Goal: Task Accomplishment & Management: Manage account settings

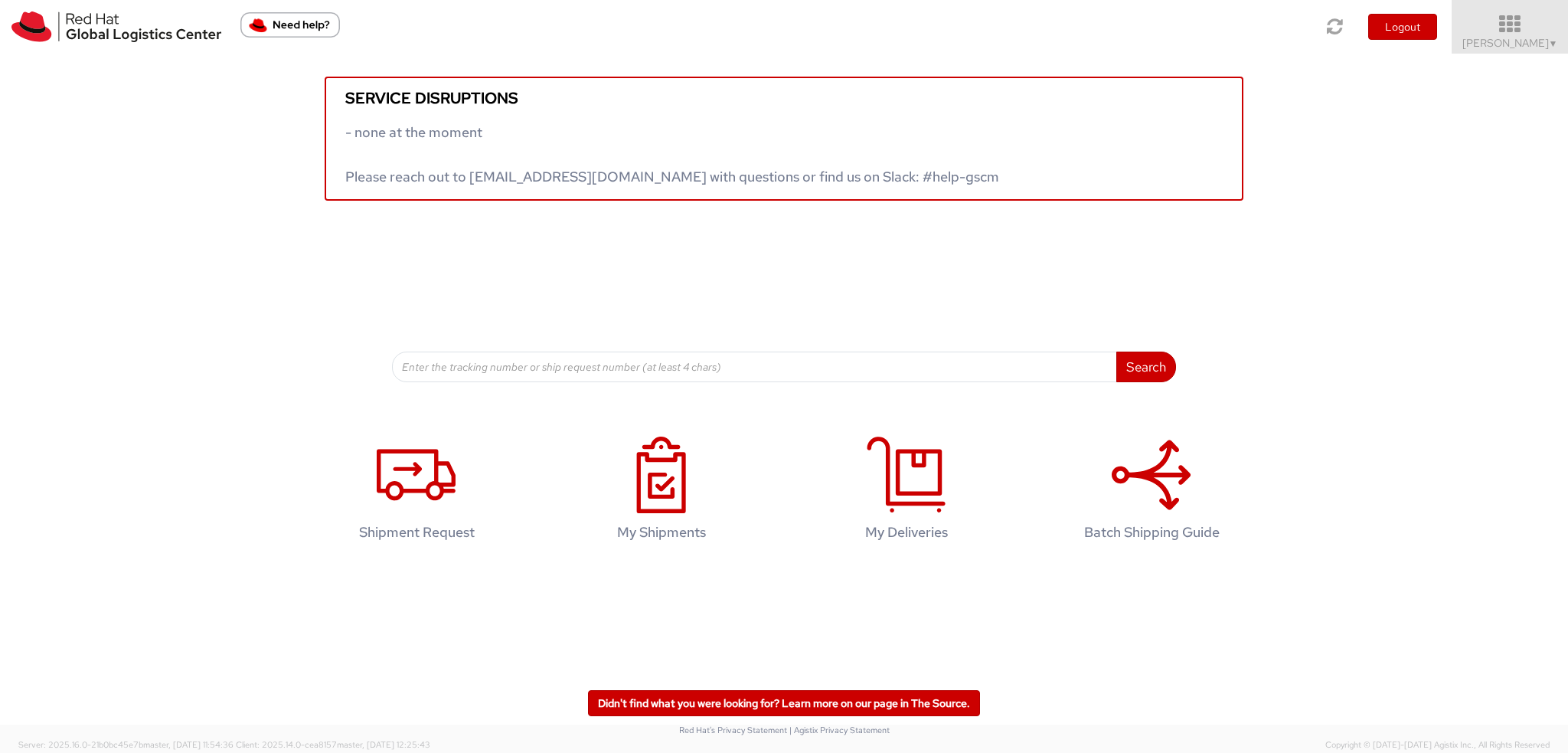
click at [1523, 25] on icon at bounding box center [1511, 24] width 134 height 21
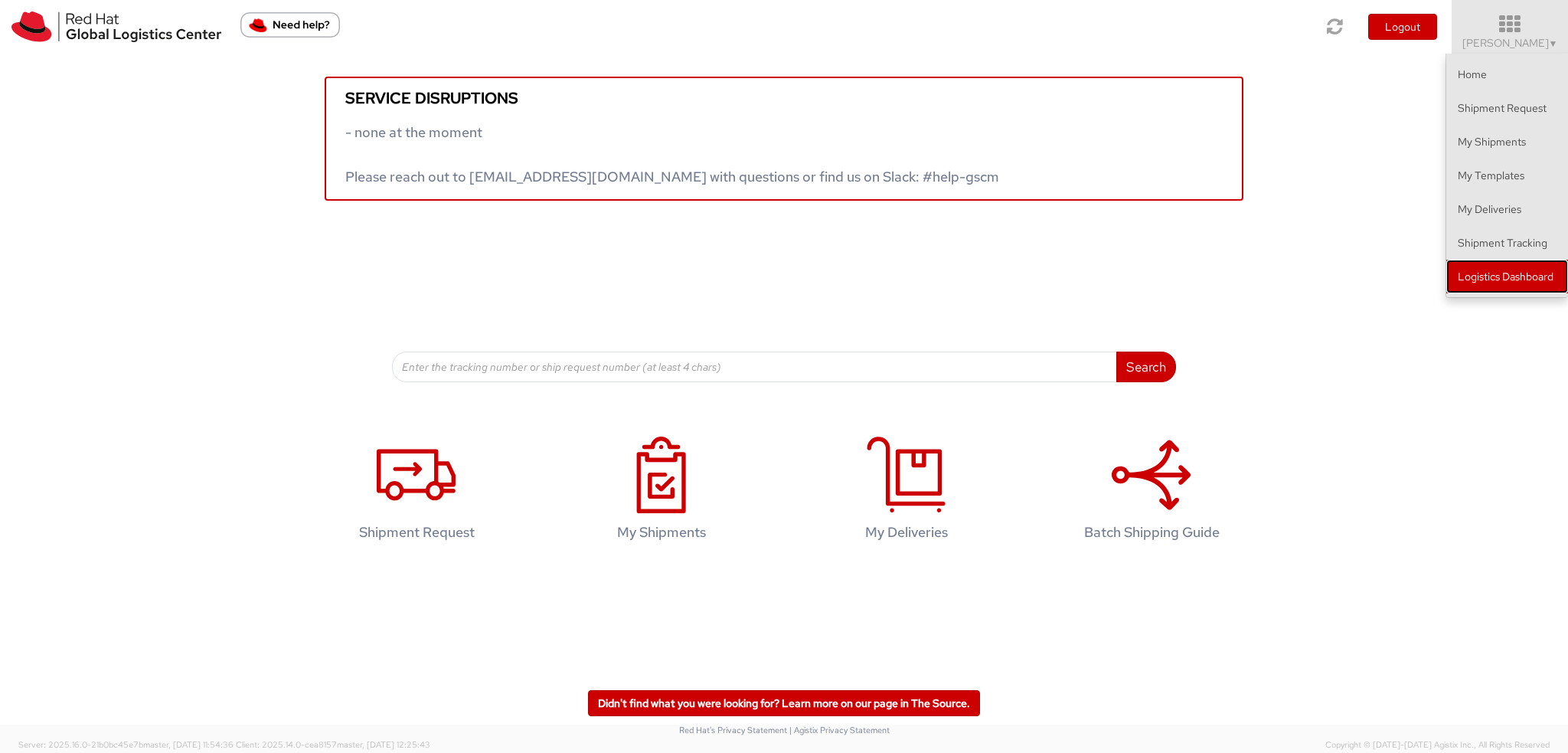
click at [1492, 278] on link "Logistics Dashboard" at bounding box center [1507, 276] width 122 height 33
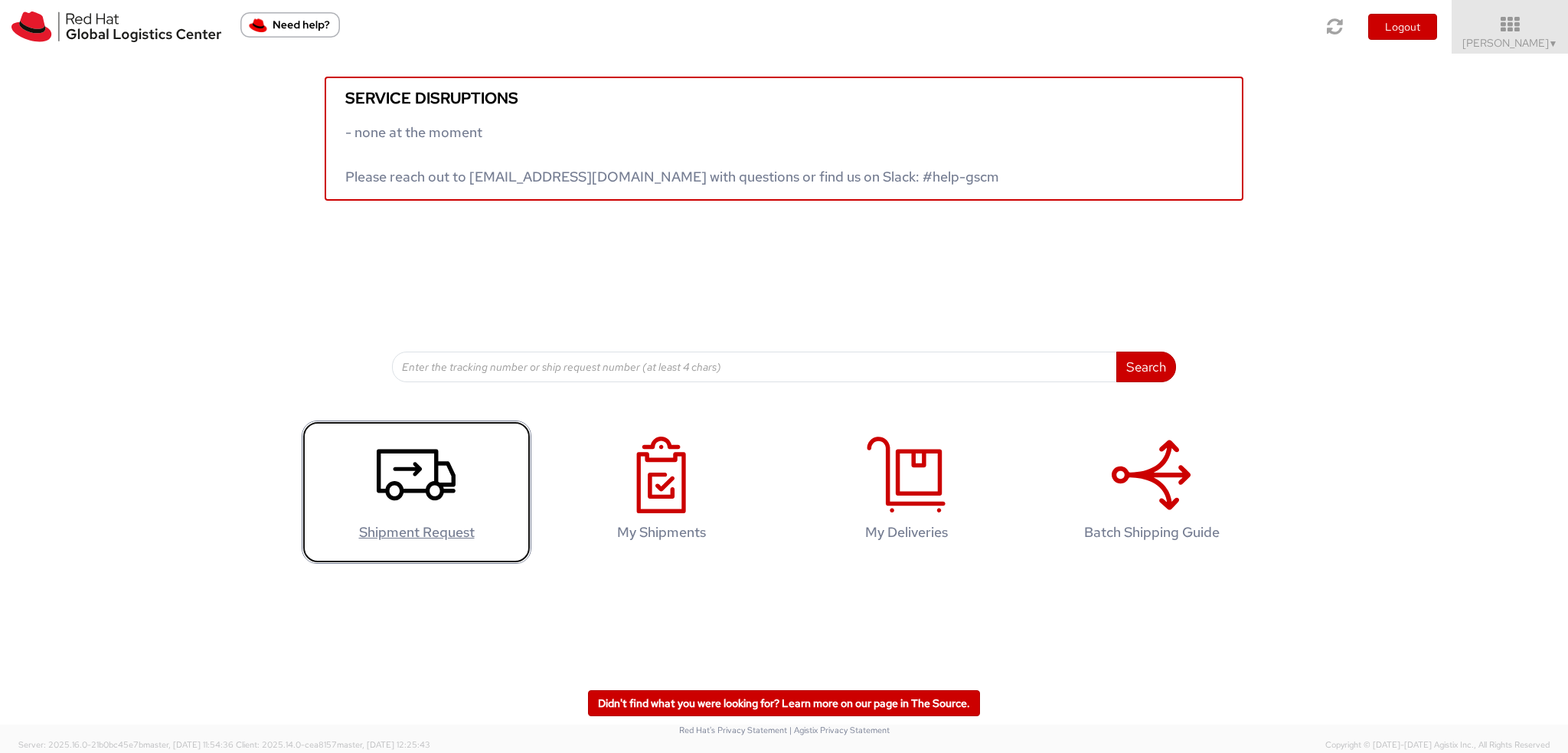
click at [443, 497] on icon at bounding box center [416, 474] width 79 height 76
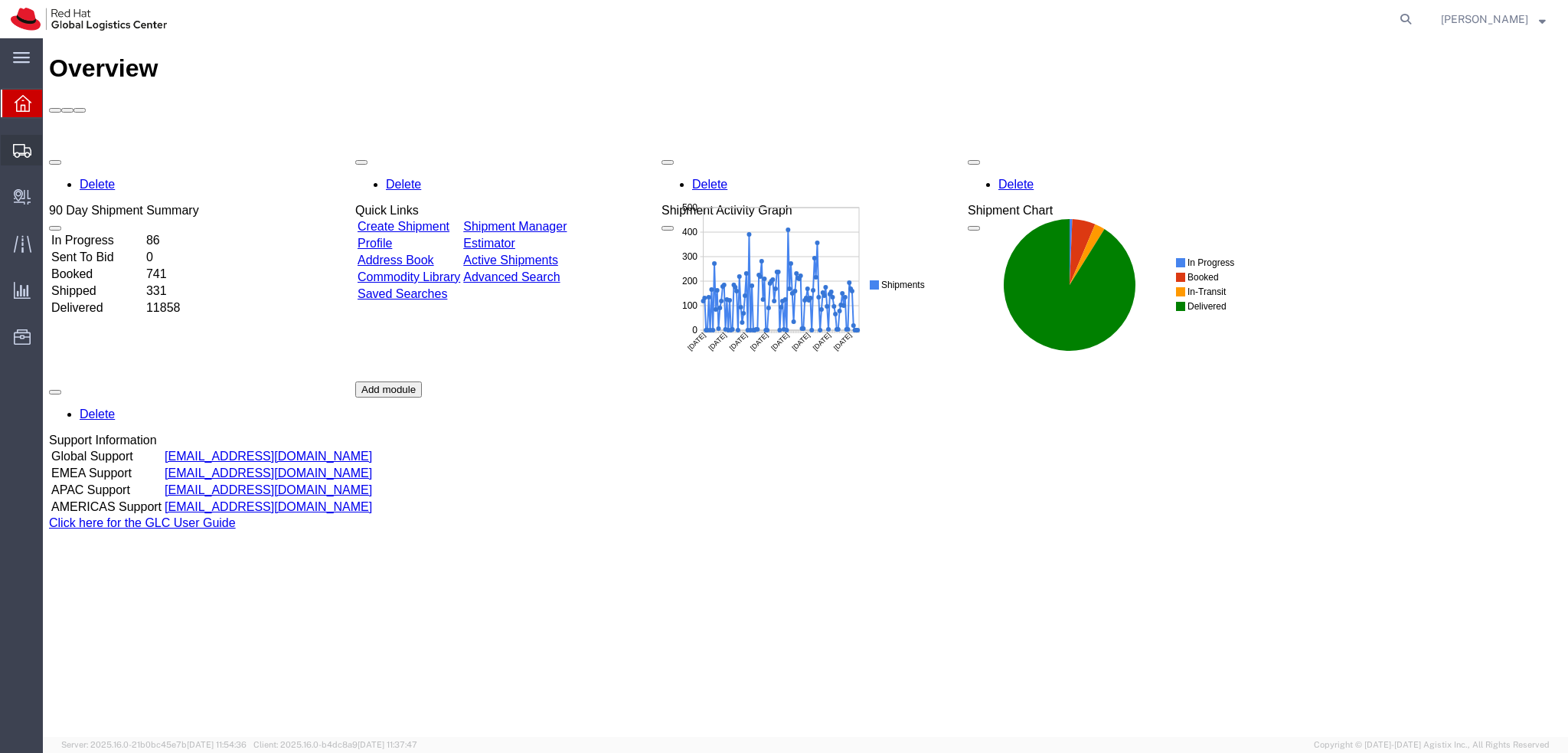
click at [16, 149] on icon at bounding box center [21, 151] width 18 height 14
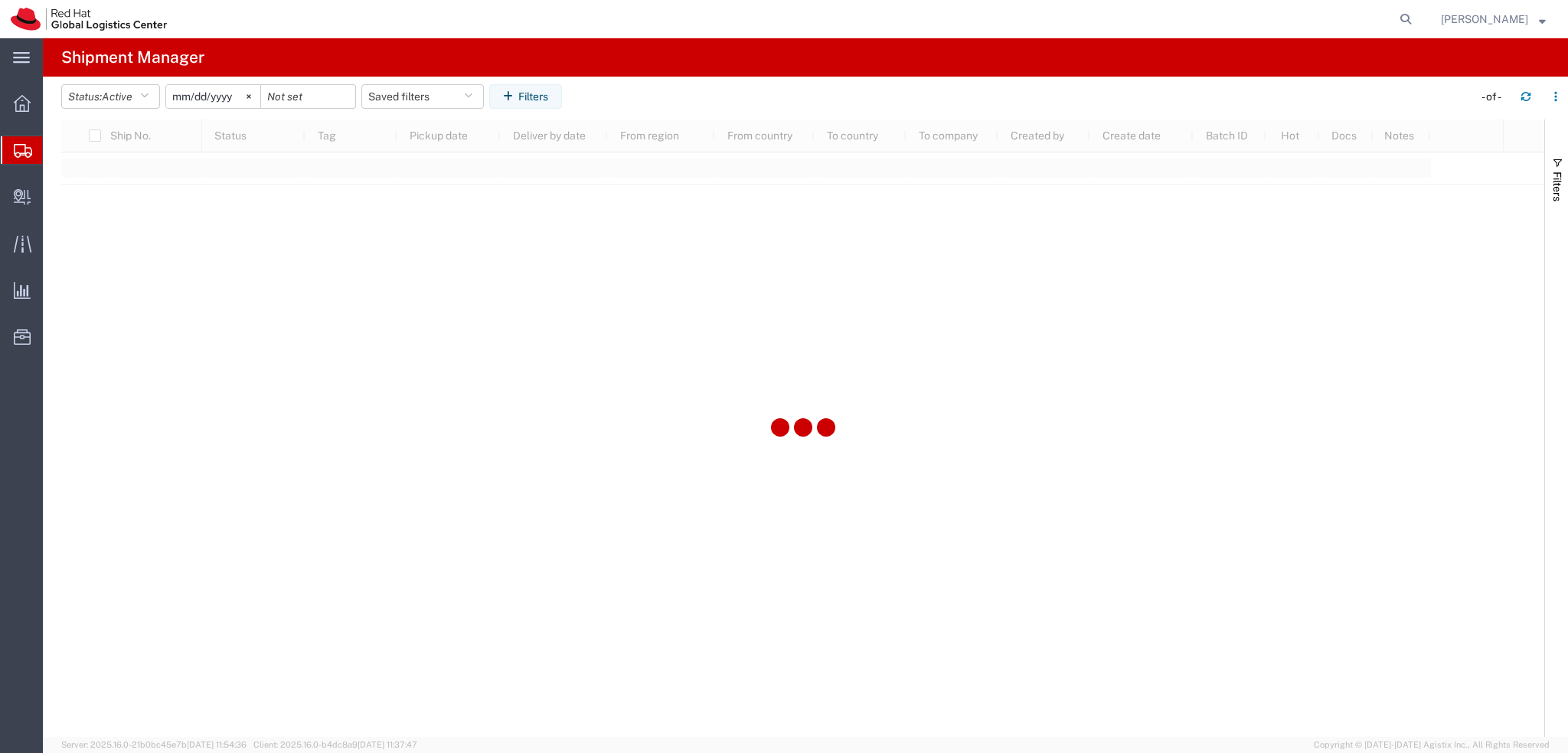
type input "2025-01-05"
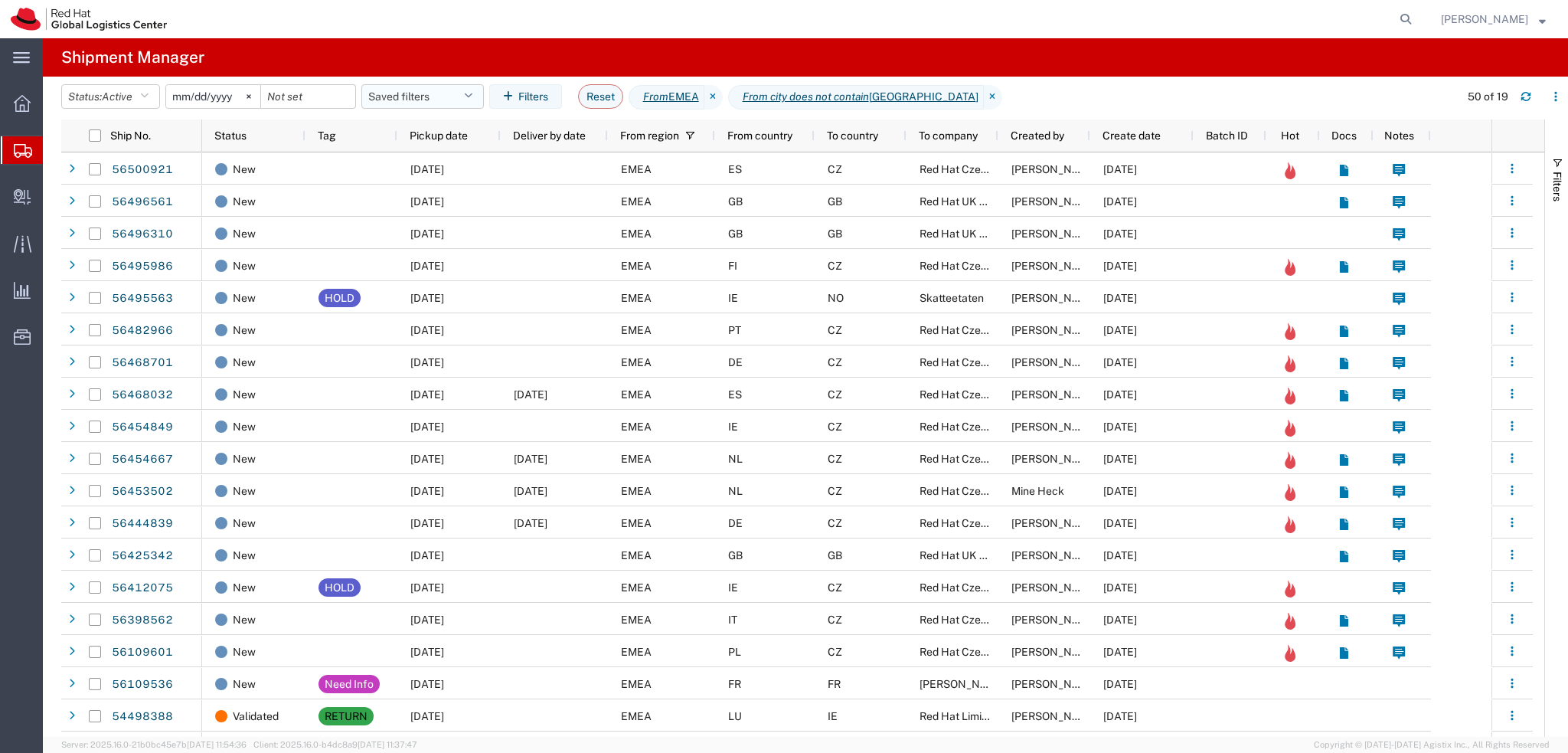
click at [430, 98] on button "Saved filters" at bounding box center [422, 96] width 123 height 25
click at [1449, 15] on nav "[PERSON_NAME]" at bounding box center [789, 19] width 1558 height 39
click at [1417, 18] on icon at bounding box center [1406, 19] width 21 height 21
click at [1357, 22] on input "search" at bounding box center [1162, 19] width 466 height 37
paste input "56495620"
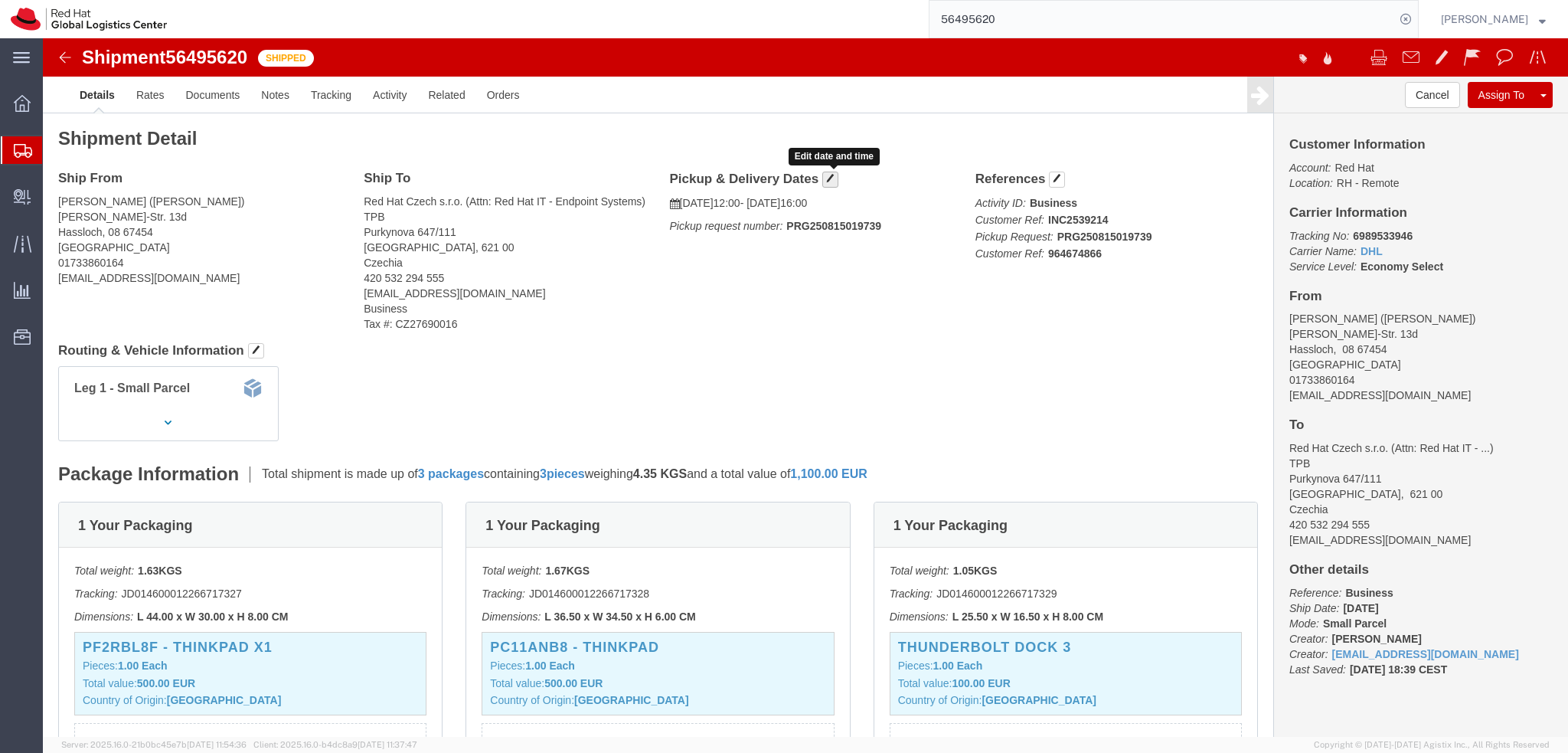
click span "button"
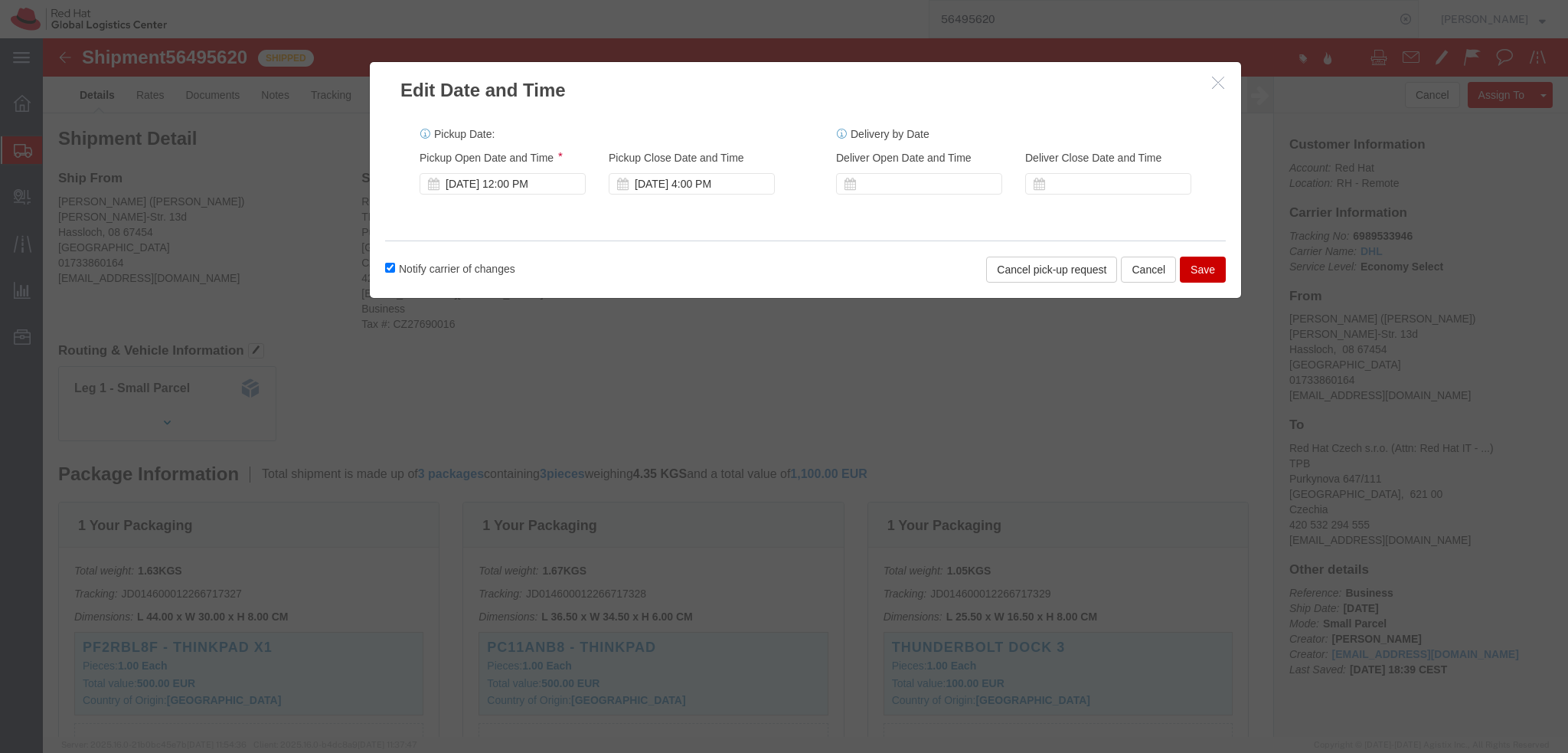
click icon "button"
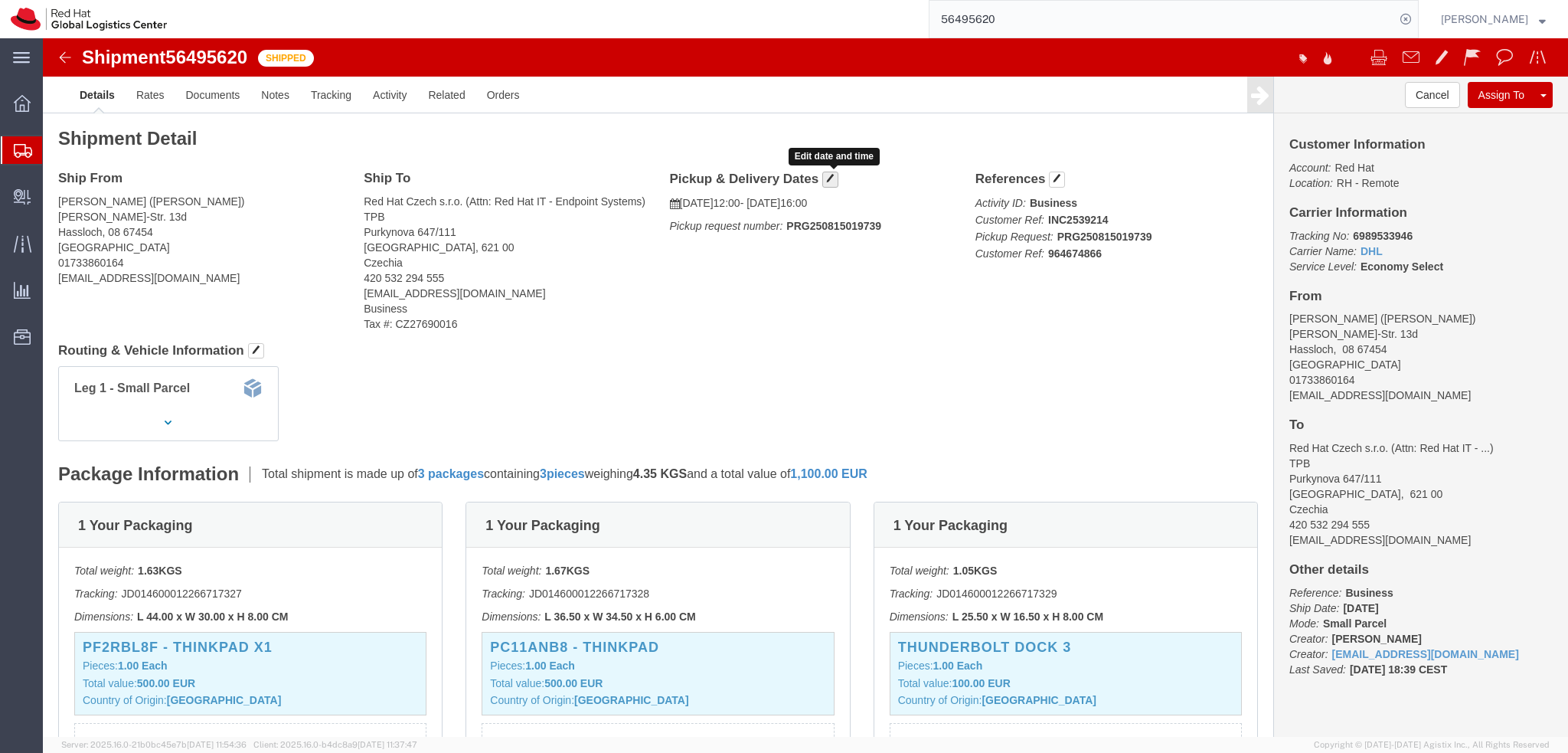
click button "button"
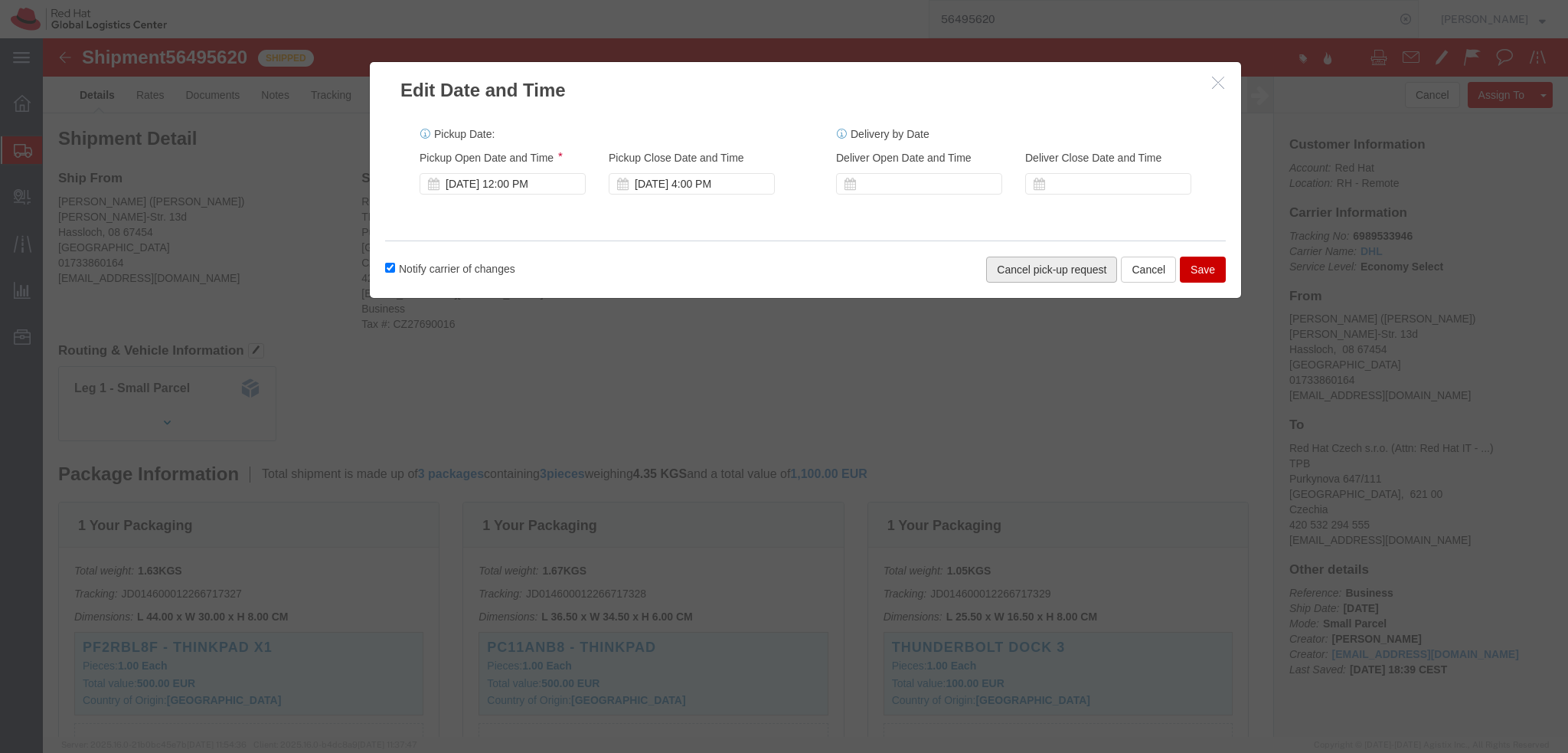
click button "Cancel pick-up request"
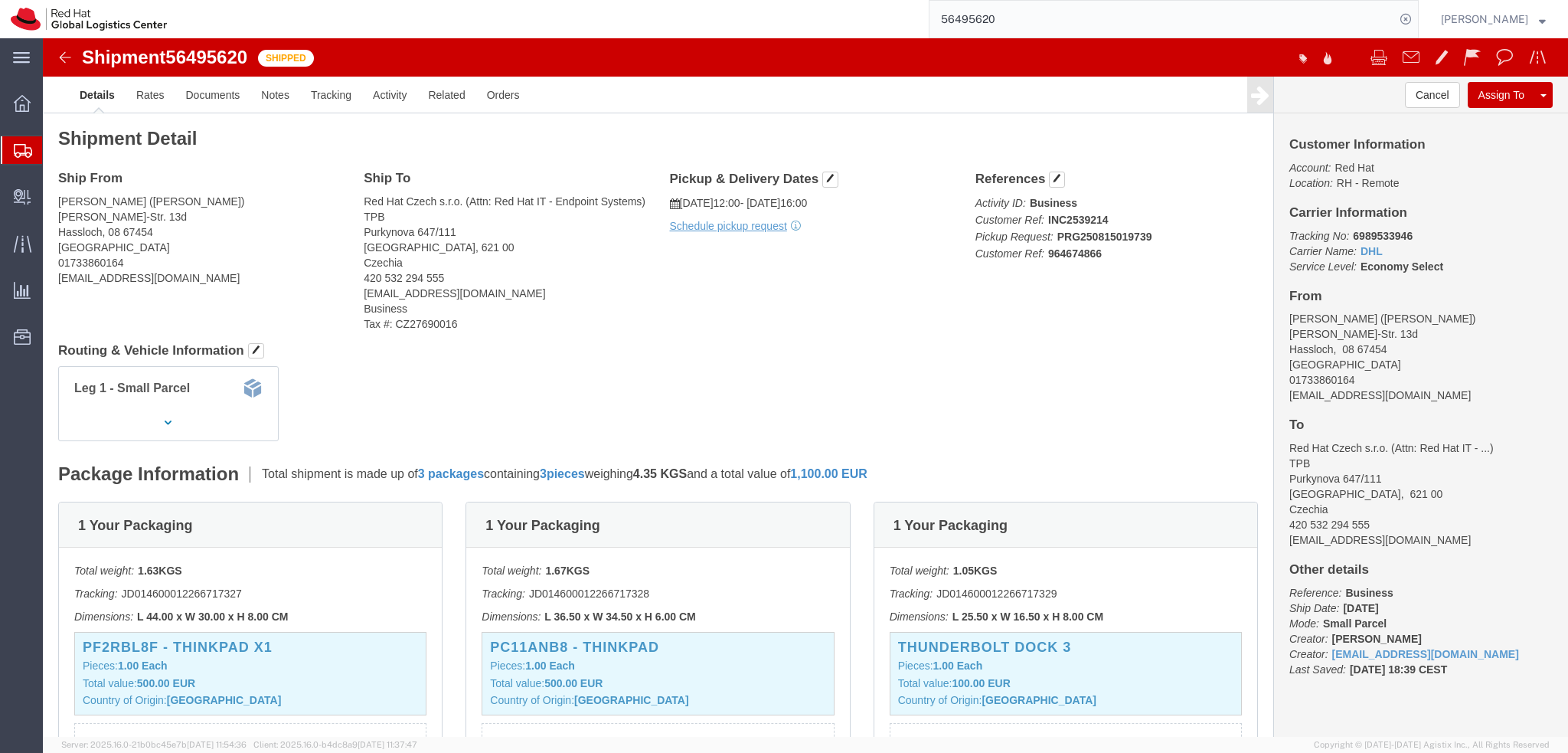
click img
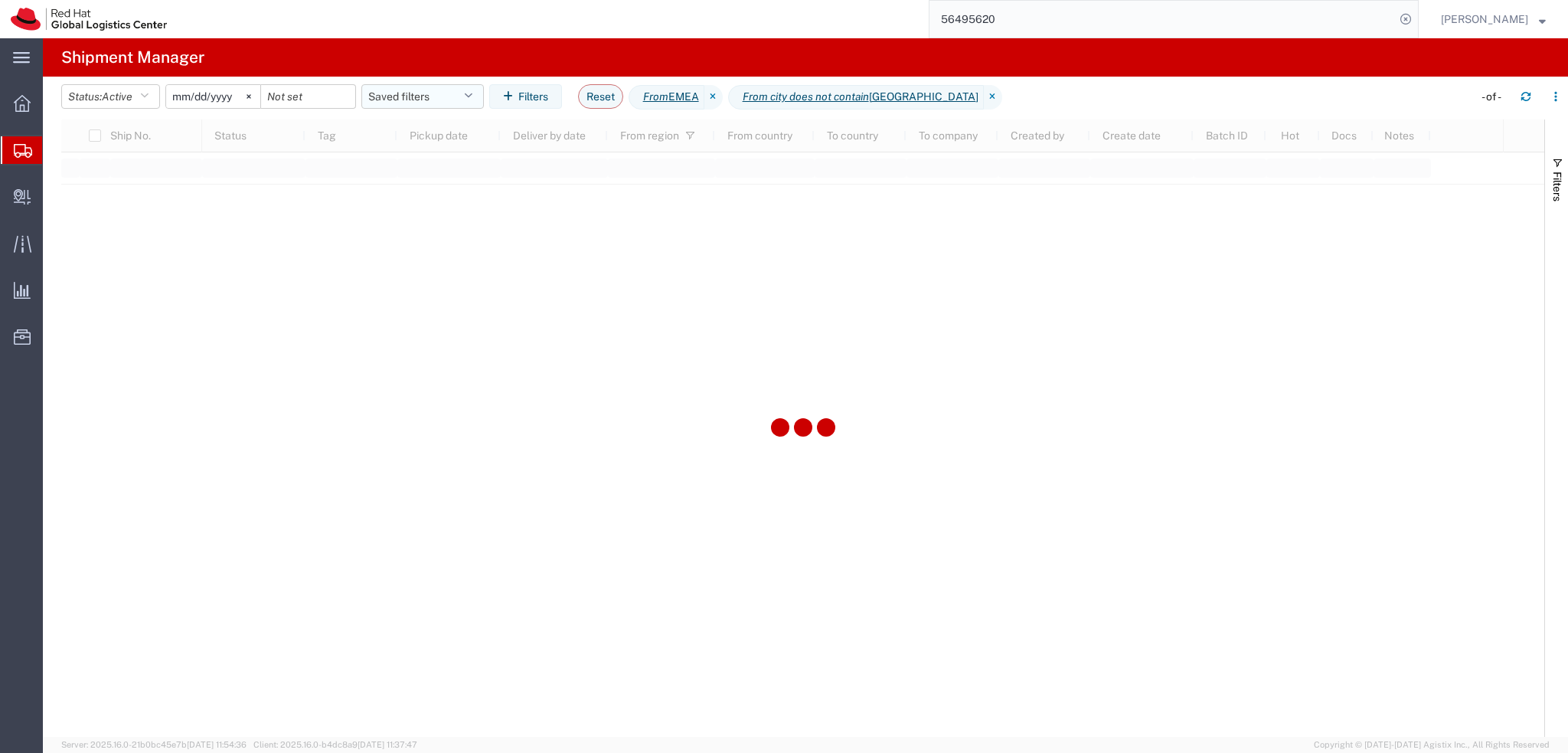
click at [436, 99] on button "Saved filters" at bounding box center [422, 96] width 123 height 25
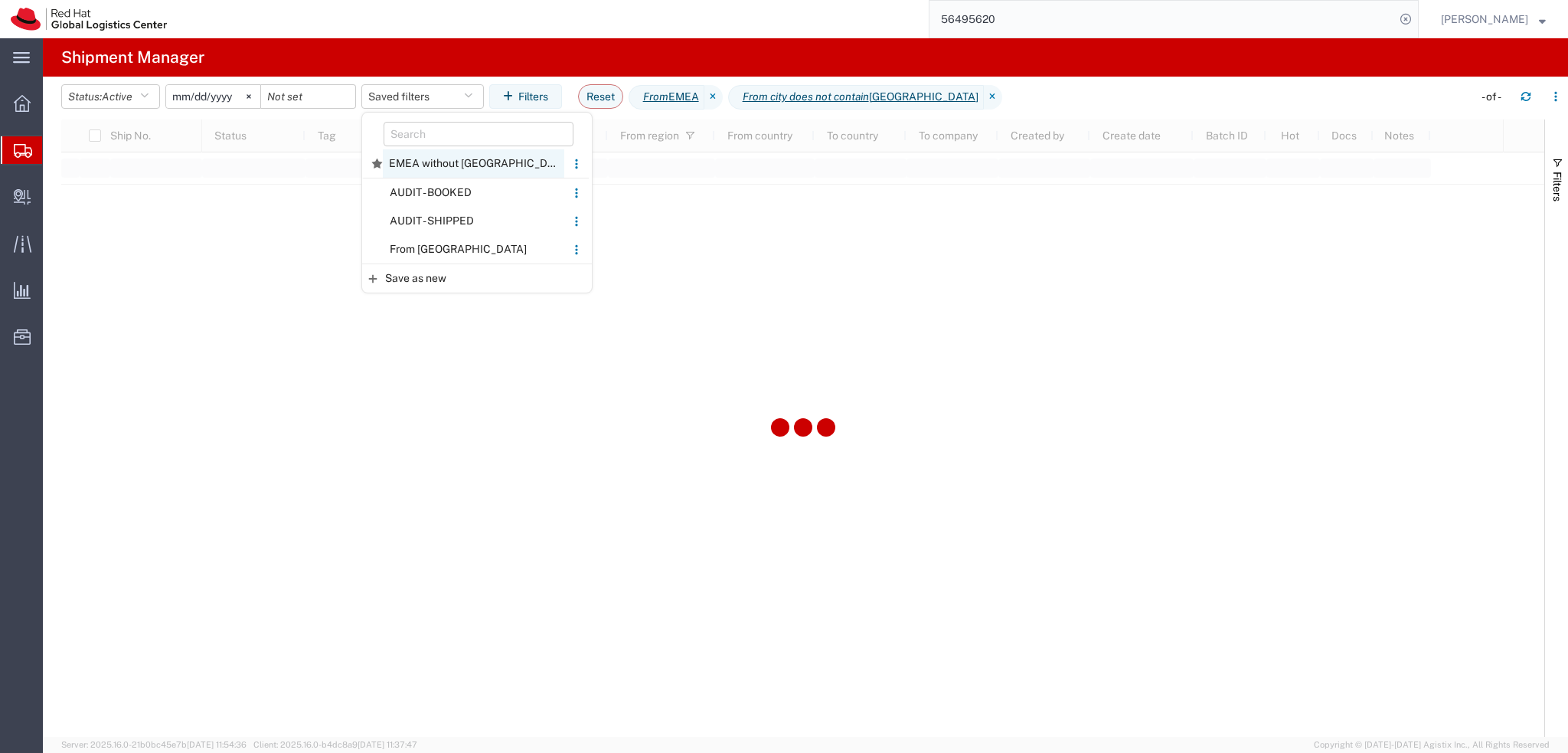
click at [471, 162] on span "EMEA without Brno" at bounding box center [473, 163] width 182 height 28
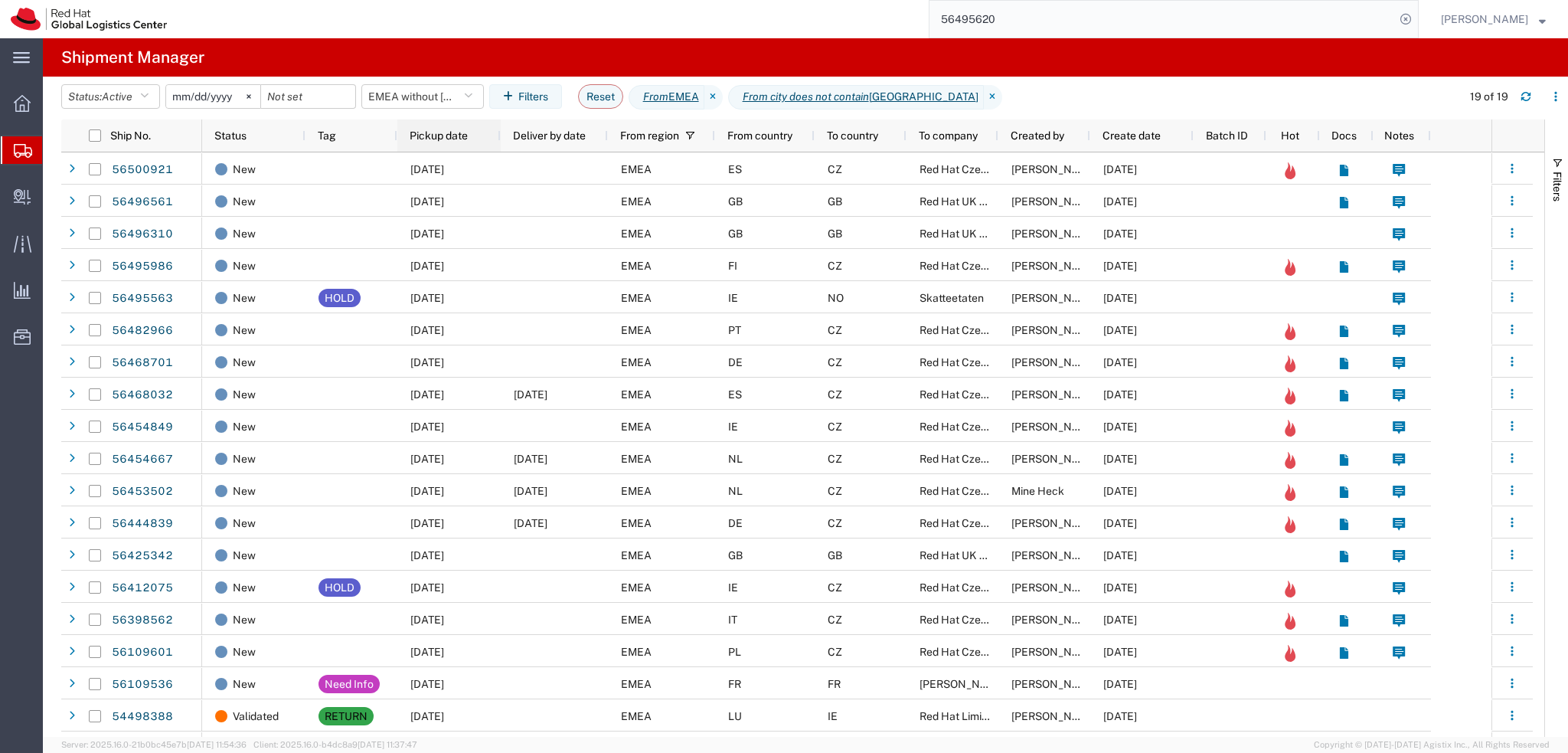
click at [466, 147] on div "Pickup date" at bounding box center [452, 136] width 85 height 25
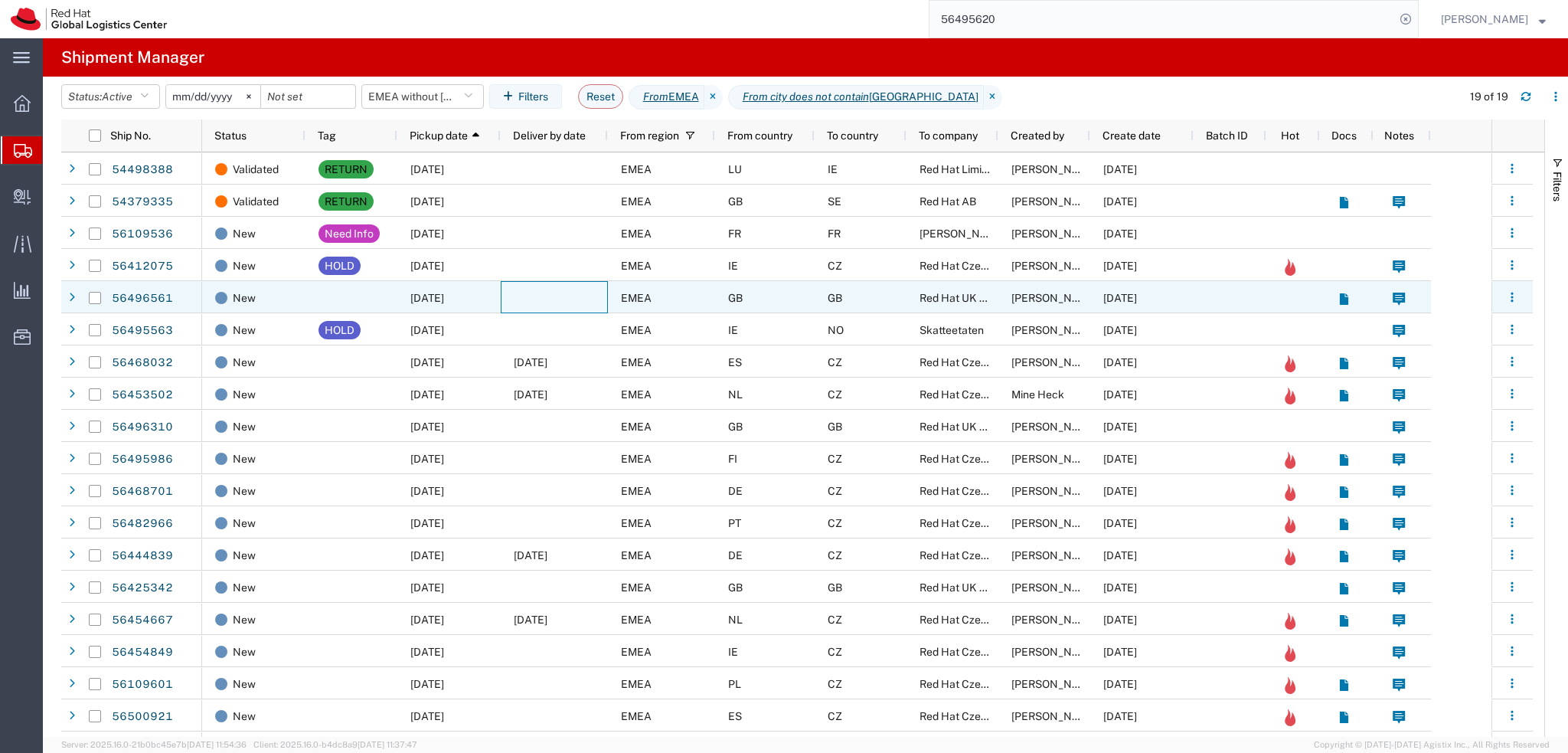
click at [514, 299] on div at bounding box center [554, 297] width 107 height 32
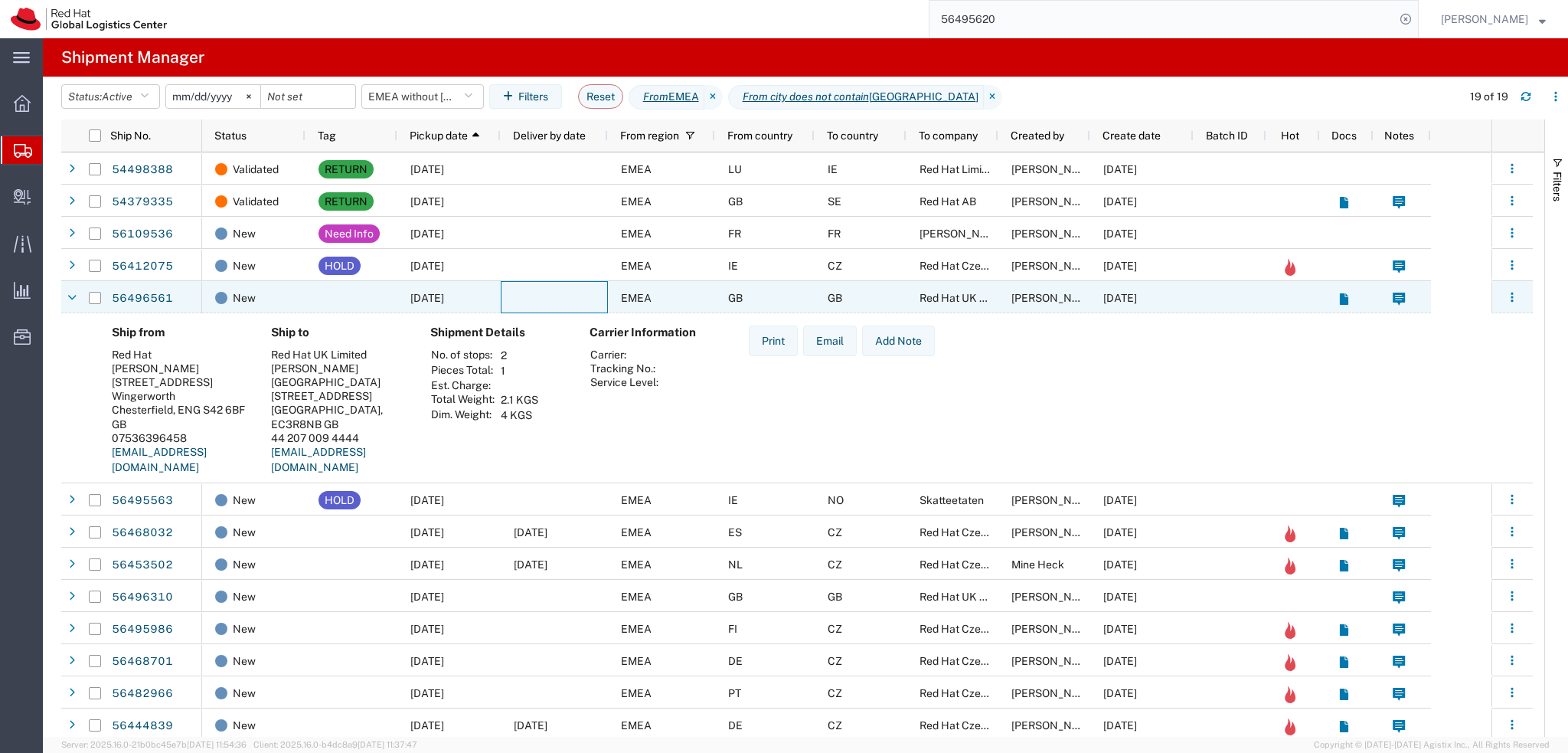
click at [539, 298] on div at bounding box center [554, 297] width 107 height 32
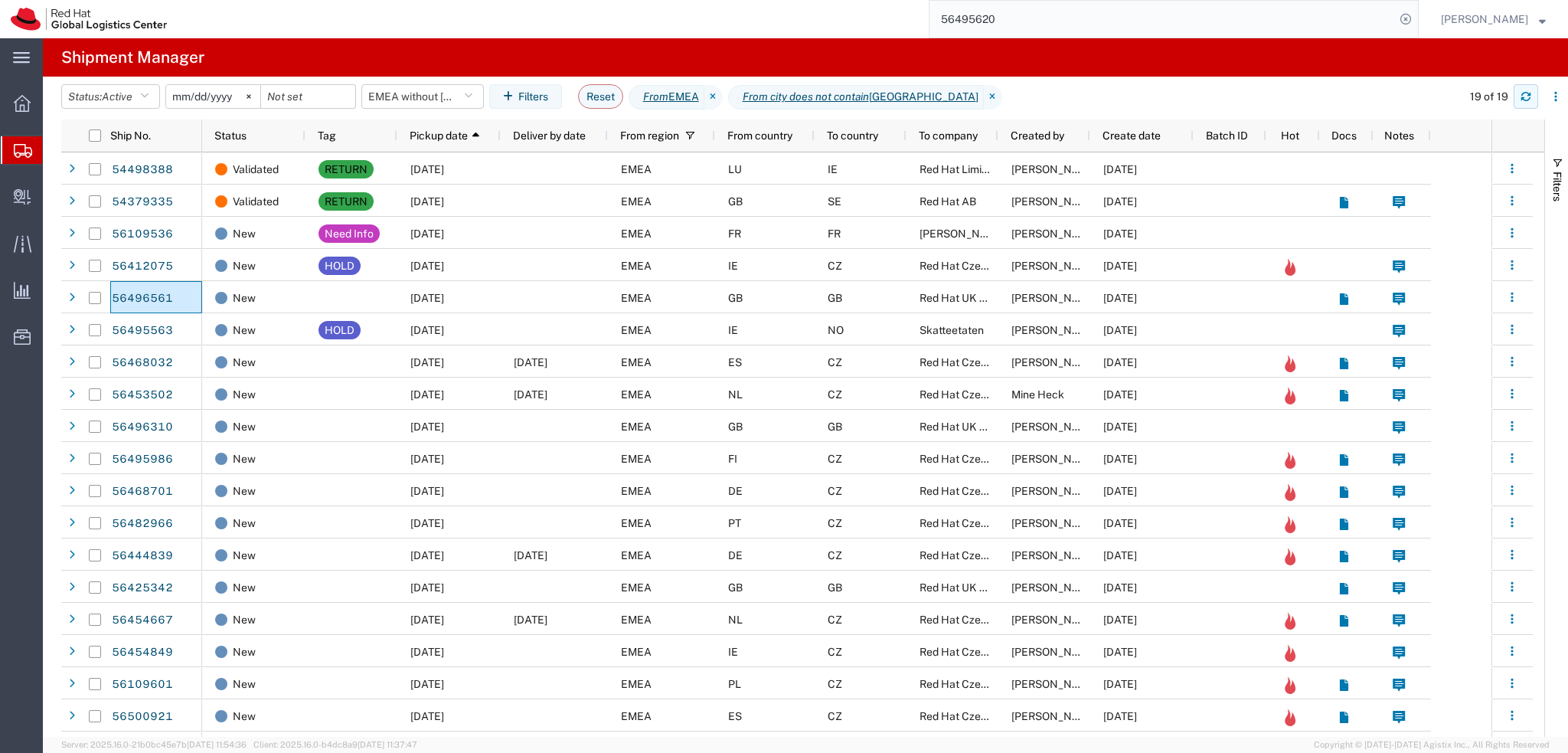
click at [1530, 99] on icon "button" at bounding box center [1526, 96] width 10 height 10
click at [1529, 100] on icon "button" at bounding box center [1526, 96] width 10 height 10
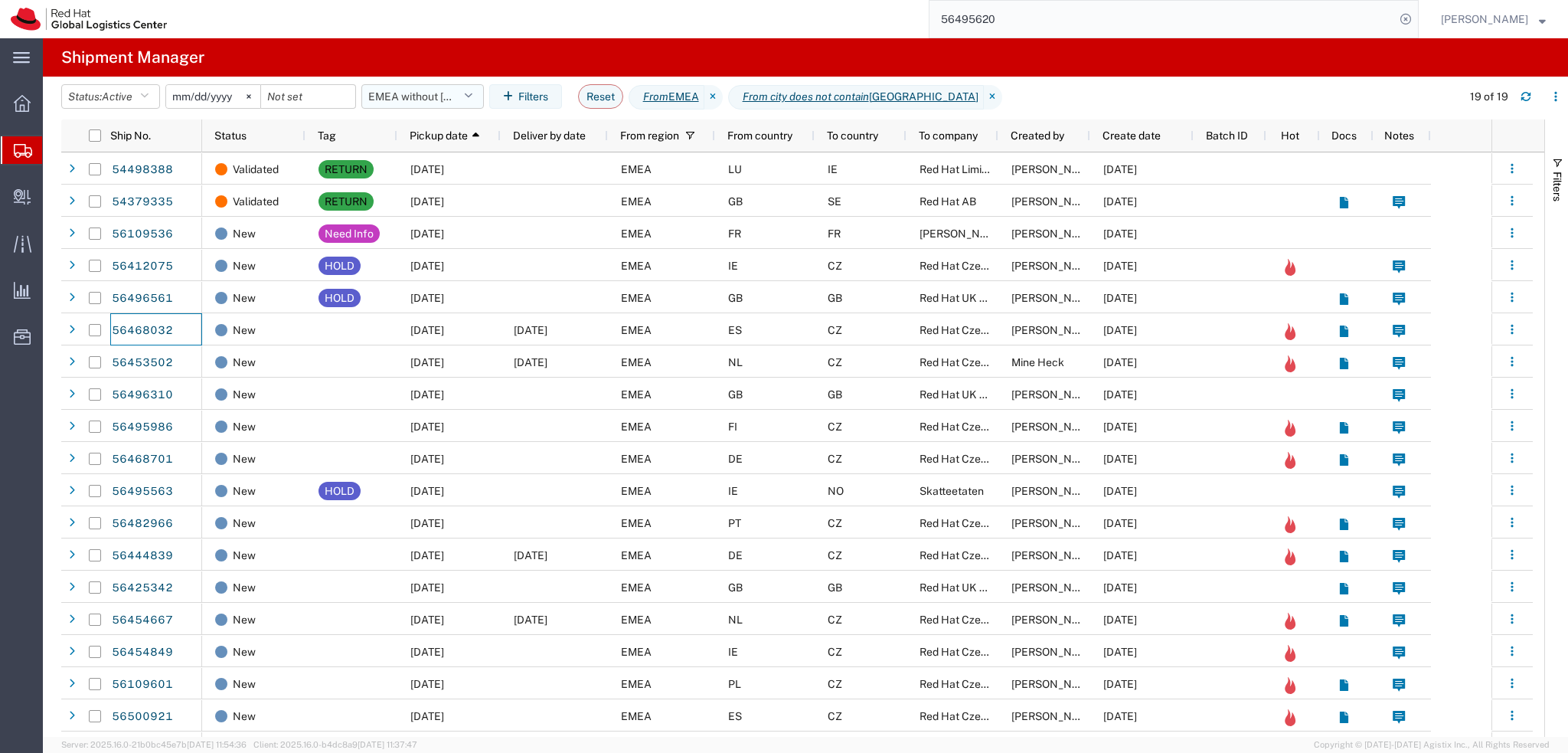
click at [443, 105] on button "EMEA without Brno" at bounding box center [422, 96] width 123 height 25
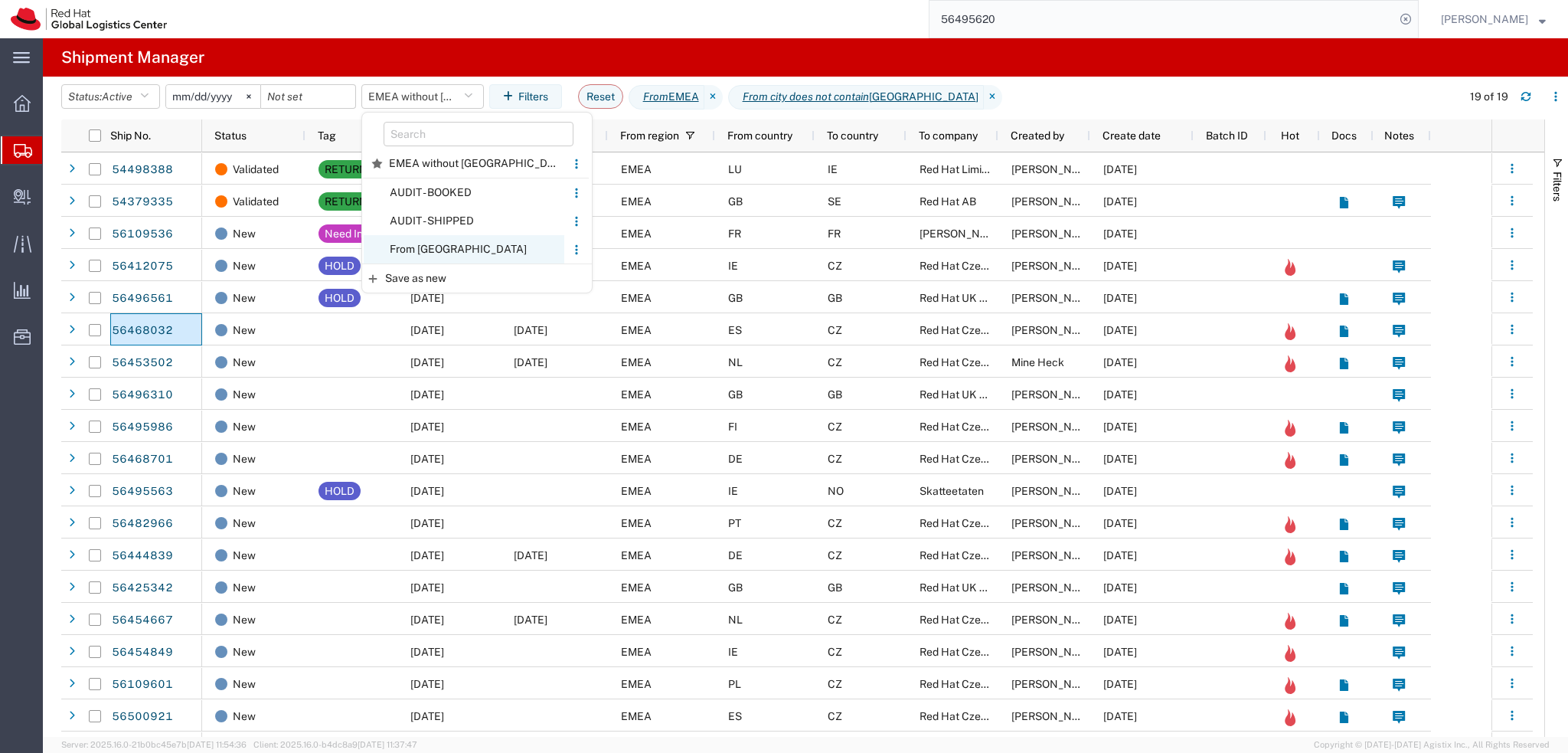
click at [453, 256] on span "From CZ" at bounding box center [464, 249] width 201 height 28
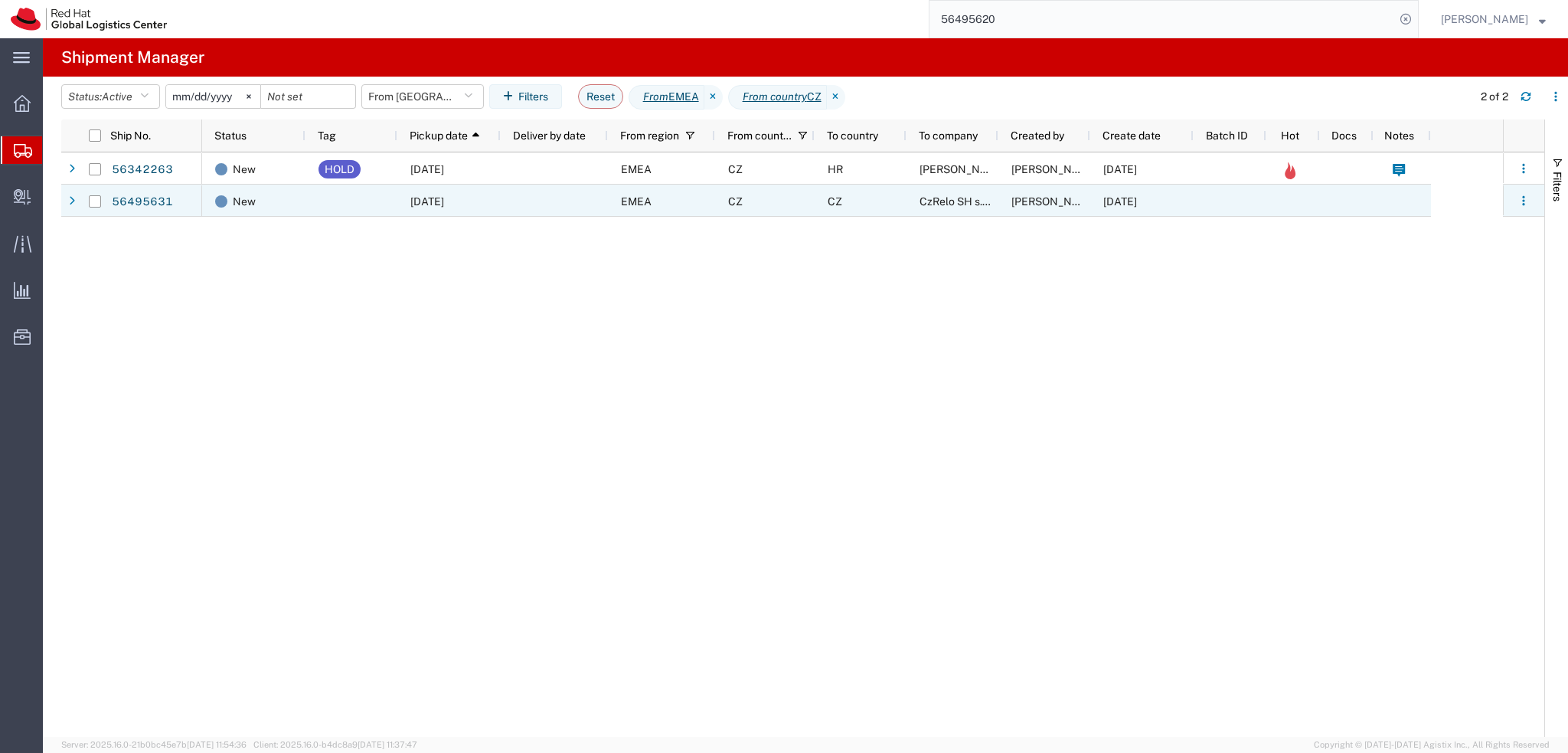
click at [824, 202] on div "CZ" at bounding box center [860, 200] width 92 height 32
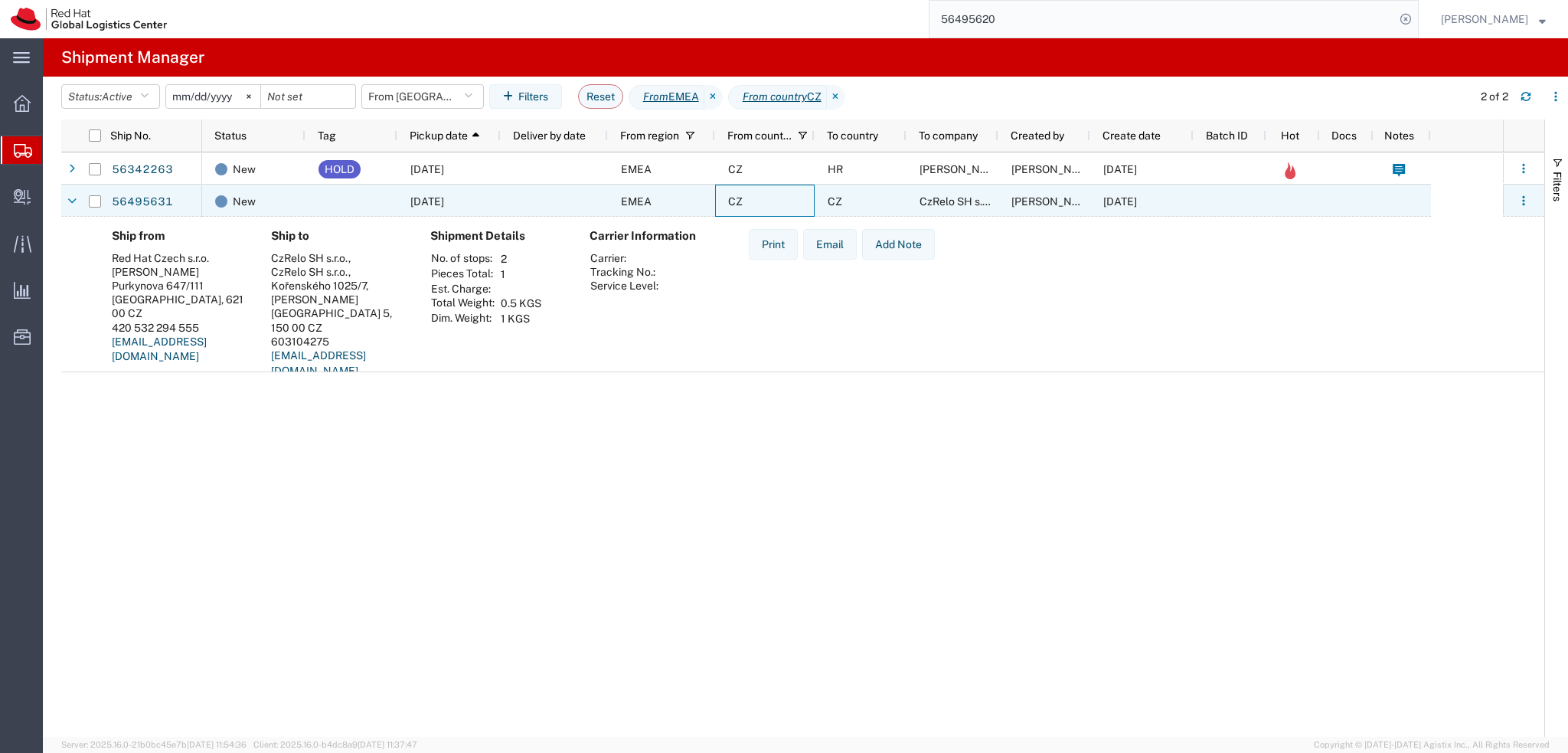
click at [797, 202] on div "CZ" at bounding box center [765, 200] width 100 height 32
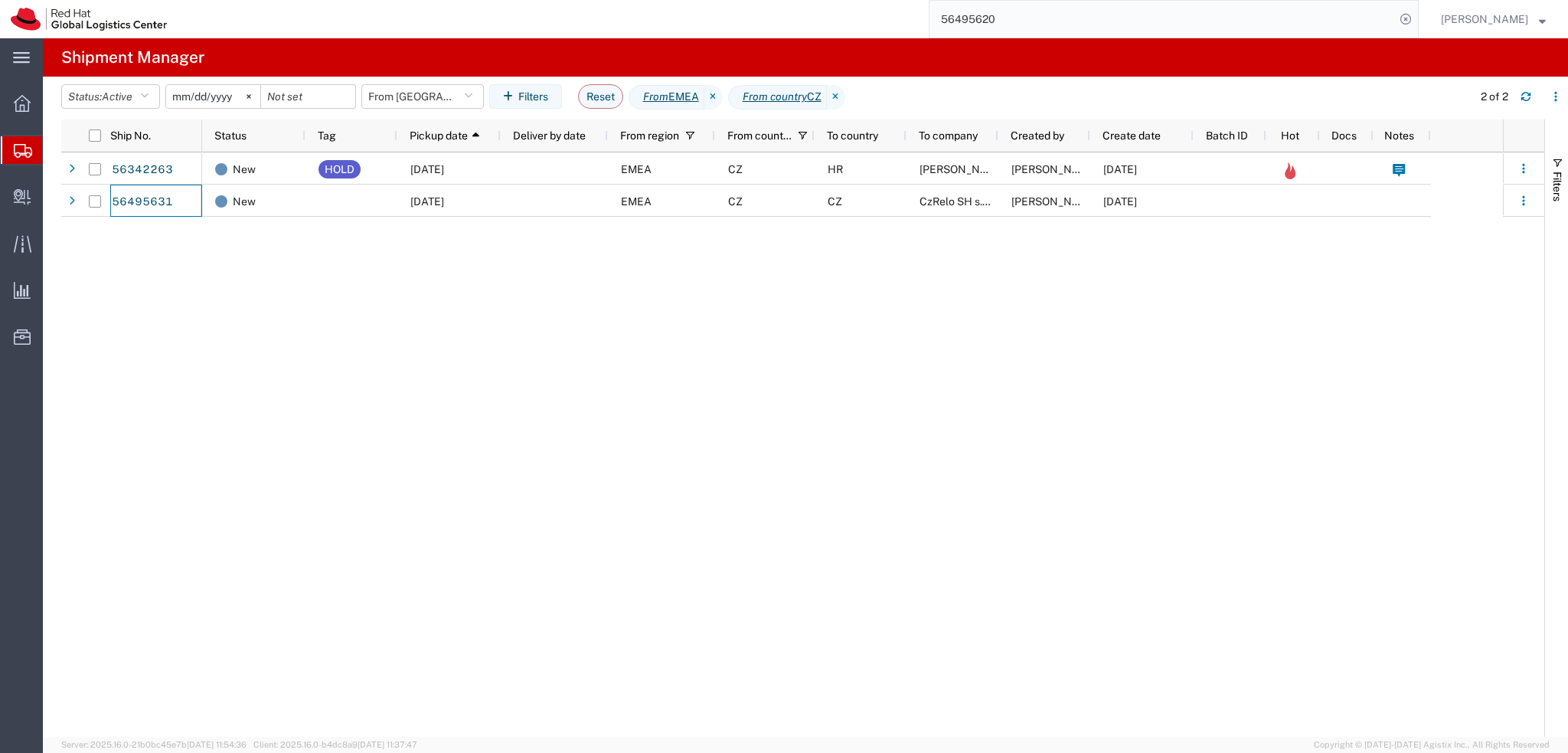
click at [1541, 105] on div "2 of 2" at bounding box center [1517, 96] width 104 height 25
click at [1531, 99] on button "button" at bounding box center [1526, 96] width 25 height 25
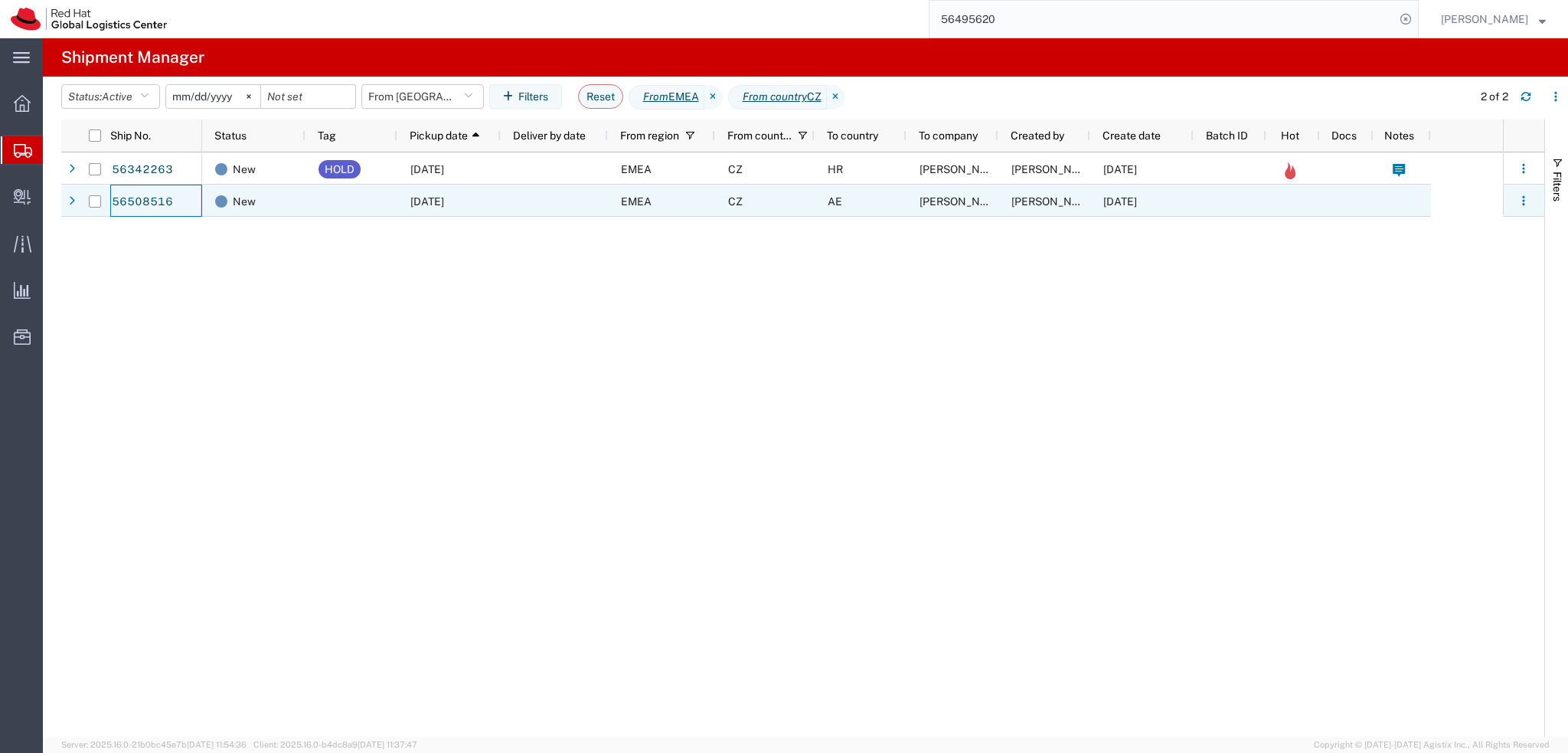
click at [755, 196] on div "CZ" at bounding box center [765, 200] width 100 height 32
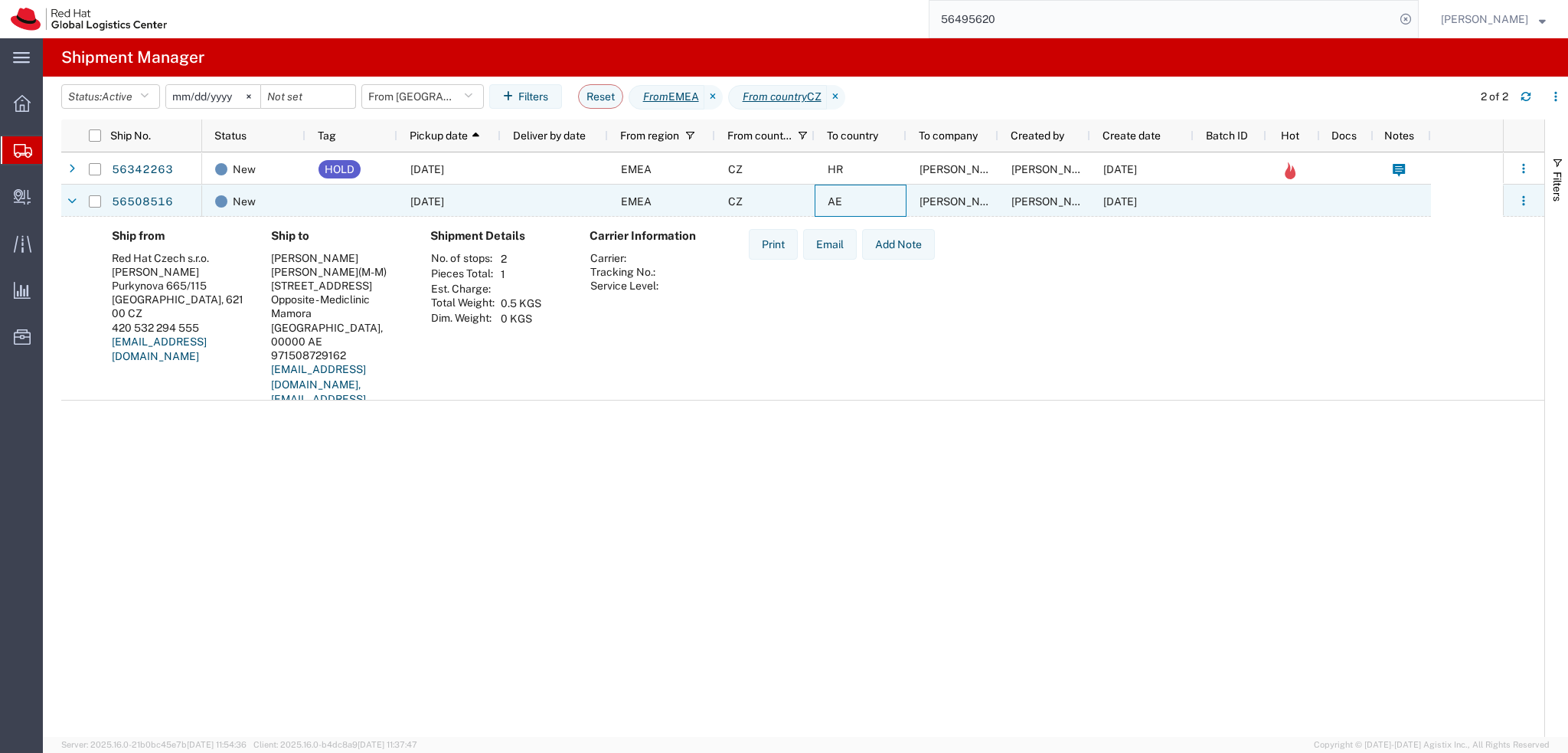
click at [879, 195] on div "AE" at bounding box center [860, 200] width 92 height 32
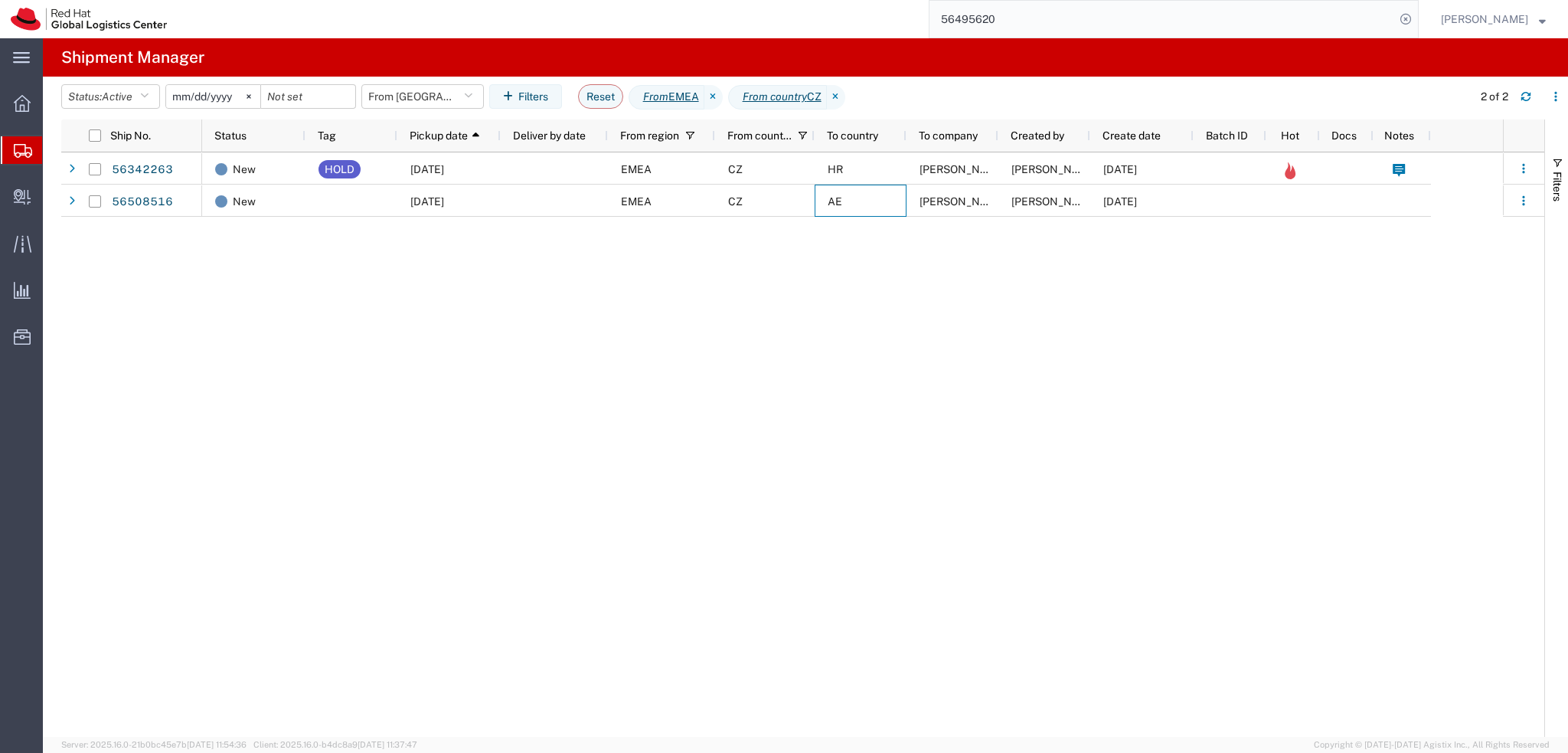
click at [438, 75] on agx-page-header "Shipment Manager" at bounding box center [805, 57] width 1525 height 39
click at [452, 96] on button "From CZ" at bounding box center [422, 96] width 123 height 25
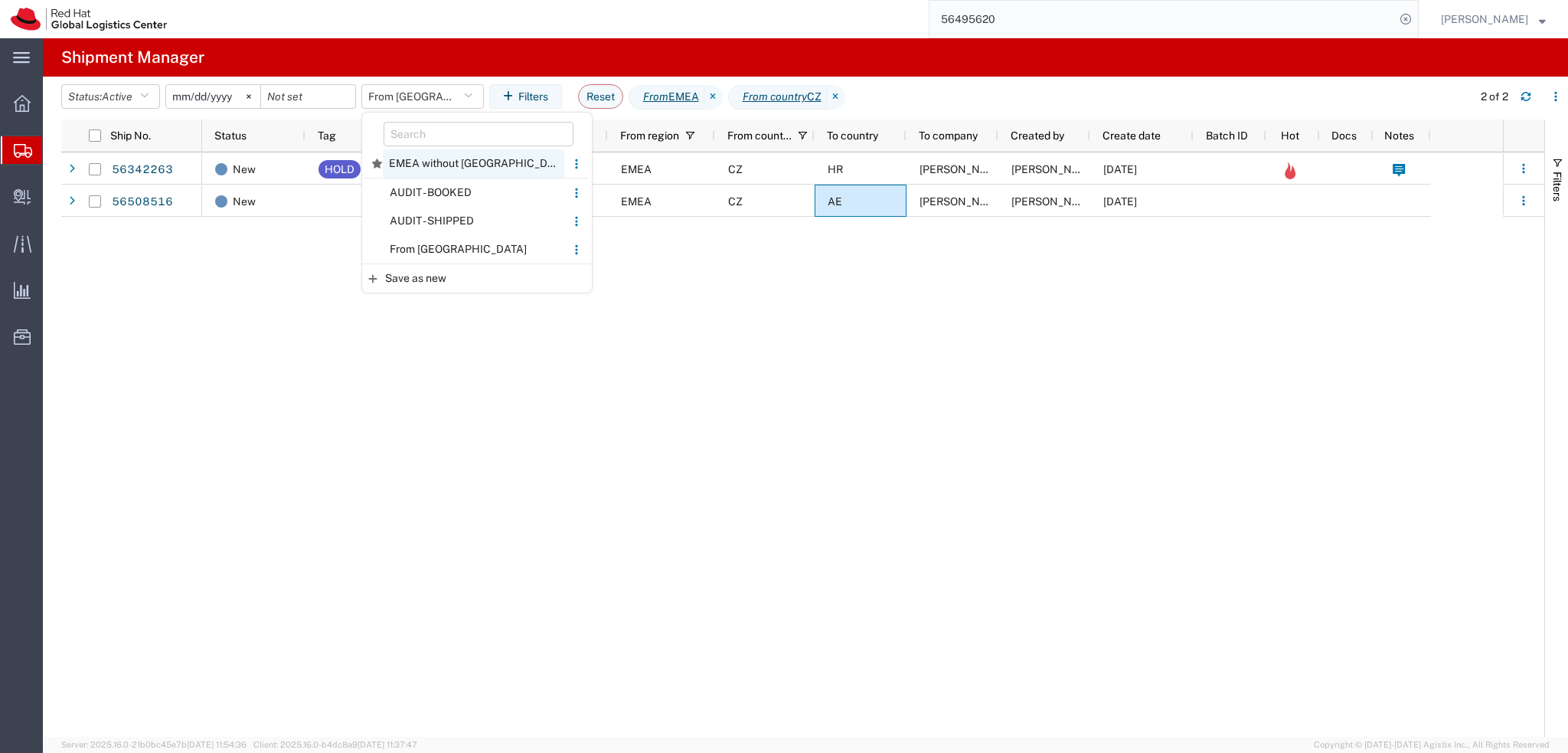
click at [452, 167] on span "EMEA without Brno" at bounding box center [473, 163] width 182 height 28
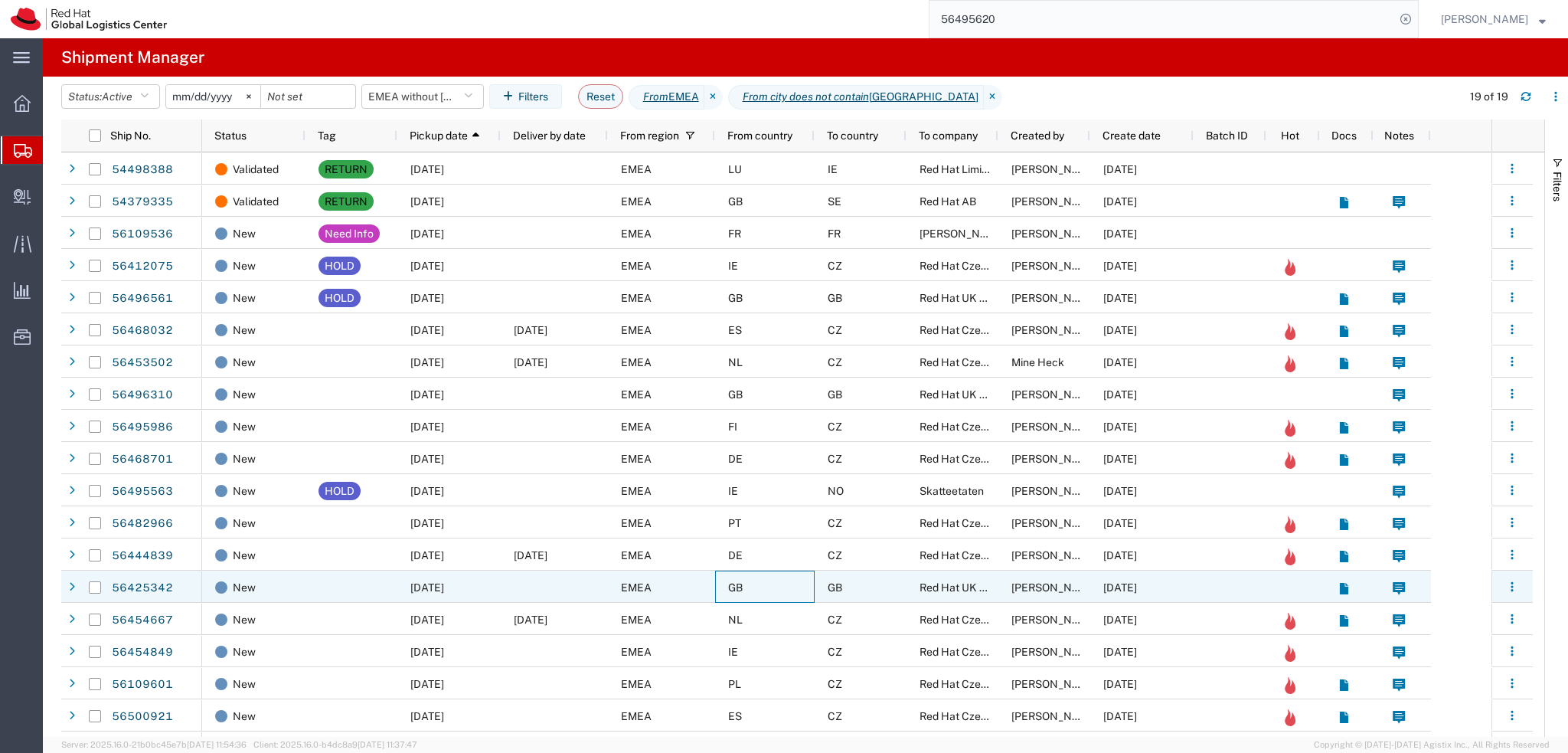
click at [781, 587] on div "GB" at bounding box center [765, 586] width 100 height 32
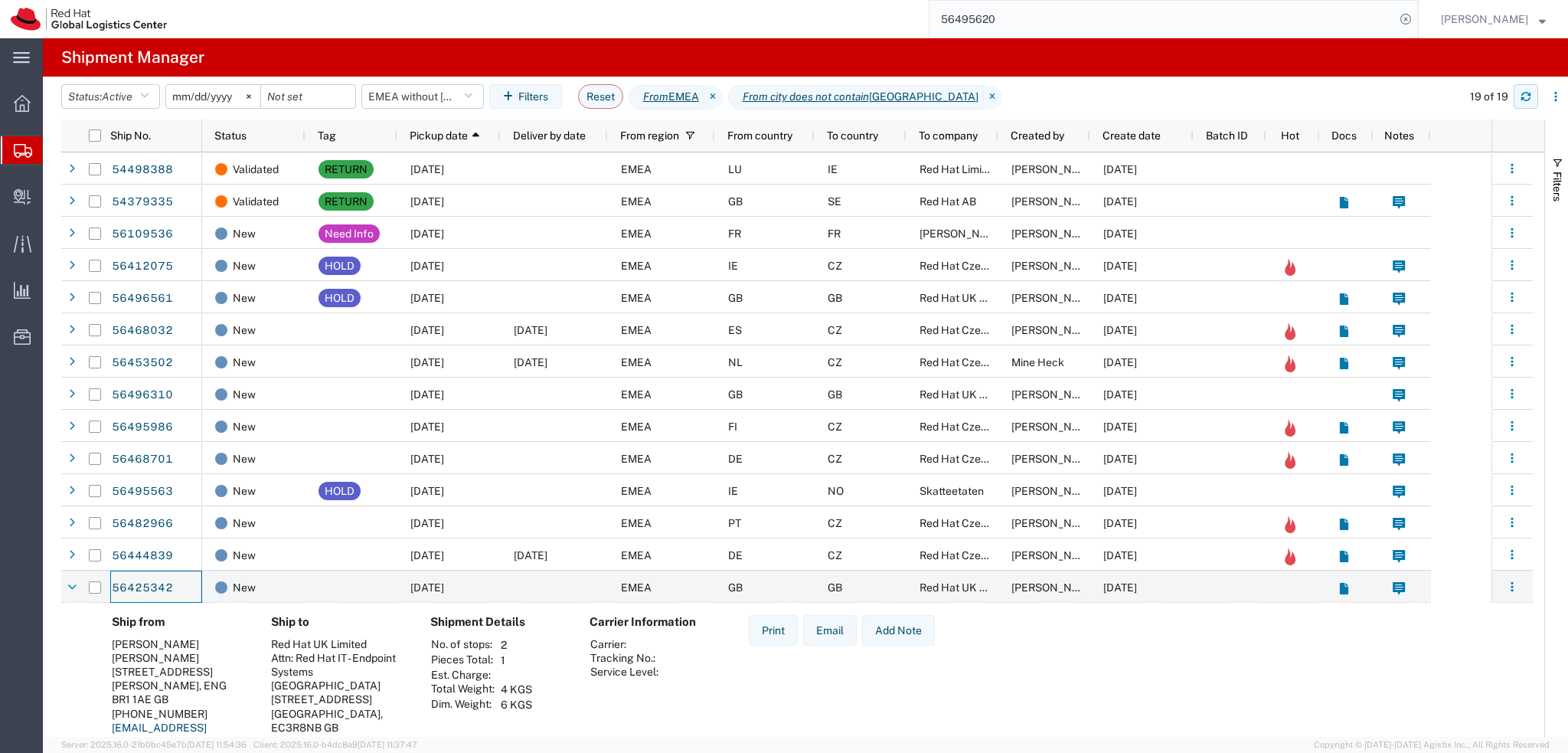
click at [1538, 97] on button "button" at bounding box center [1526, 96] width 25 height 25
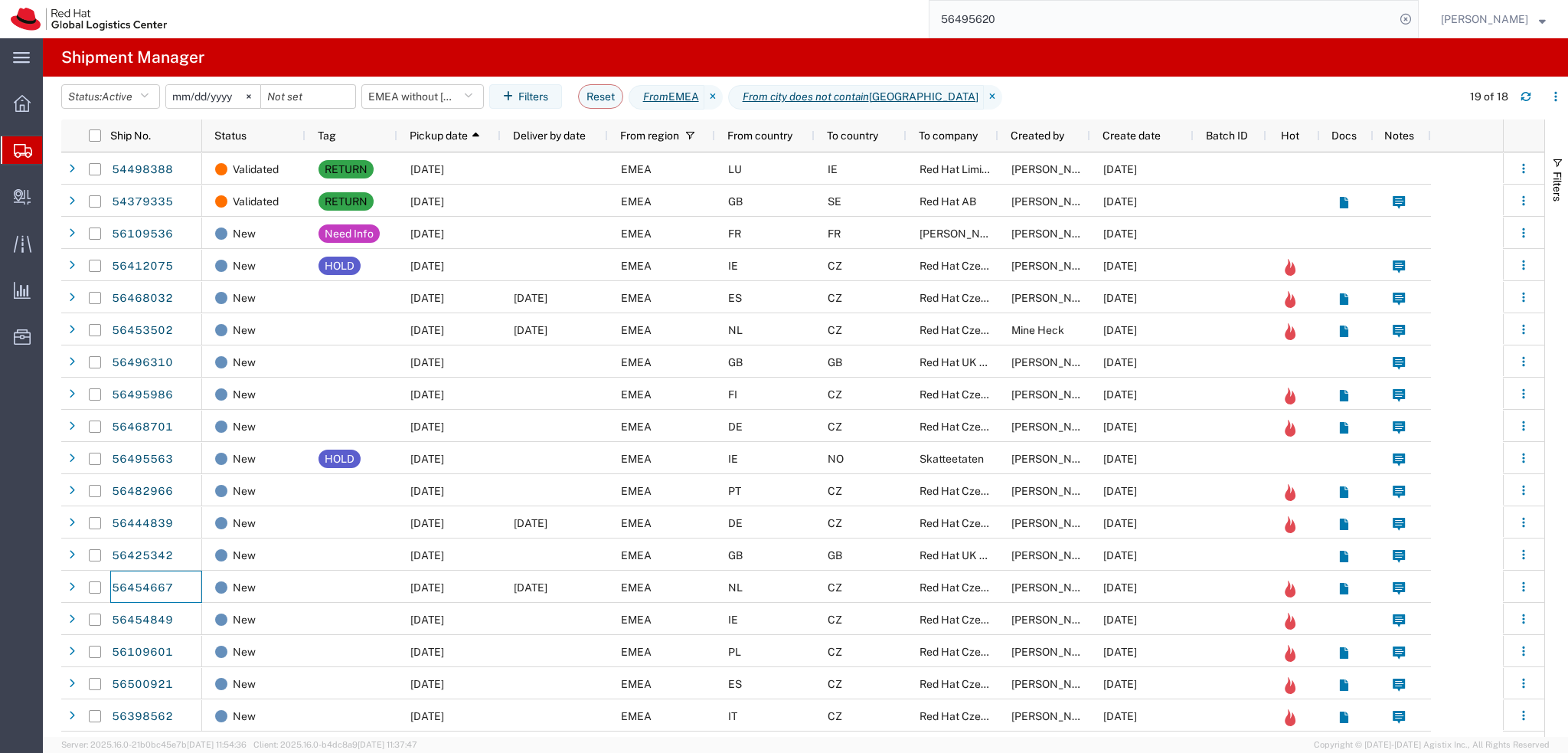
click at [1240, 26] on input "56495620" at bounding box center [1162, 19] width 466 height 37
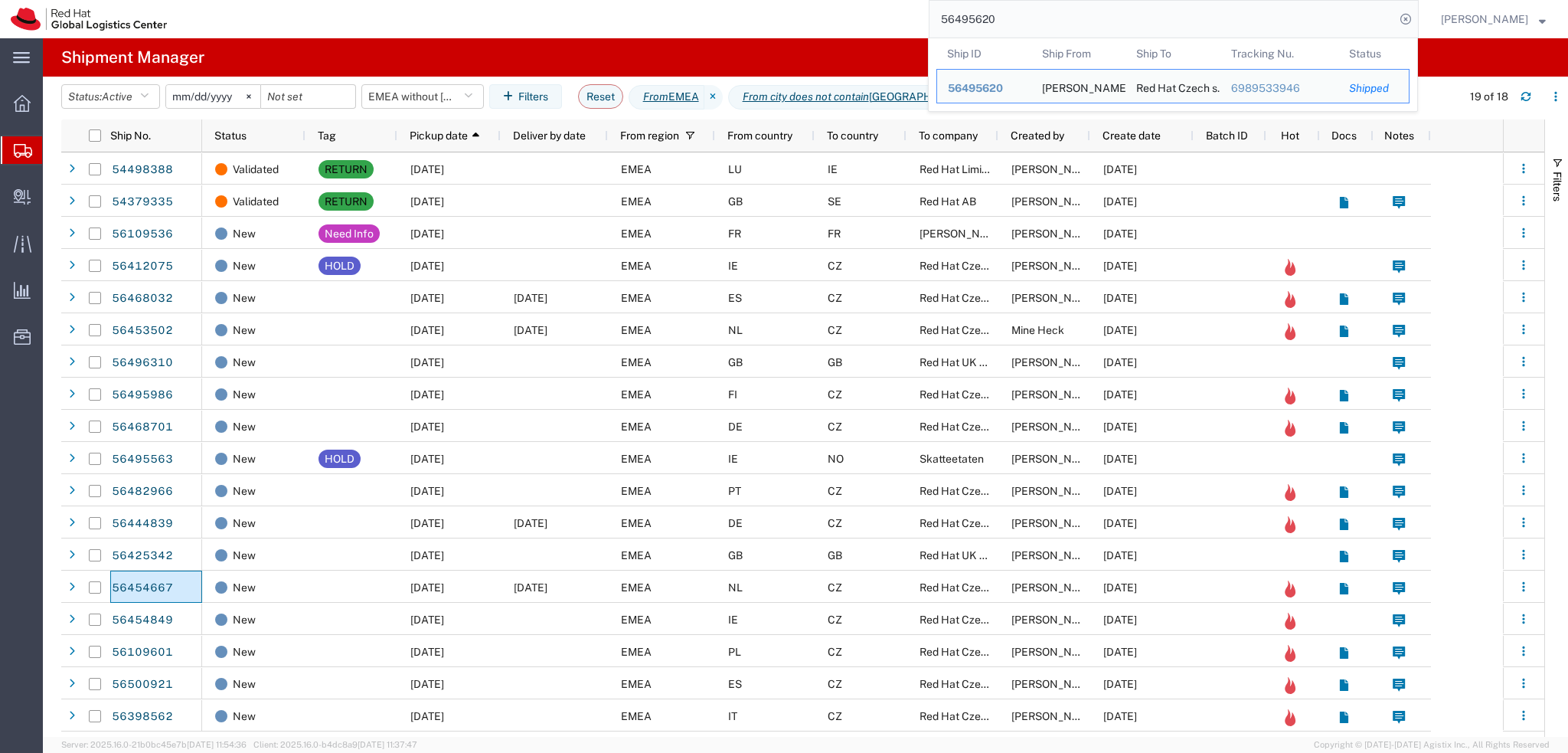
click at [1240, 26] on input "56495620" at bounding box center [1162, 19] width 466 height 37
paste input "777477533"
type input "7774775330"
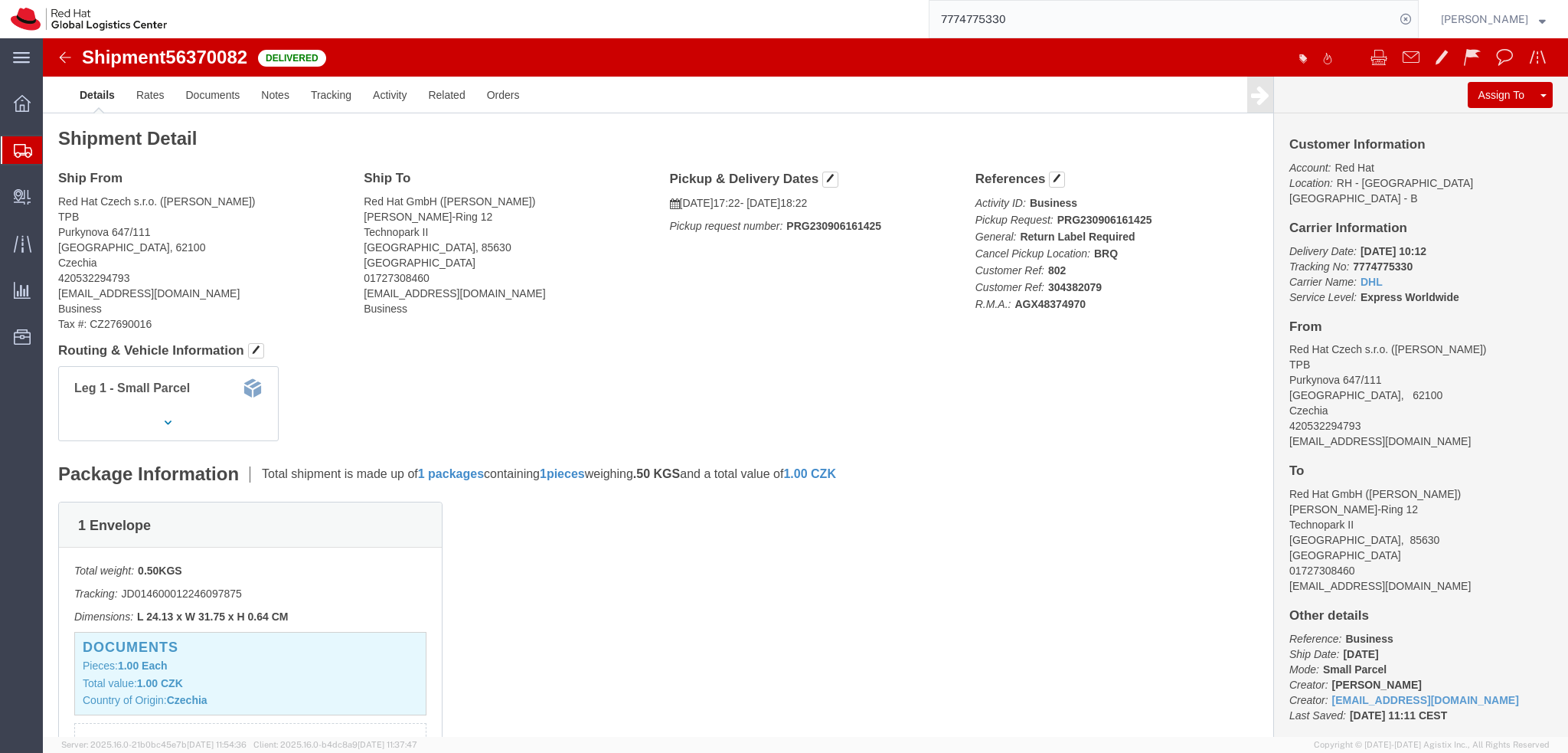
click img
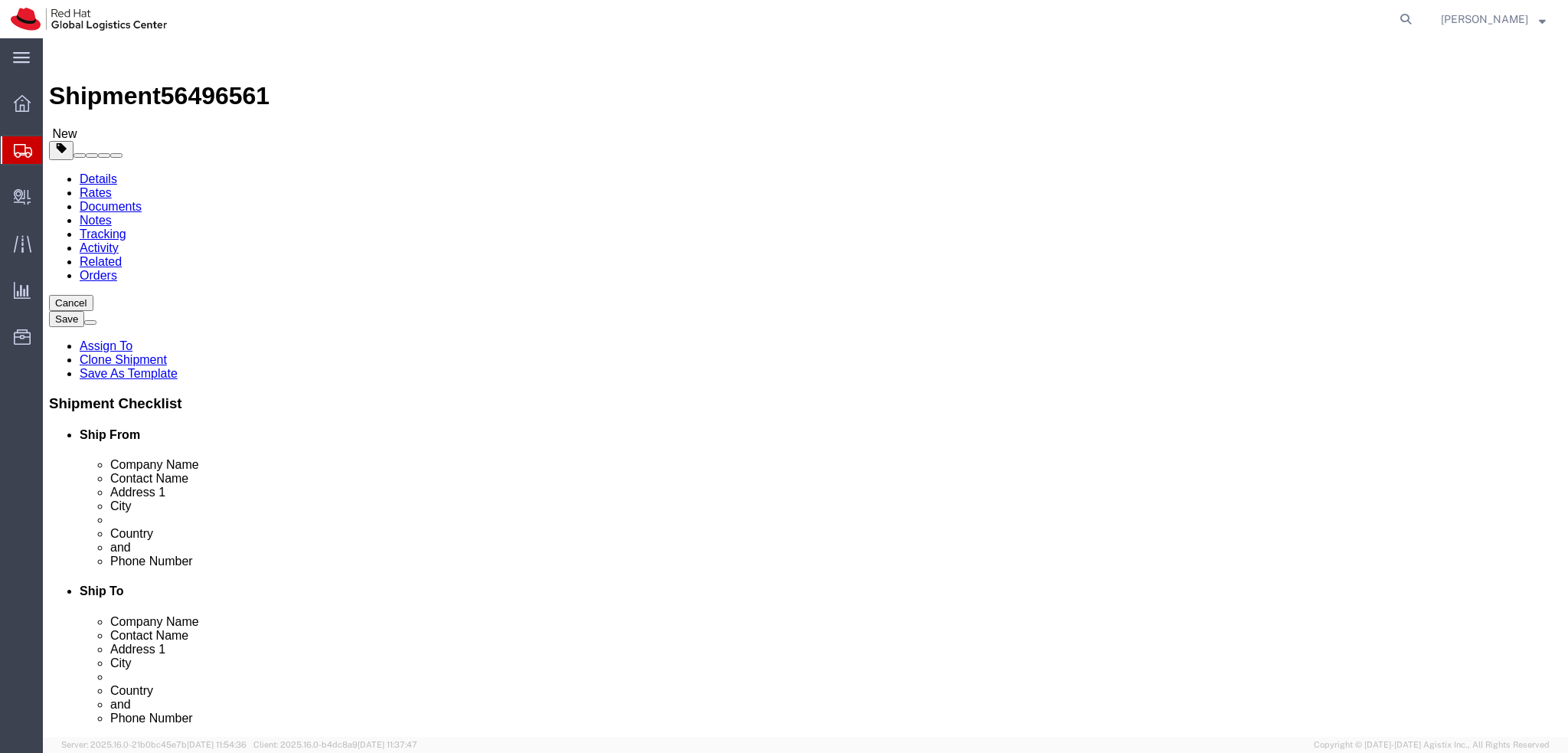
select select
select select "37974"
click input "Mark Pearson"
drag, startPoint x: 349, startPoint y: 316, endPoint x: 210, endPoint y: 318, distance: 139.0
click div "Contact Name Mark Pearson"
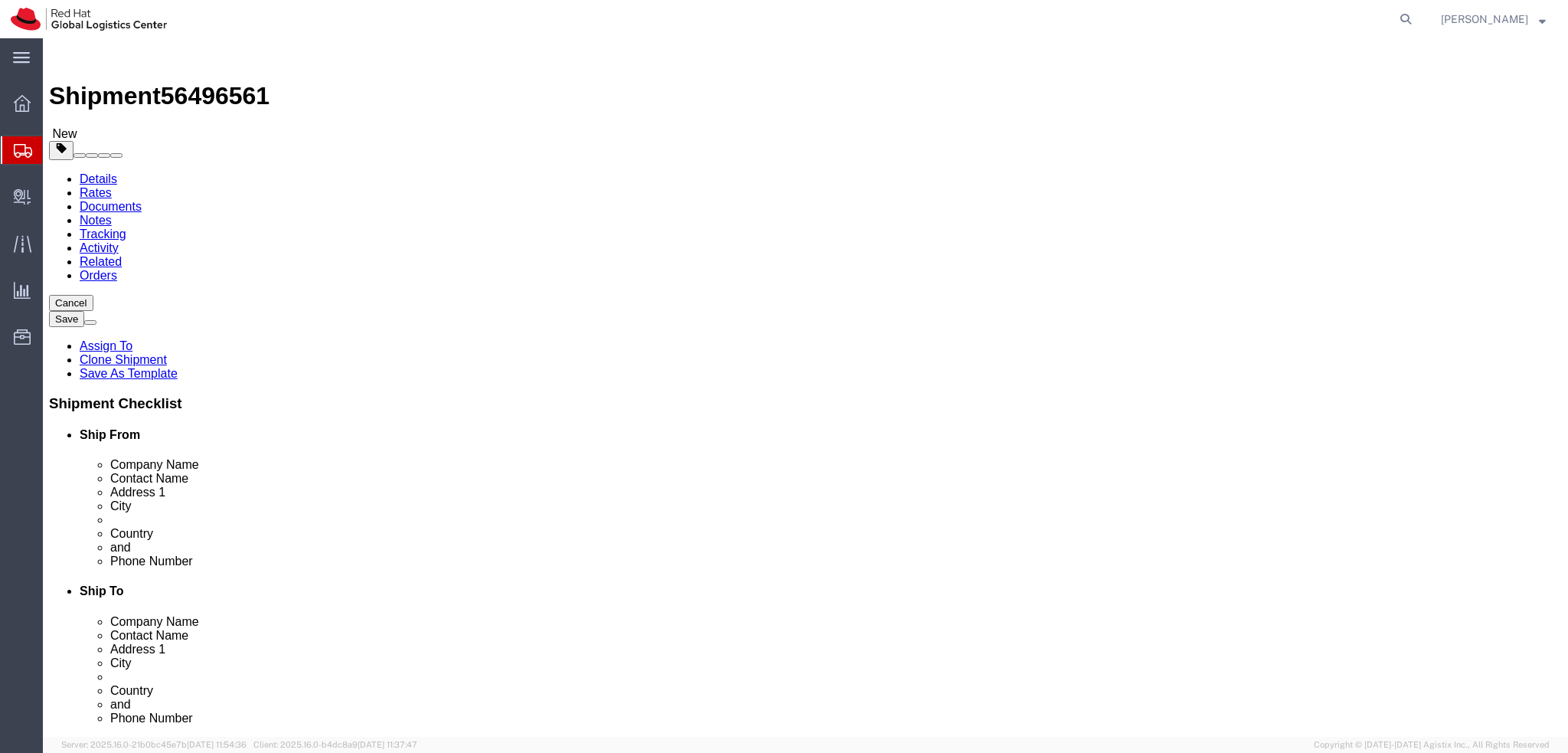
drag, startPoint x: 288, startPoint y: 289, endPoint x: 206, endPoint y: 289, distance: 82.0
click div "Company Name Red Hat"
paste input "Mark Pearson"
type input "Mark Pearson"
click div "Location My Profile Location RH - Amsterdam - MSO RH - Amsterdam Data Center RH…"
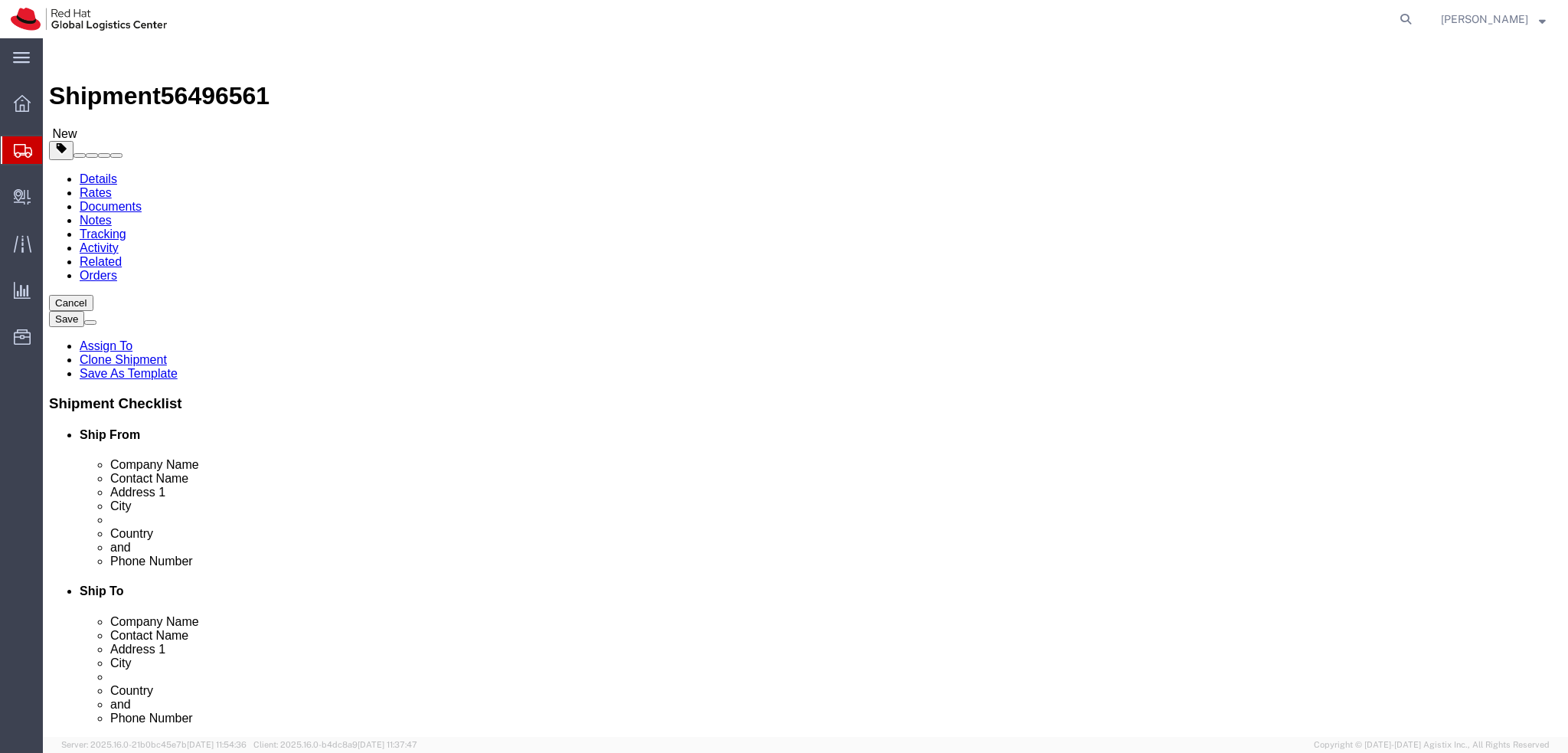
click icon
click dd "500.00 GBP"
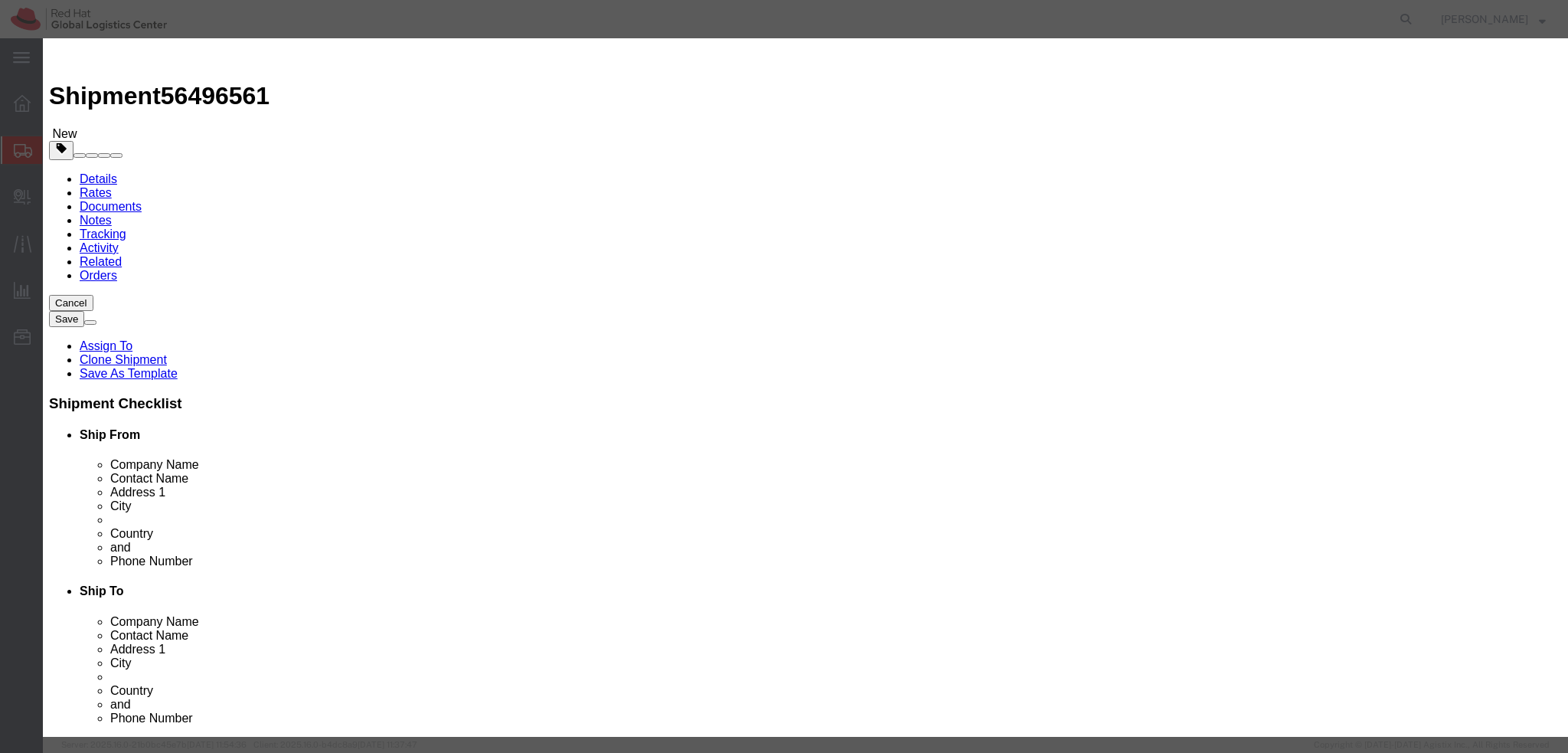
click textarea
type textarea "Laptop"
click button "Save & Close"
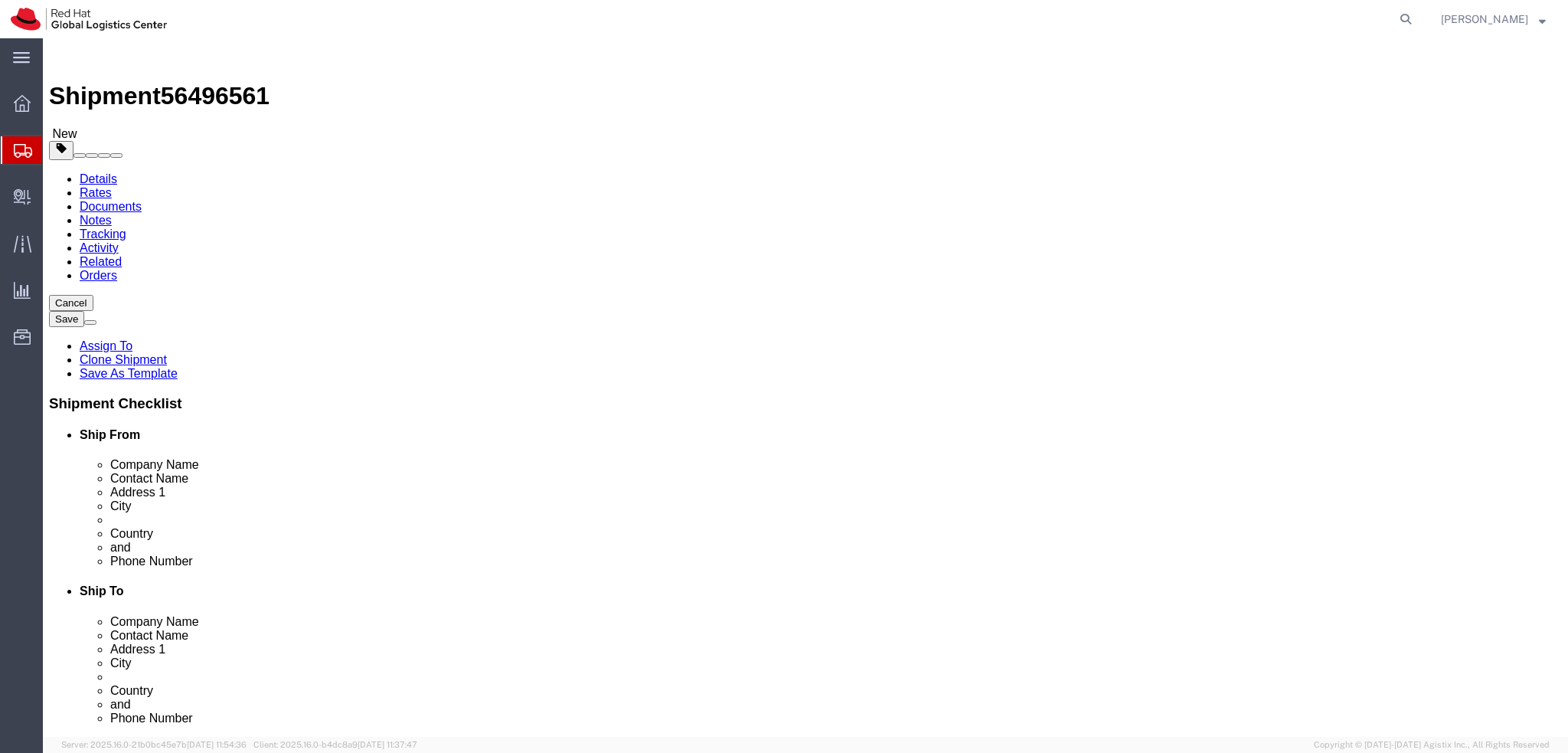
click icon
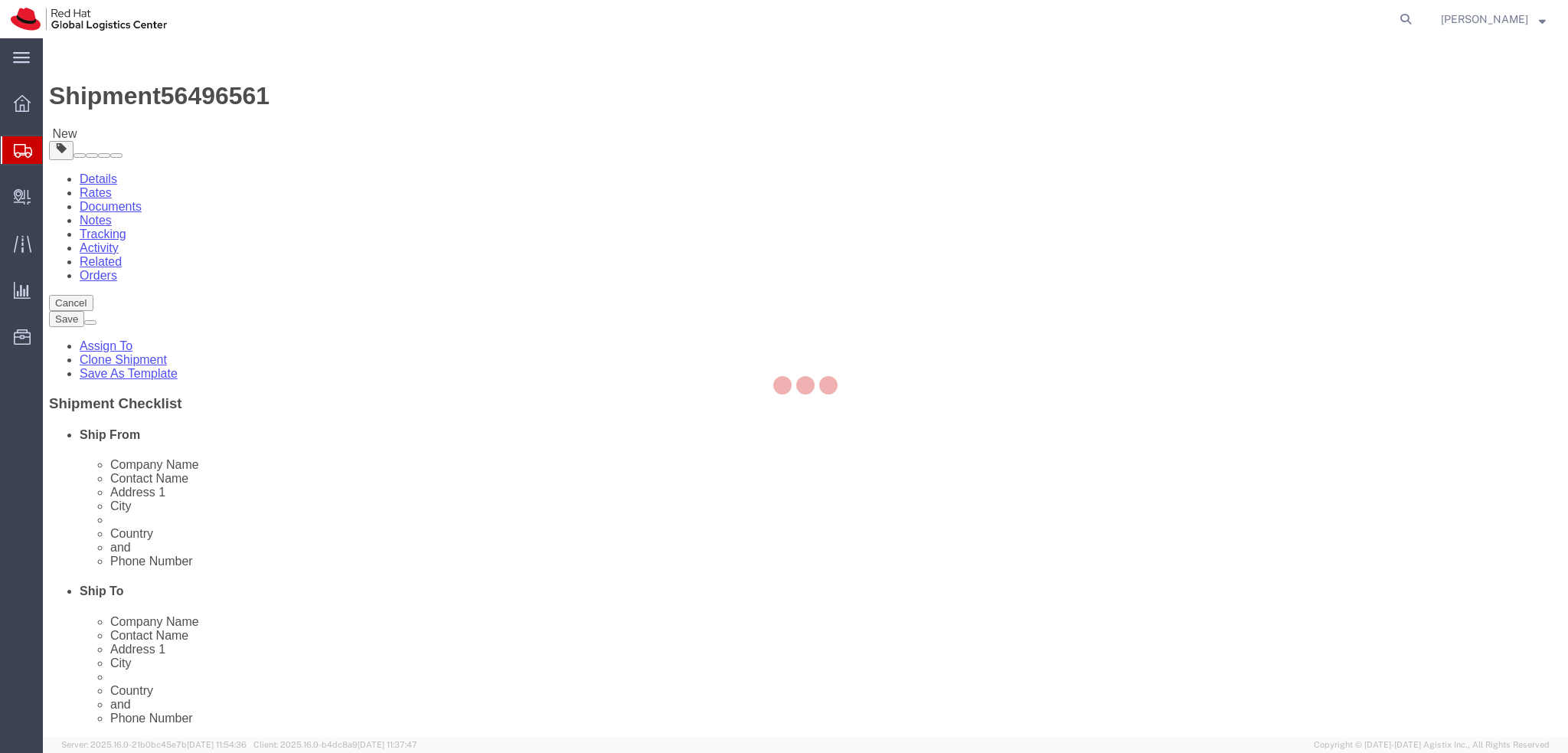
select select "COSTCENTER"
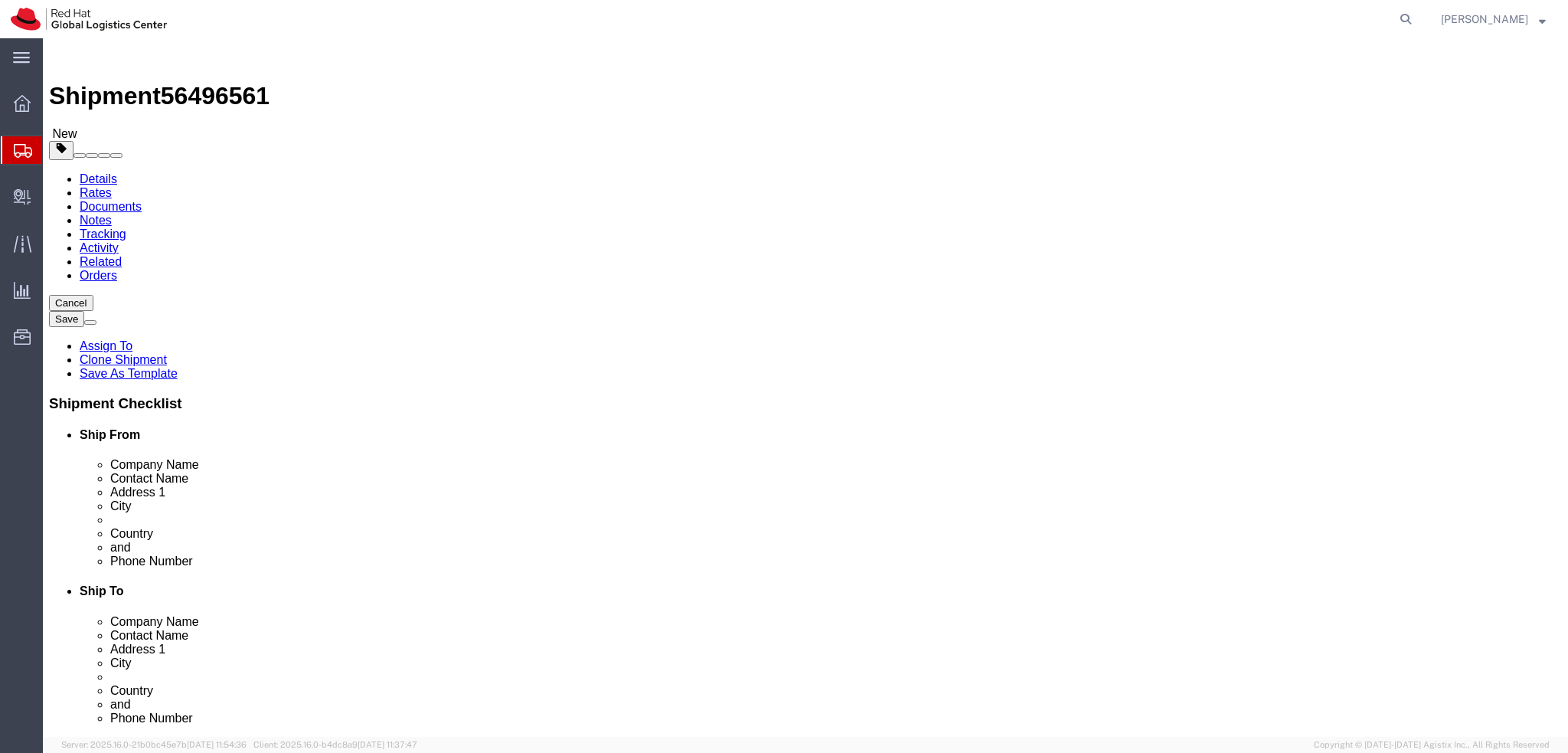
click icon
click dd "500.00 GBP"
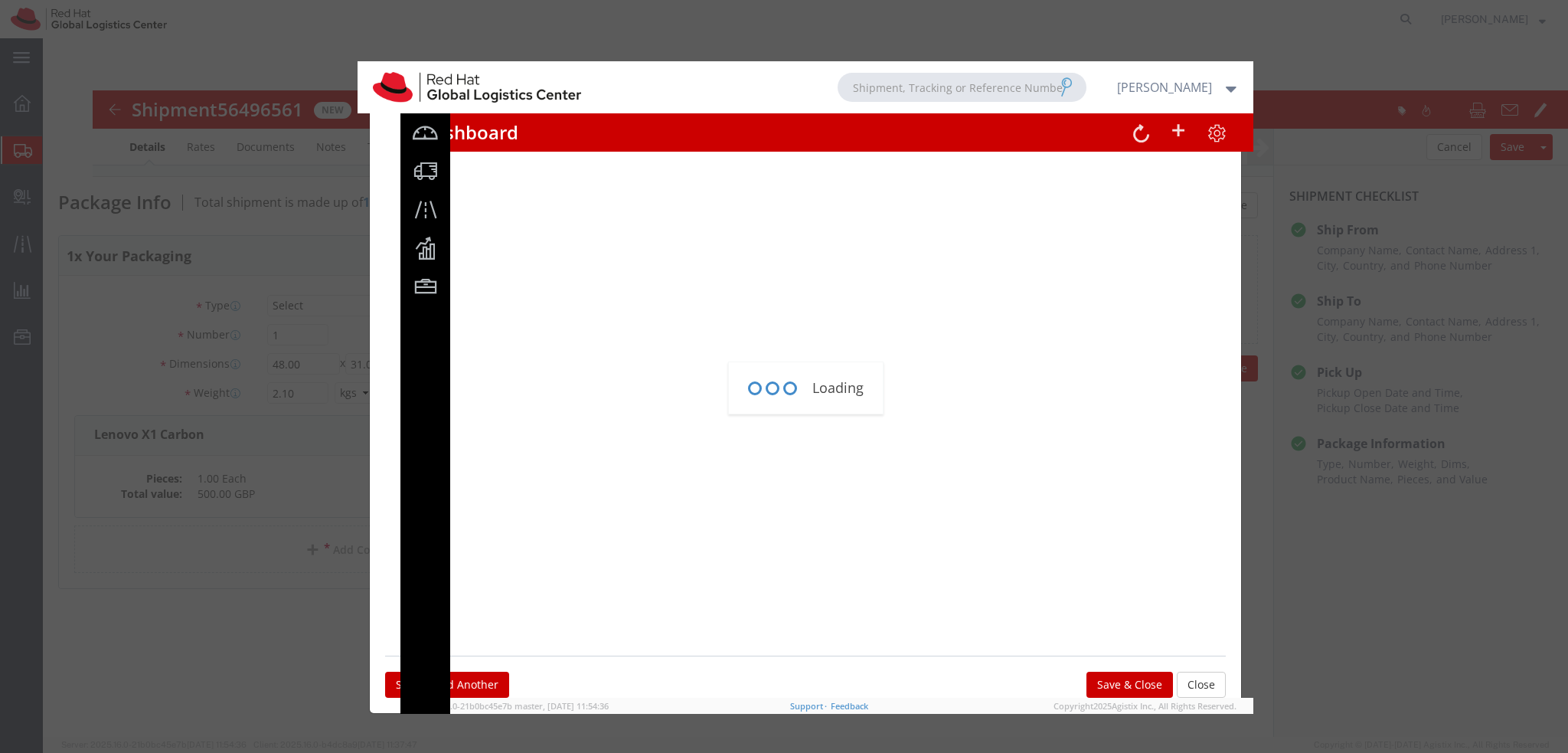
click div
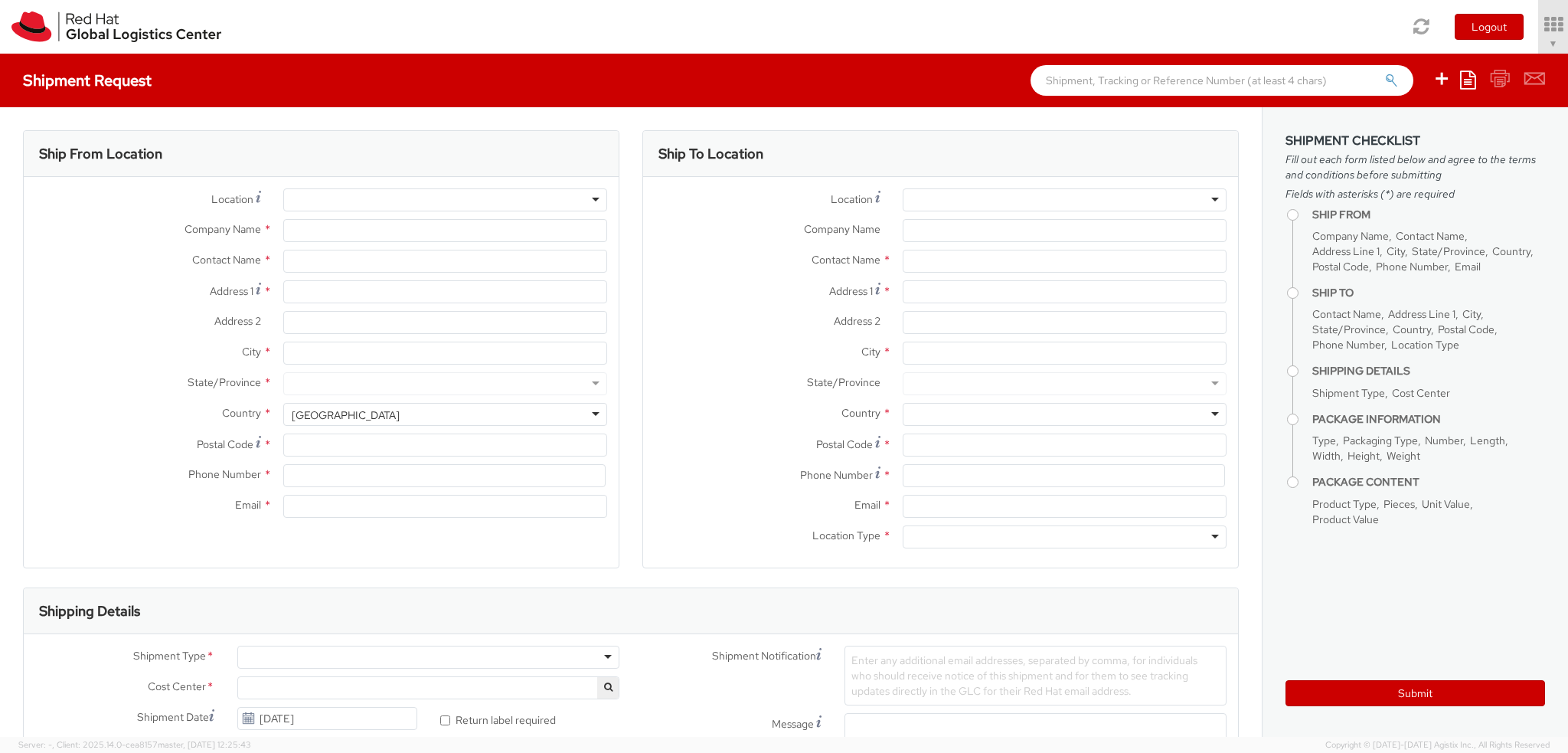
select select
type input "Red Hat Czech s.r.o."
type input "[PERSON_NAME]"
type input "Purkynova 665/115"
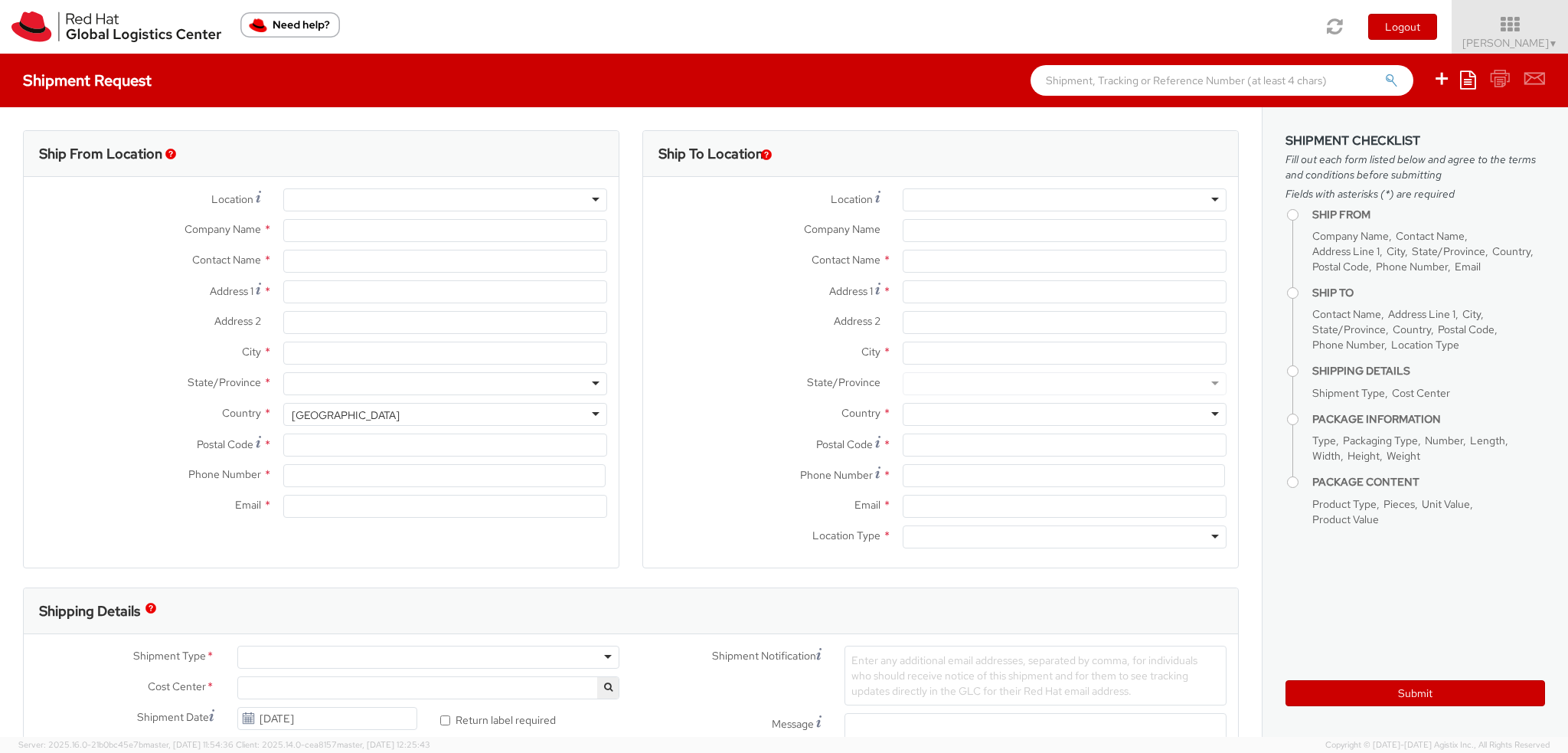
type input "[GEOGRAPHIC_DATA]"
type input "621 00"
type input "420 532 294 555"
type input "fmoravec@redhat.com"
select select "CM"
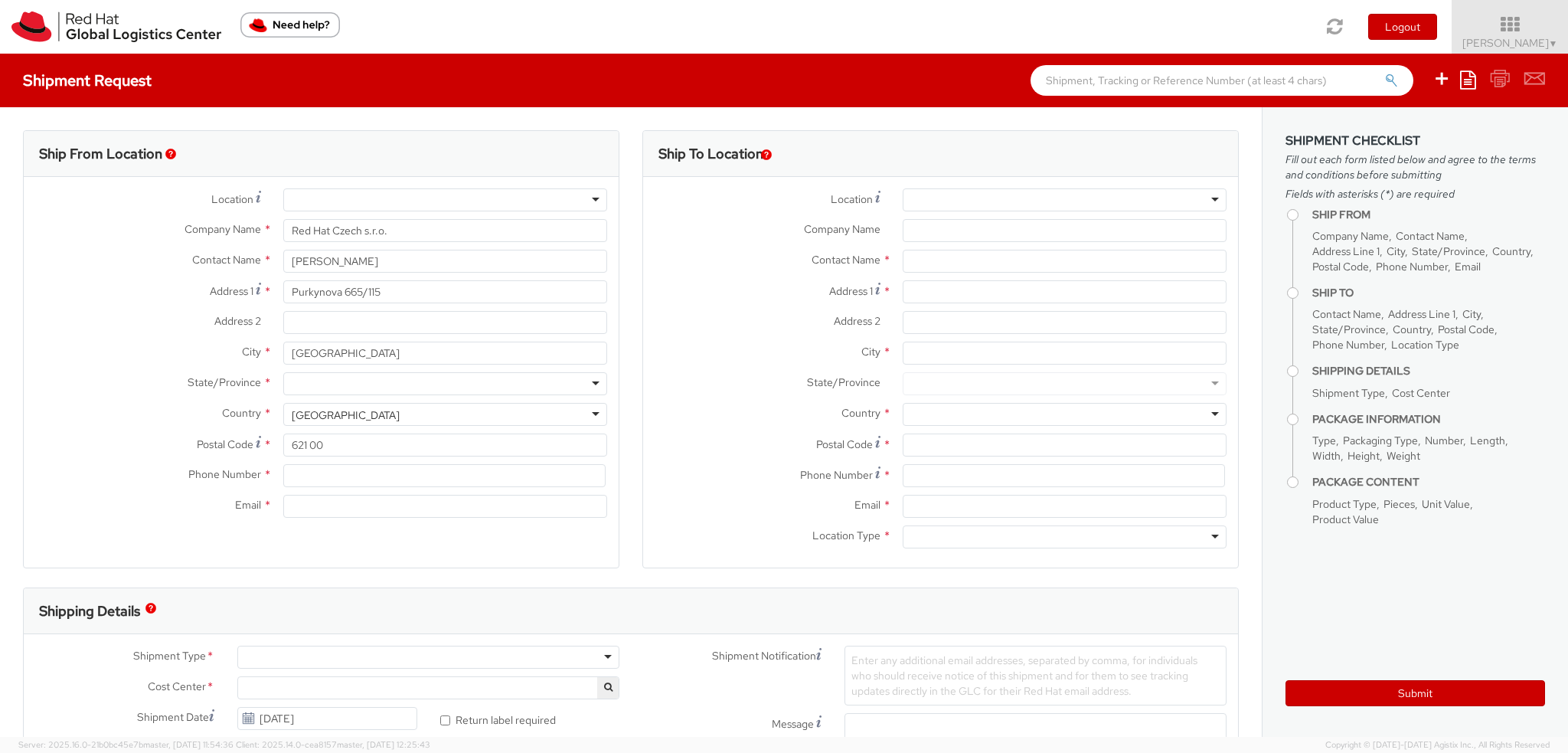
select select "KGS"
select select "901"
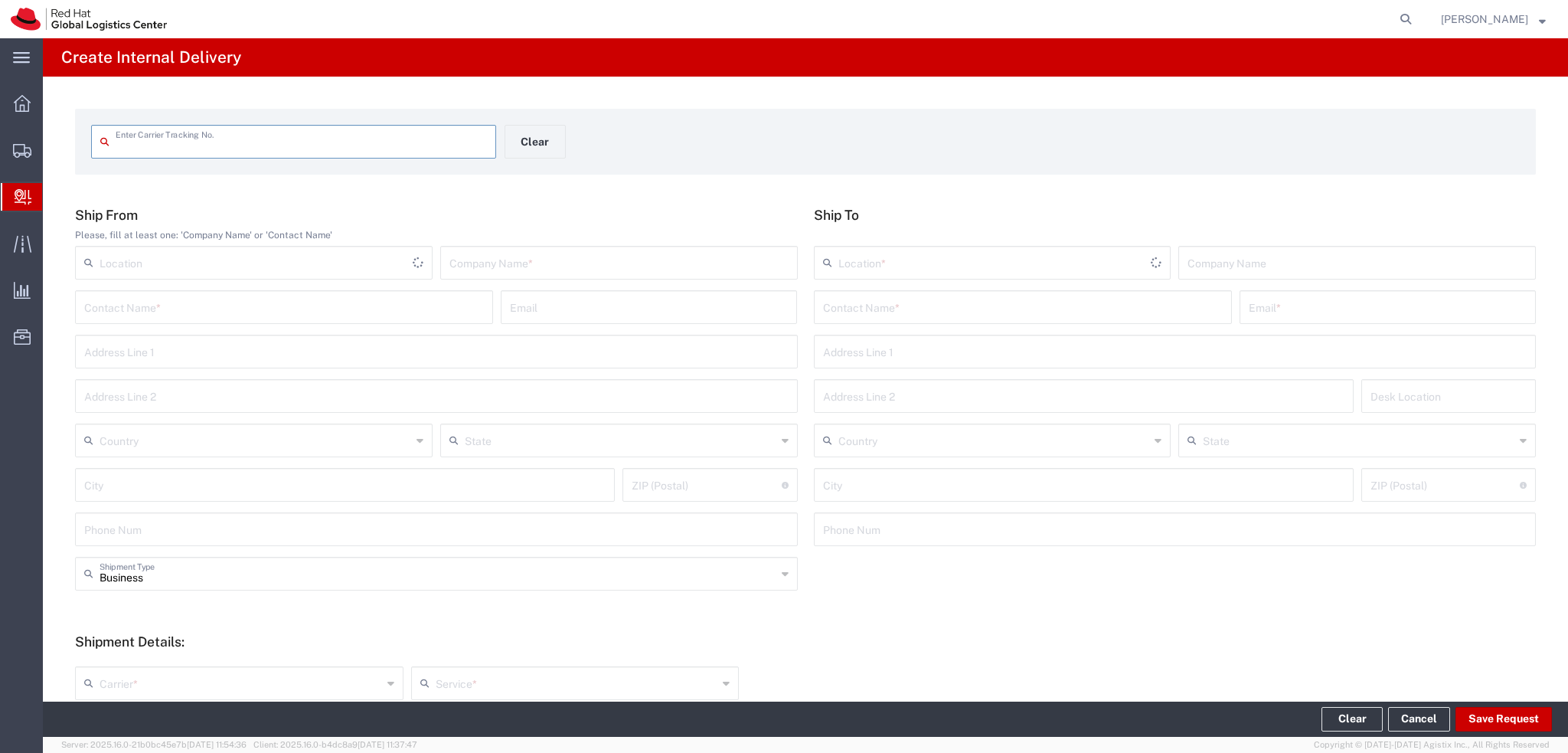
click at [224, 144] on input "text" at bounding box center [301, 140] width 371 height 27
type input "14002042"
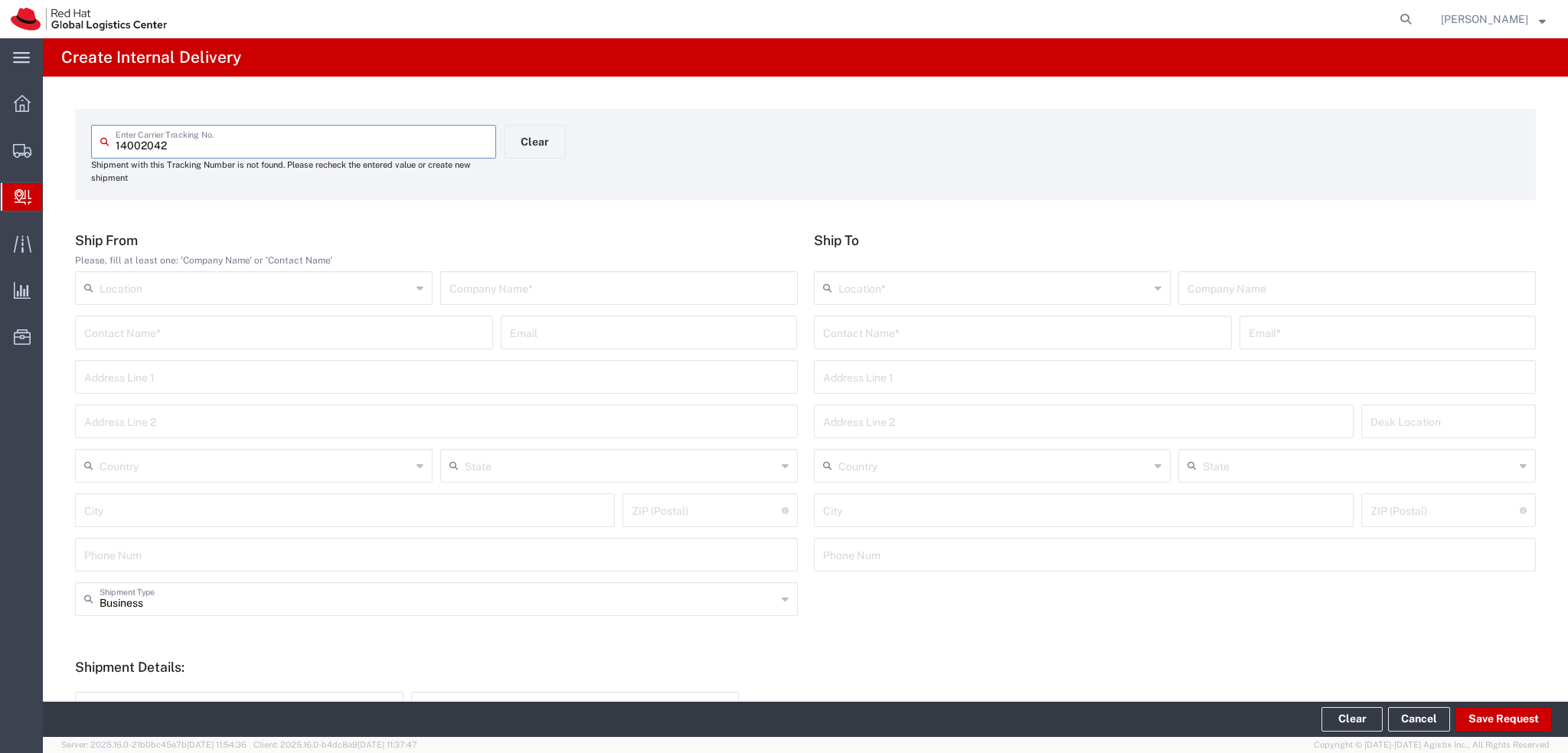
click at [466, 288] on input "text" at bounding box center [618, 286] width 339 height 27
type input "CDW"
click at [874, 293] on input "text" at bounding box center [994, 286] width 311 height 27
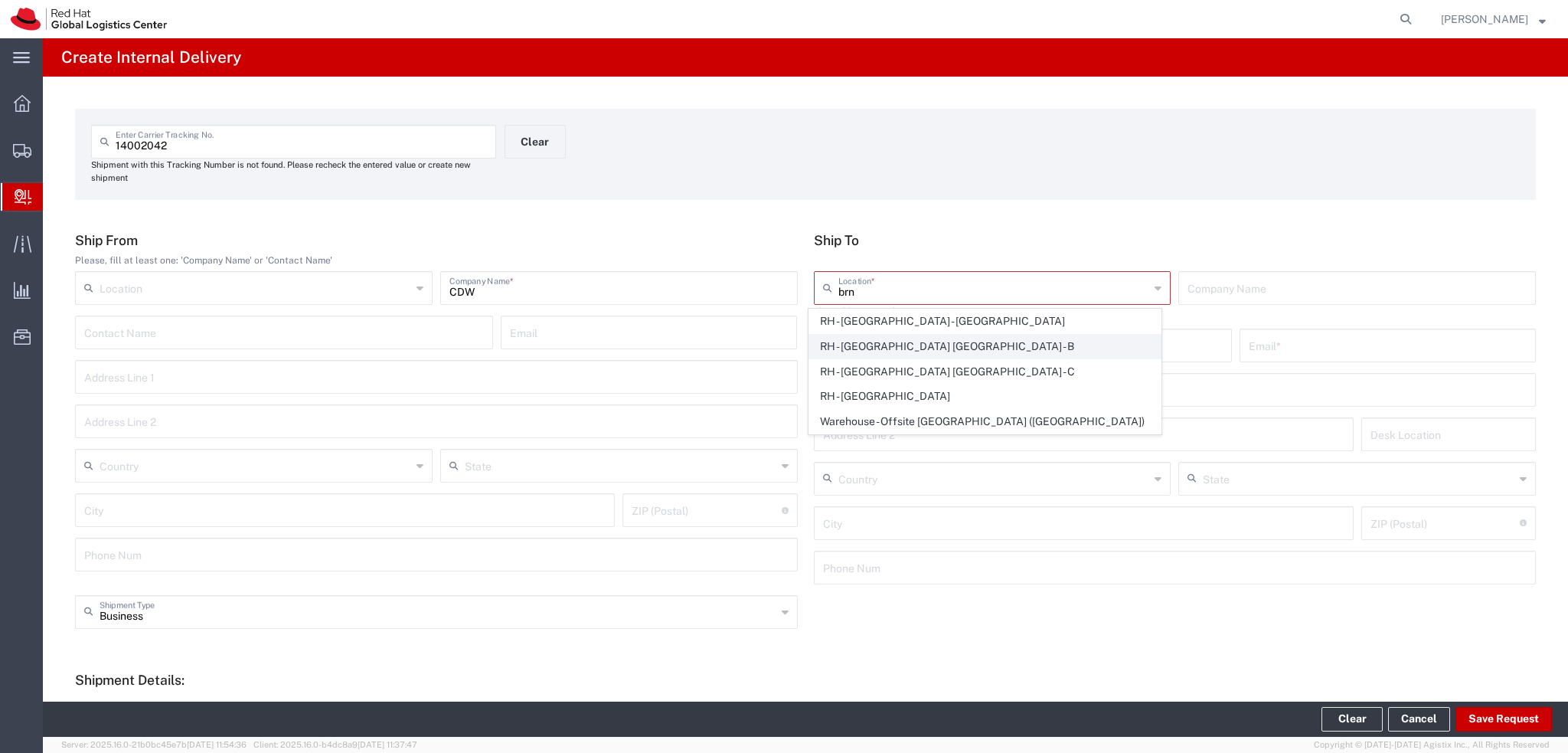
click at [962, 342] on span "RH - [GEOGRAPHIC_DATA] [GEOGRAPHIC_DATA] - B" at bounding box center [986, 346] width 352 height 24
type input "RH - [GEOGRAPHIC_DATA] [GEOGRAPHIC_DATA] - B"
type input "Red Hat Czech s.r.o."
type input "Purkynova 647/111"
type input "Czechia"
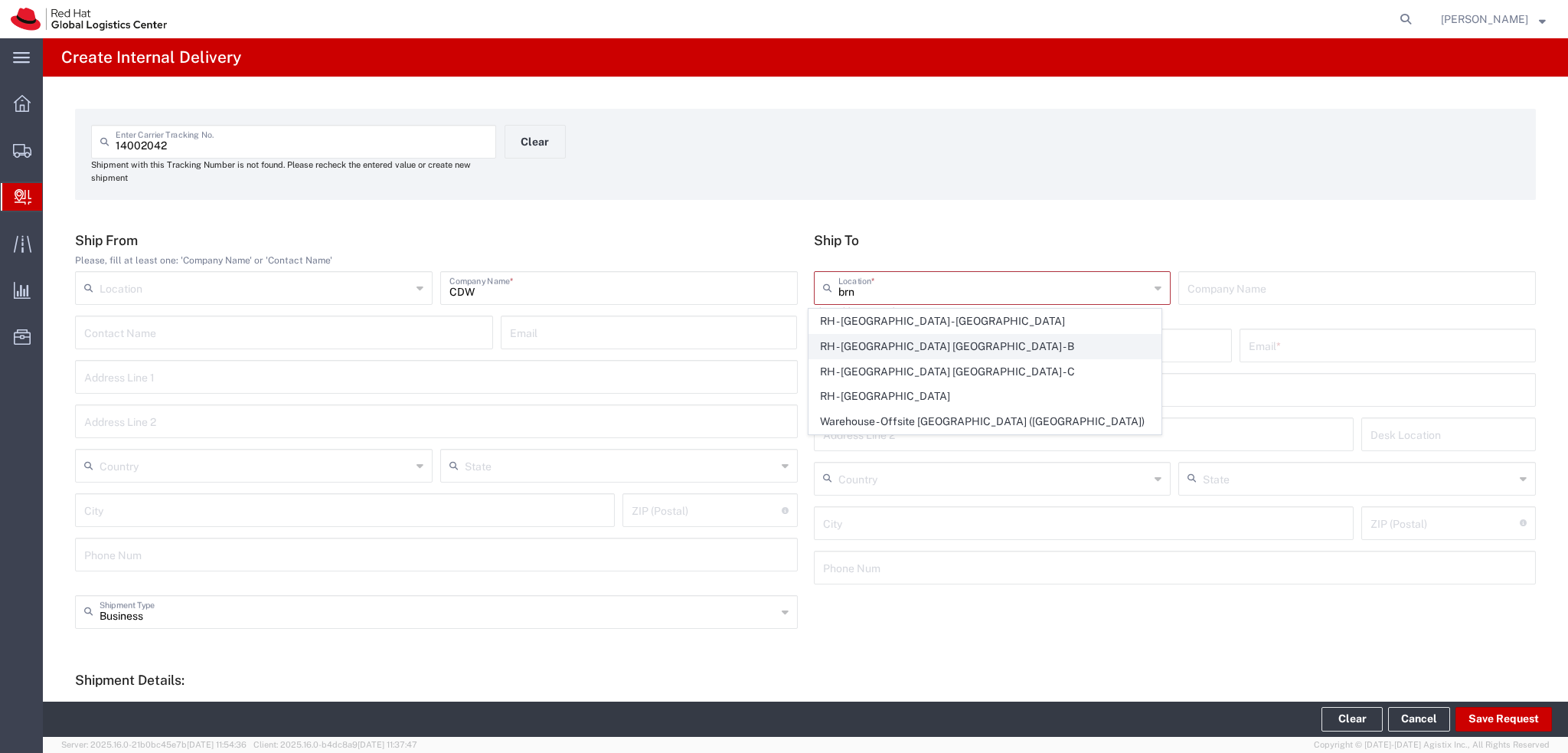
type input "[GEOGRAPHIC_DATA]"
type input "621 00"
type input "420 532 294 555"
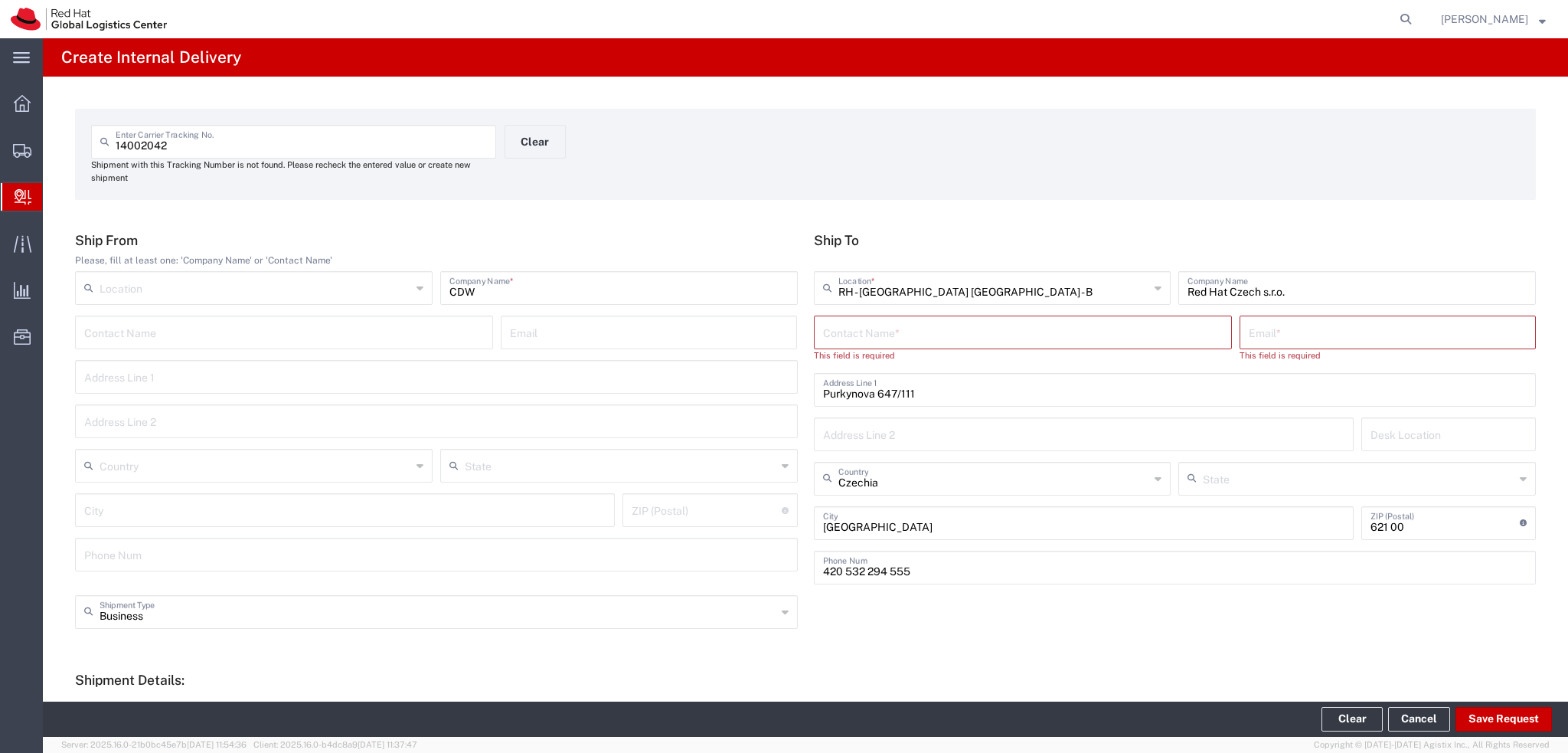
click at [896, 332] on input "text" at bounding box center [1023, 330] width 400 height 27
click at [926, 336] on input "text" at bounding box center [1023, 330] width 400 height 27
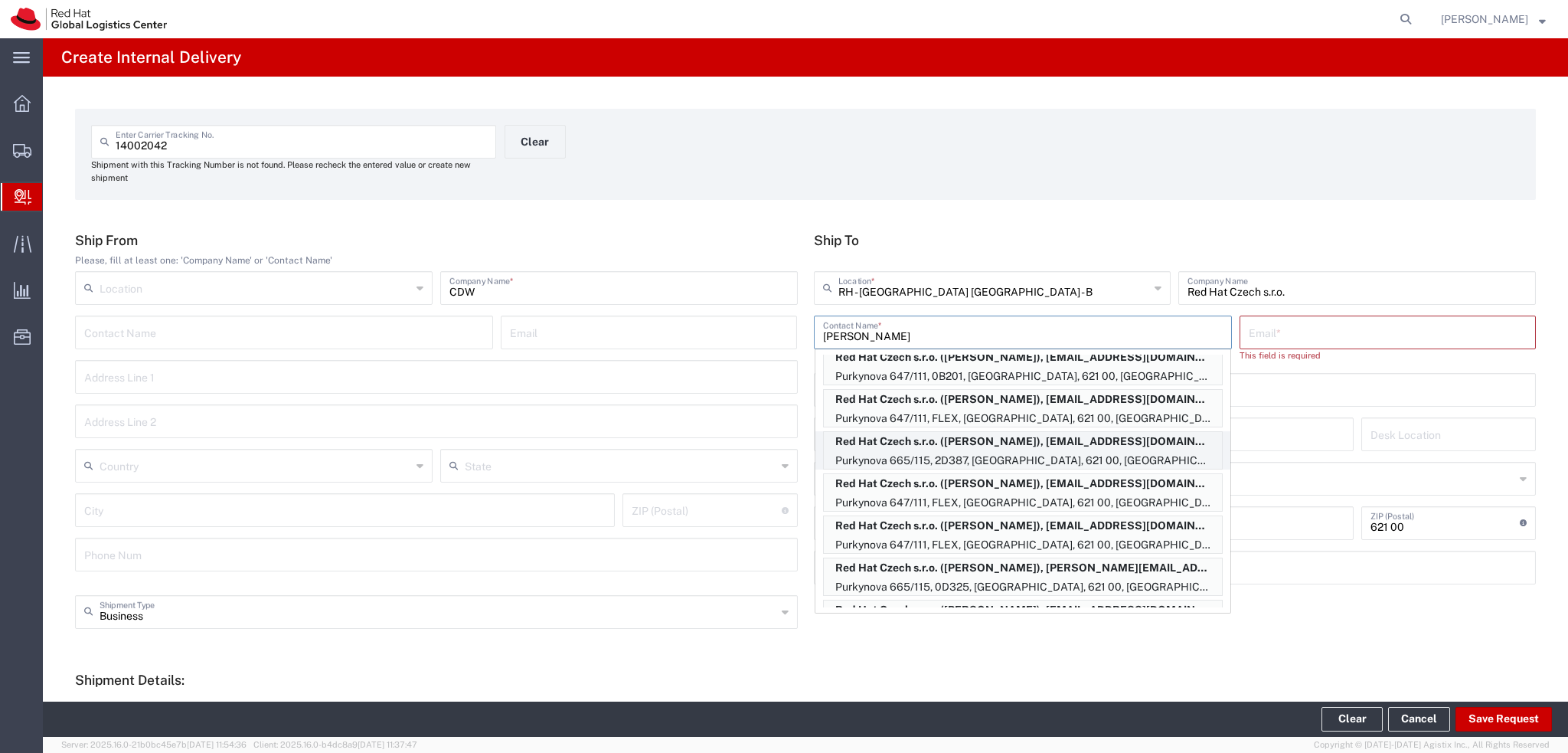
scroll to position [441, 0]
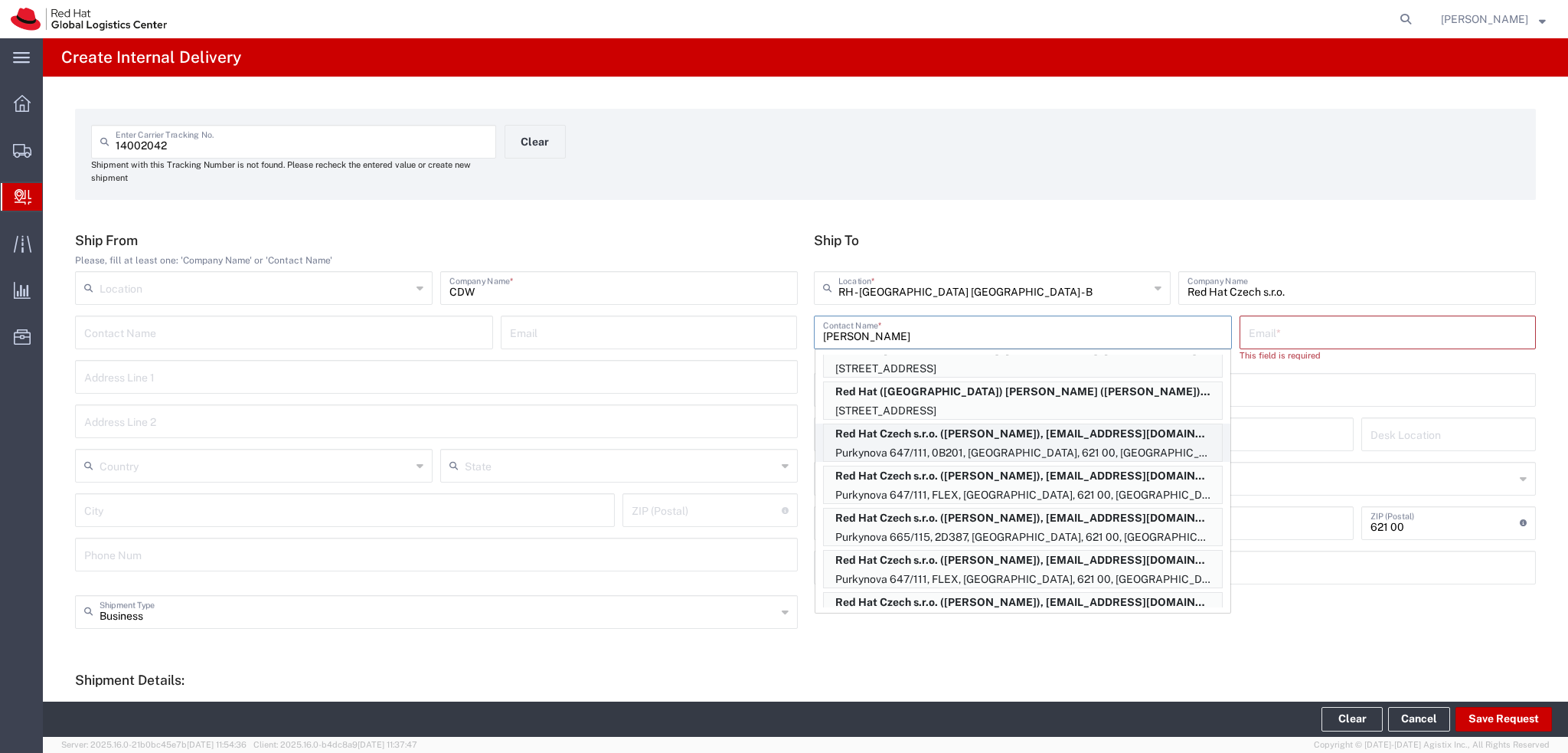
click at [1010, 437] on p "Red Hat Czech s.r.o. ([PERSON_NAME]), [EMAIL_ADDRESS][DOMAIN_NAME]" at bounding box center [1023, 434] width 398 height 19
type input "[PERSON_NAME]"
type input "[EMAIL_ADDRESS][DOMAIN_NAME]"
type input "0B201"
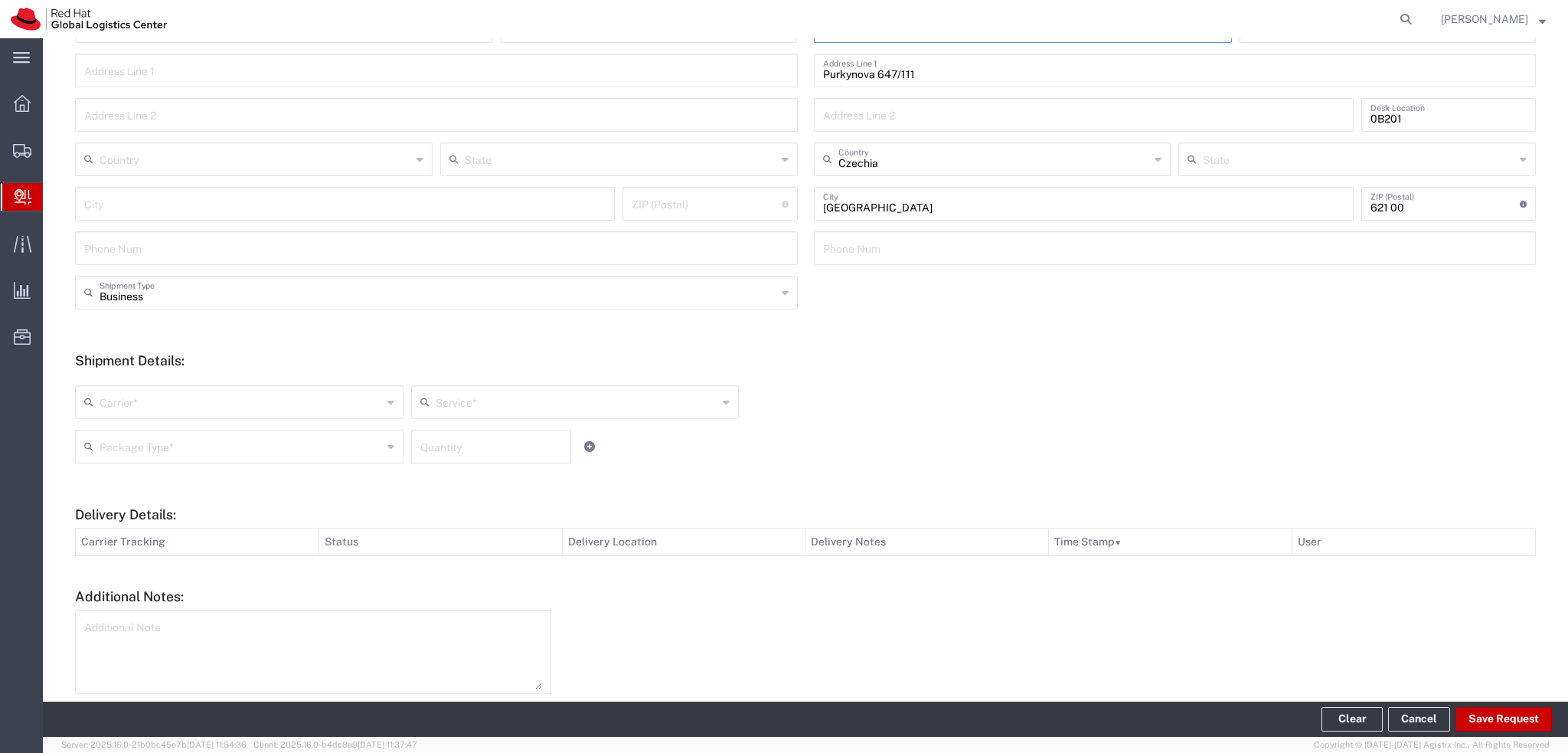
scroll to position [367, 0]
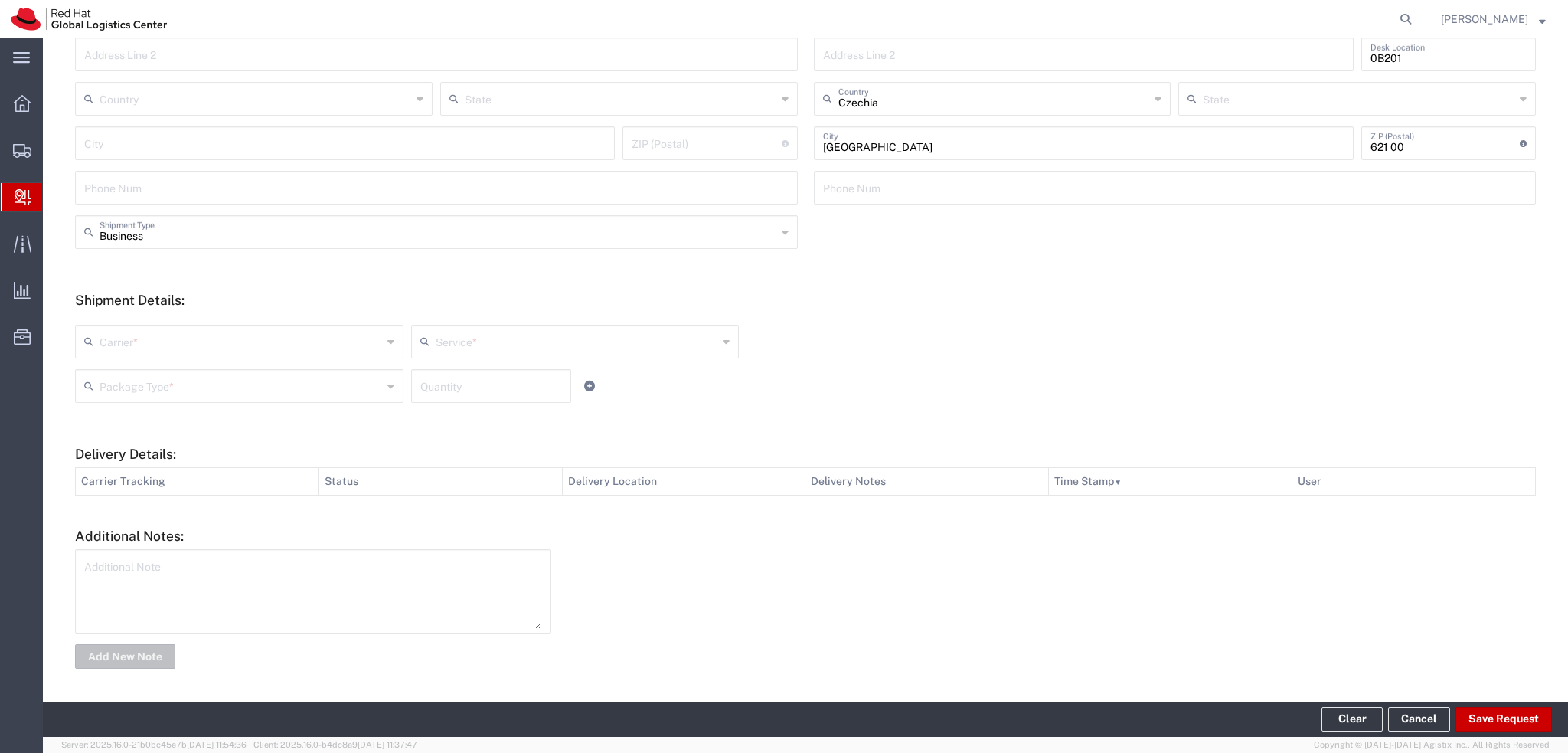
click at [353, 343] on input "text" at bounding box center [240, 340] width 282 height 27
click at [158, 494] on span "Local Carrier" at bounding box center [238, 501] width 323 height 24
type input "Local Carrier"
type input "Local_Ground"
click at [255, 395] on input "text" at bounding box center [240, 384] width 282 height 27
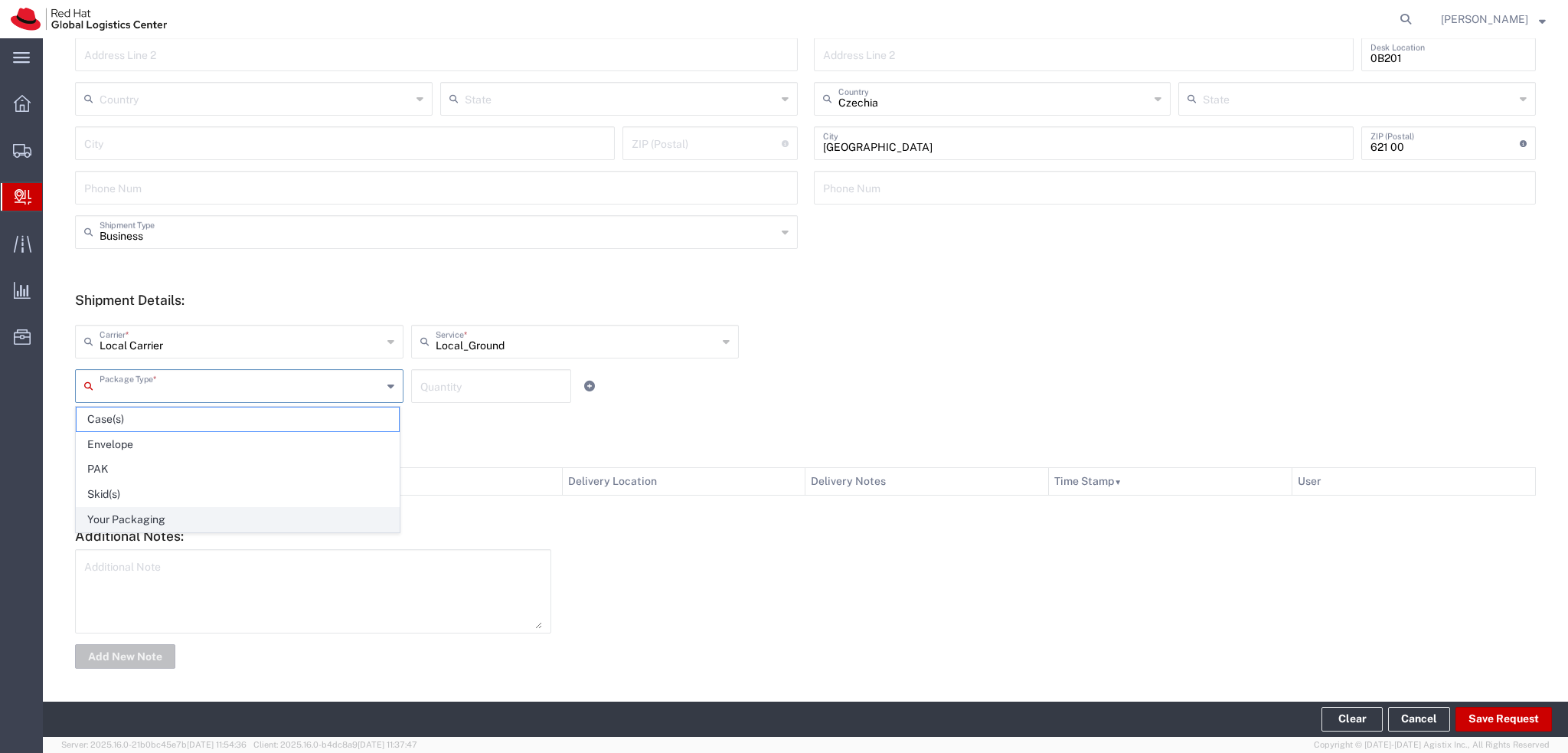
click at [173, 516] on span "Your Packaging" at bounding box center [238, 520] width 323 height 24
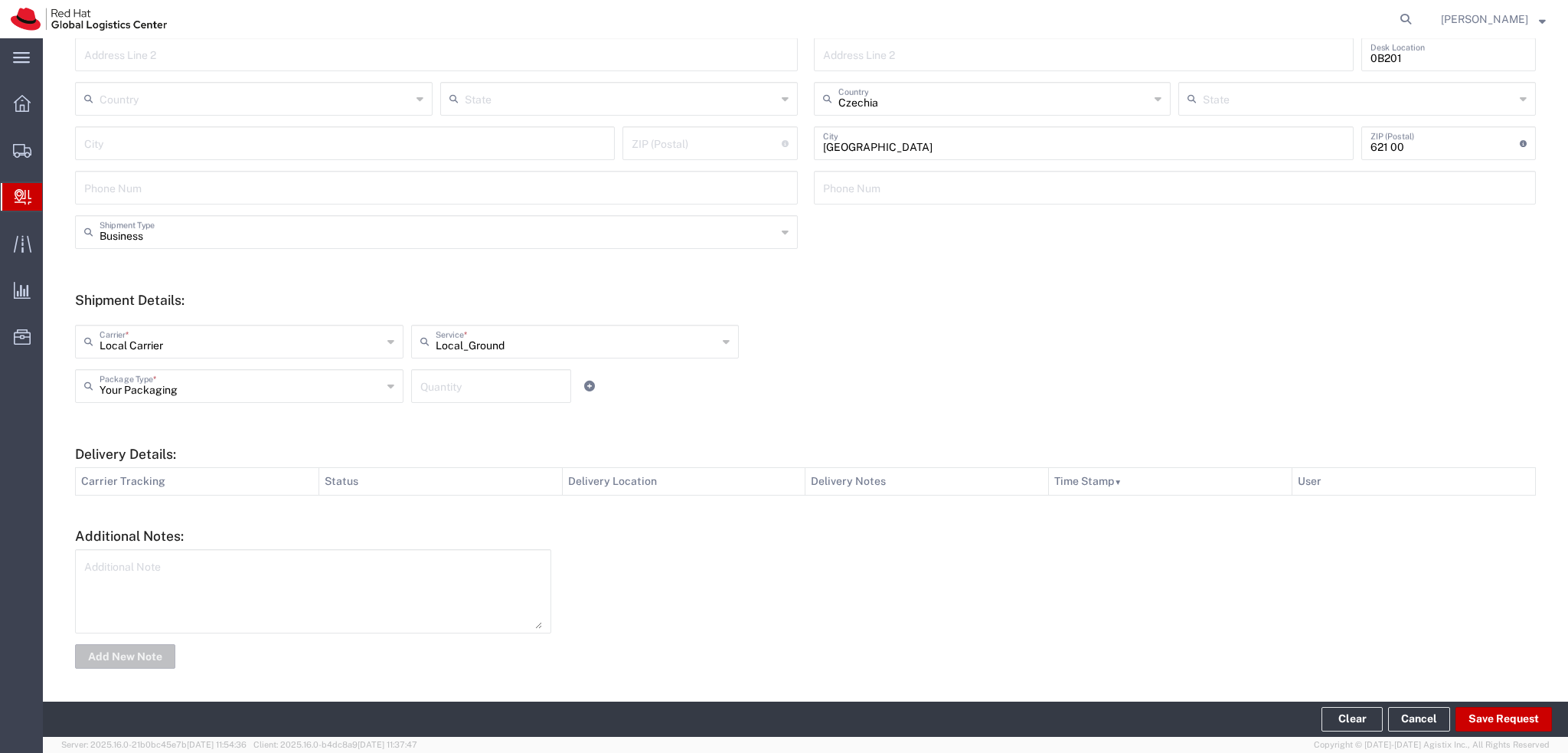
type input "Your Packaging"
click at [322, 395] on input "Your Packaging" at bounding box center [240, 384] width 282 height 27
click at [304, 395] on input "Your Packaging" at bounding box center [240, 384] width 282 height 27
type input "Local Carrier"
click at [268, 342] on input "Local Carrier" at bounding box center [240, 340] width 282 height 27
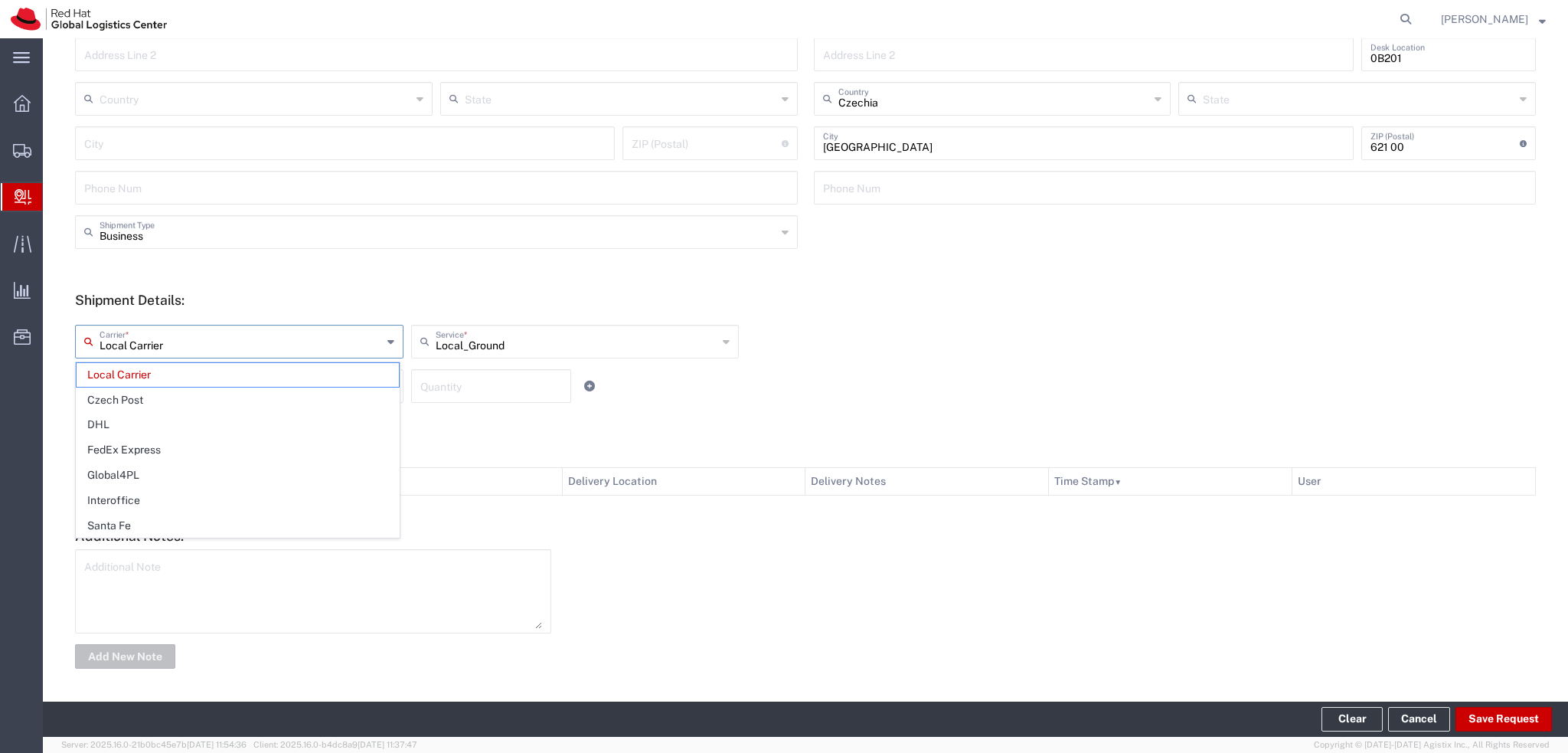
click at [268, 342] on input "Local Carrier" at bounding box center [240, 340] width 282 height 27
click at [566, 348] on input "text" at bounding box center [576, 340] width 282 height 27
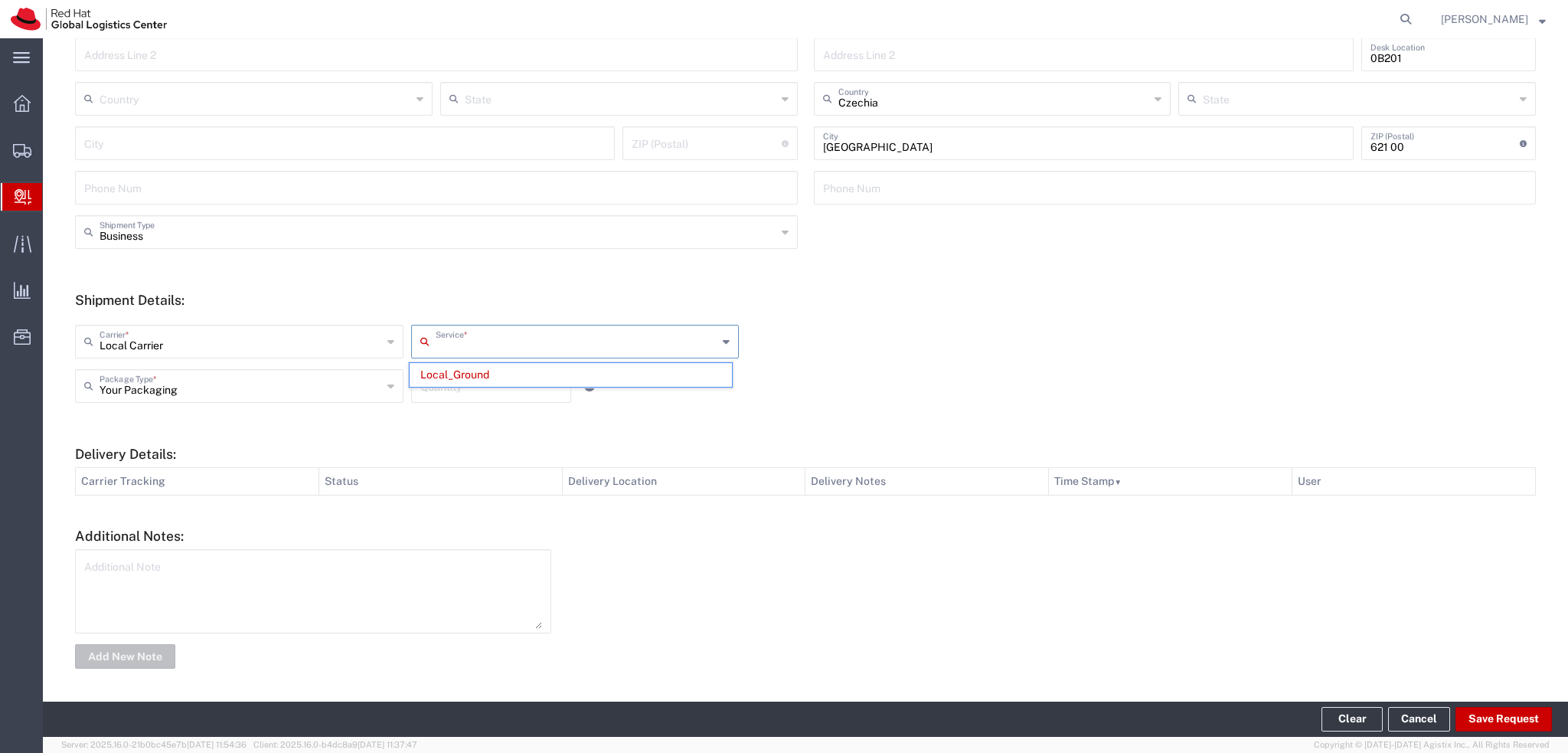
click at [568, 348] on input "text" at bounding box center [576, 340] width 282 height 27
click at [540, 307] on h5 "Shipment Details:" at bounding box center [805, 299] width 1461 height 16
type input "Local_Ground"
click at [309, 399] on div "Your Packaging Package Type *" at bounding box center [238, 385] width 329 height 33
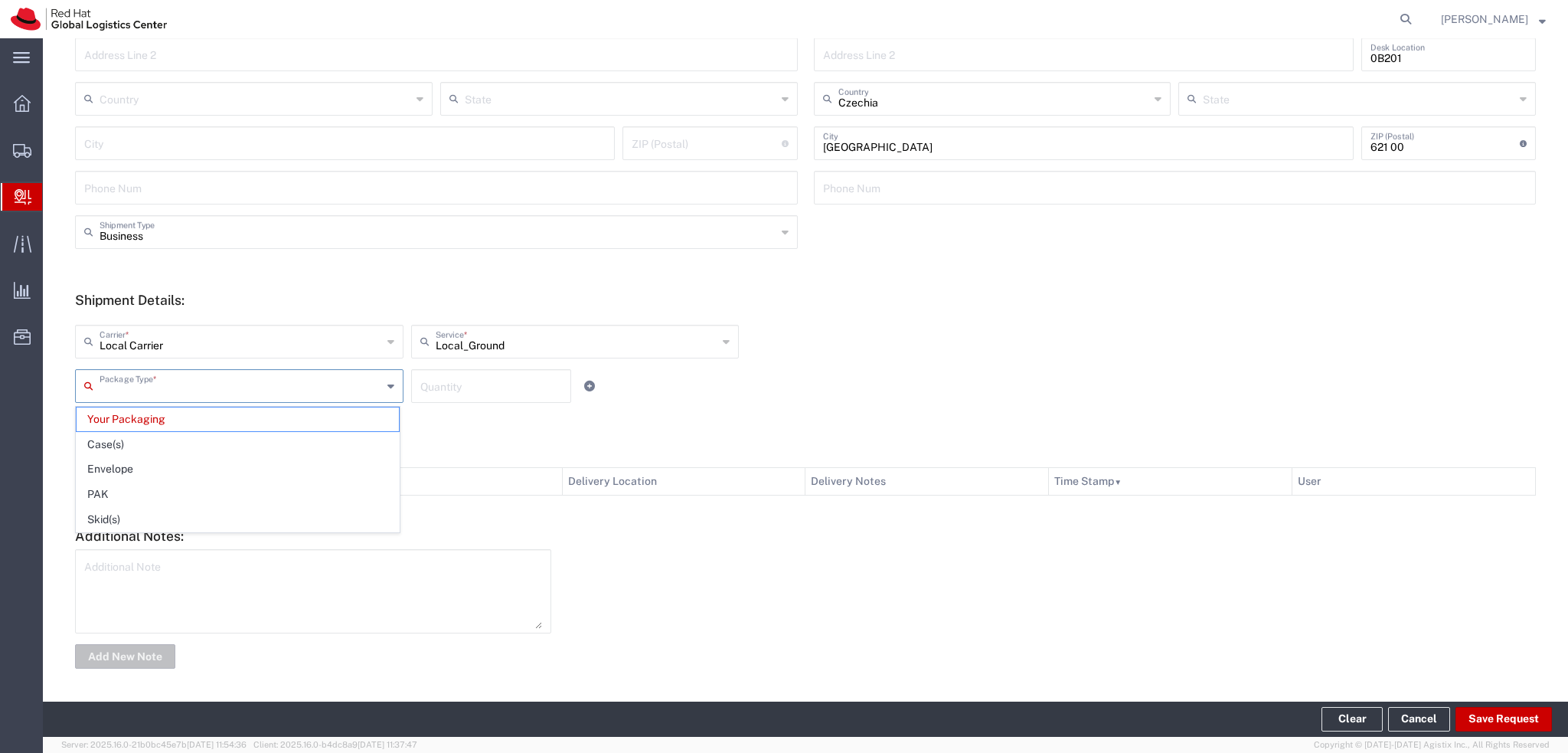
click at [287, 382] on input "text" at bounding box center [240, 384] width 282 height 27
click at [395, 390] on div "Package Type *" at bounding box center [238, 385] width 329 height 33
click at [313, 415] on span "Your Packaging" at bounding box center [238, 419] width 323 height 24
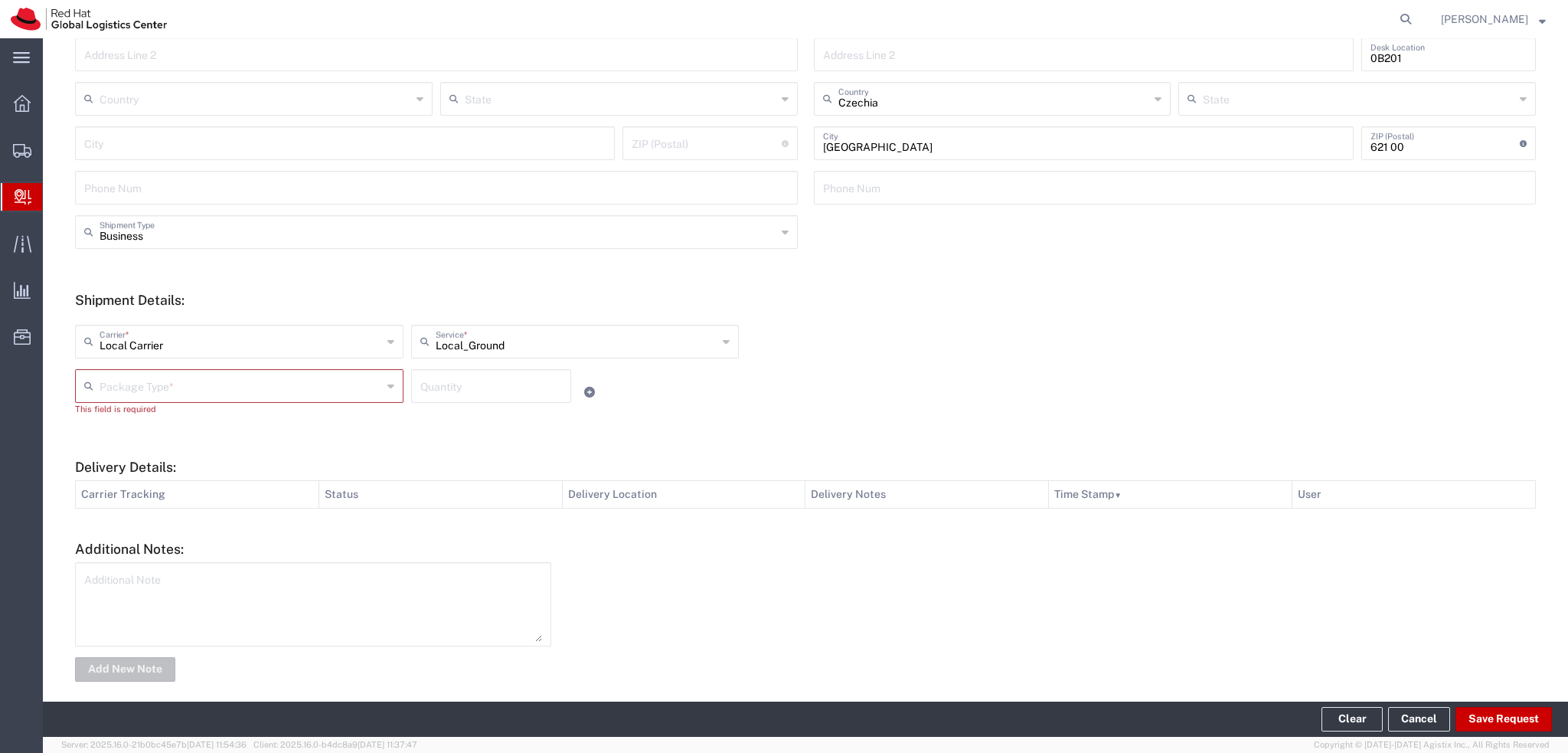
click at [324, 382] on input "text" at bounding box center [240, 384] width 282 height 27
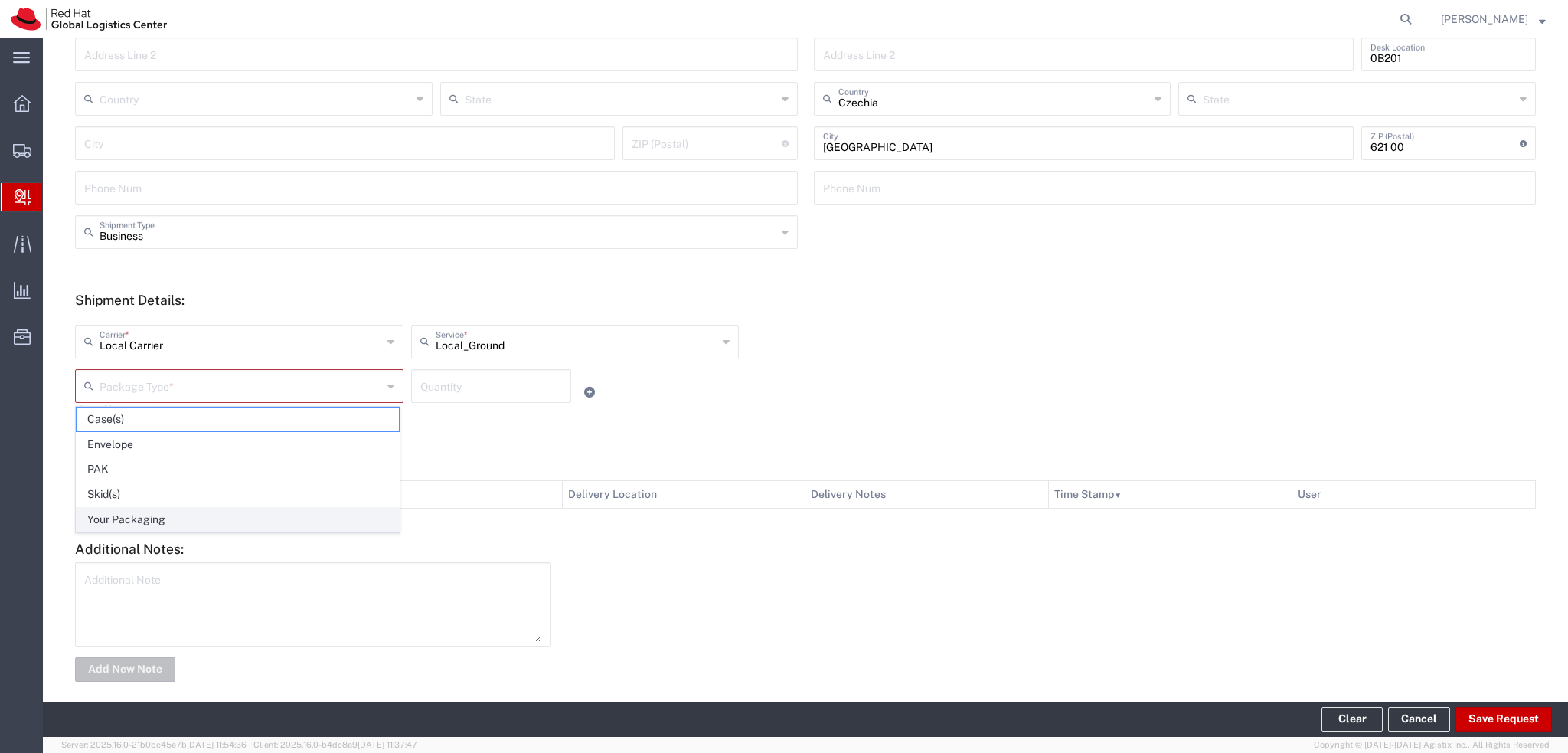
click at [181, 519] on span "Your Packaging" at bounding box center [238, 520] width 323 height 24
type input "Your Packaging"
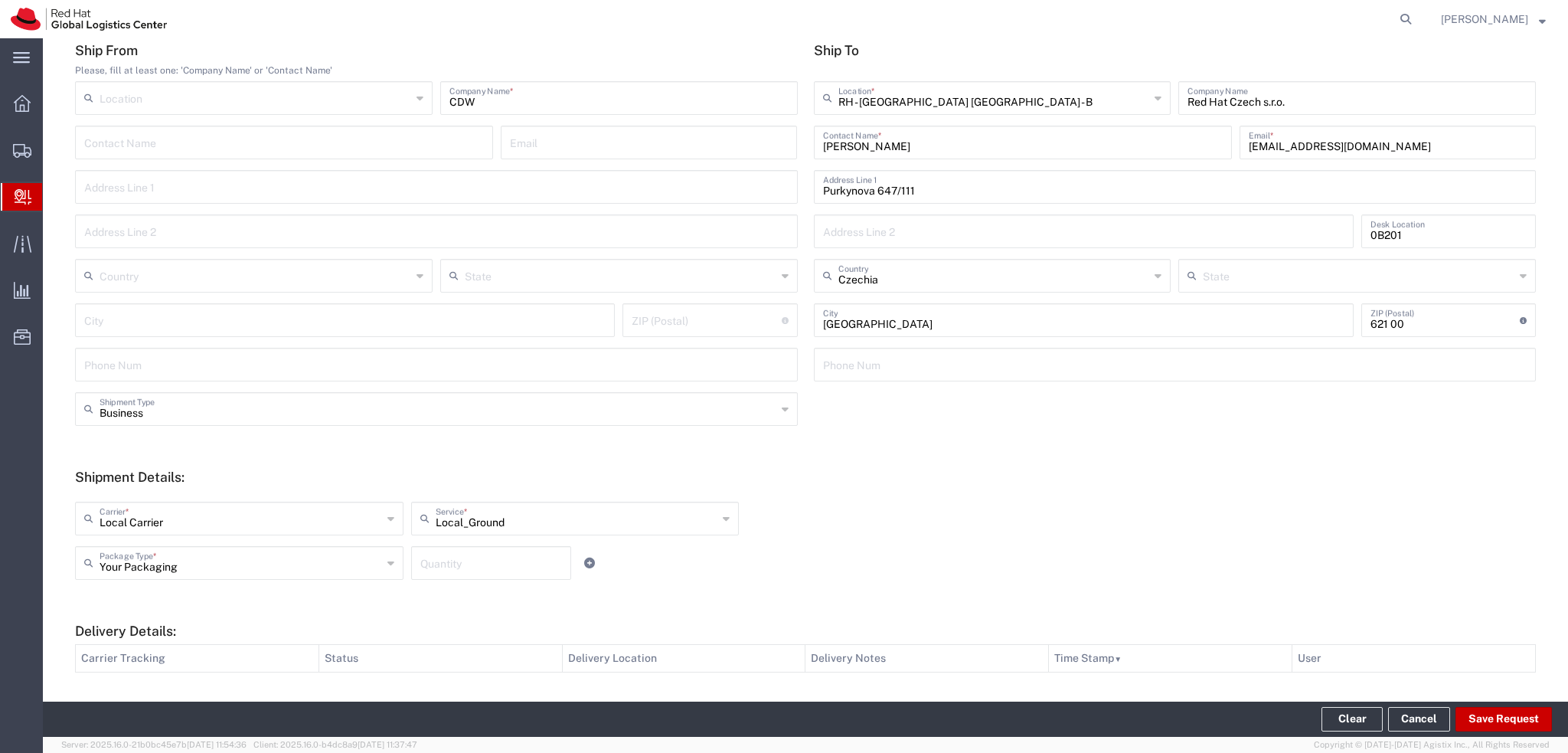
scroll to position [0, 0]
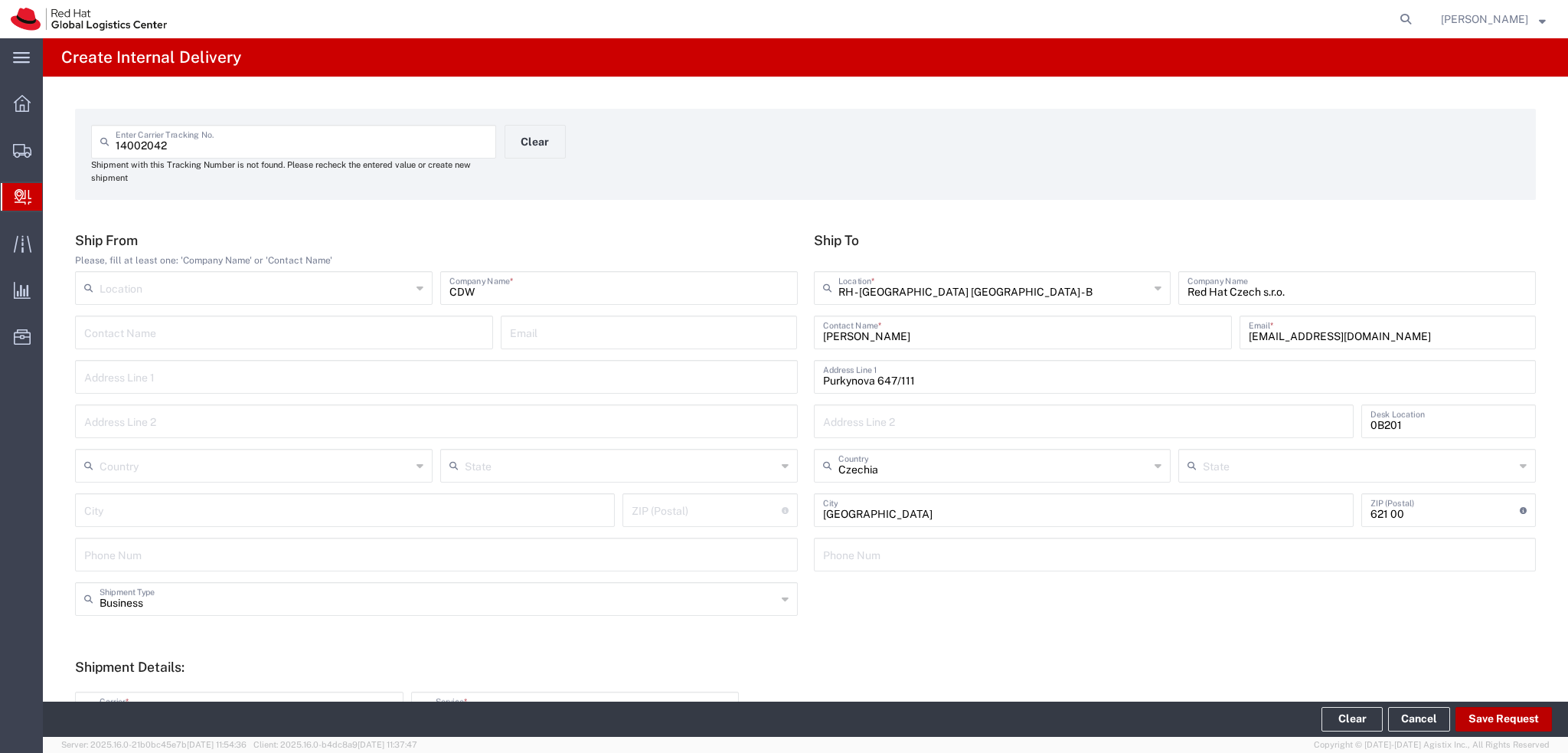
click at [1494, 714] on button "Save Request" at bounding box center [1504, 719] width 96 height 25
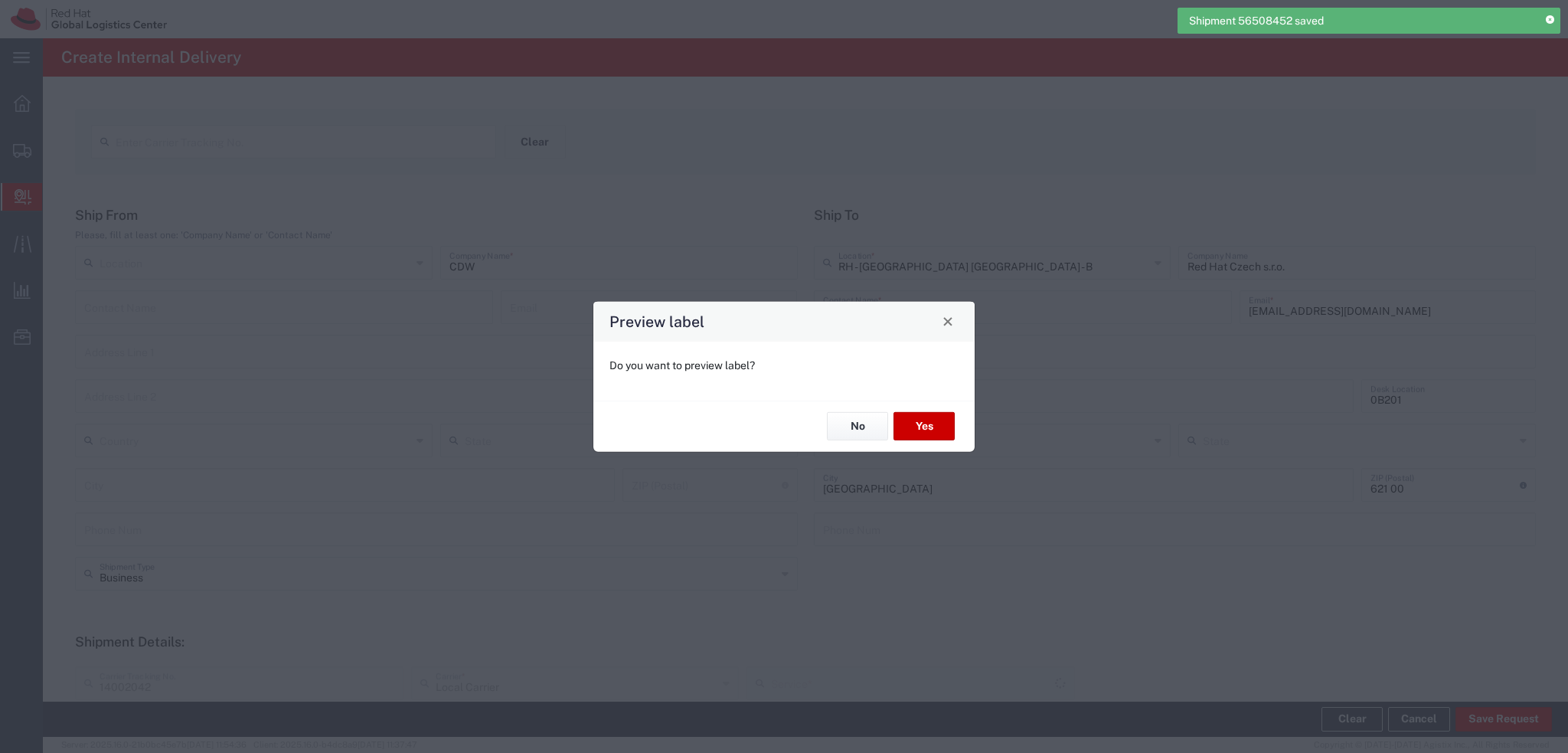
type input "Your Packaging"
type input "Local_Ground"
click at [852, 425] on button "No" at bounding box center [857, 425] width 61 height 28
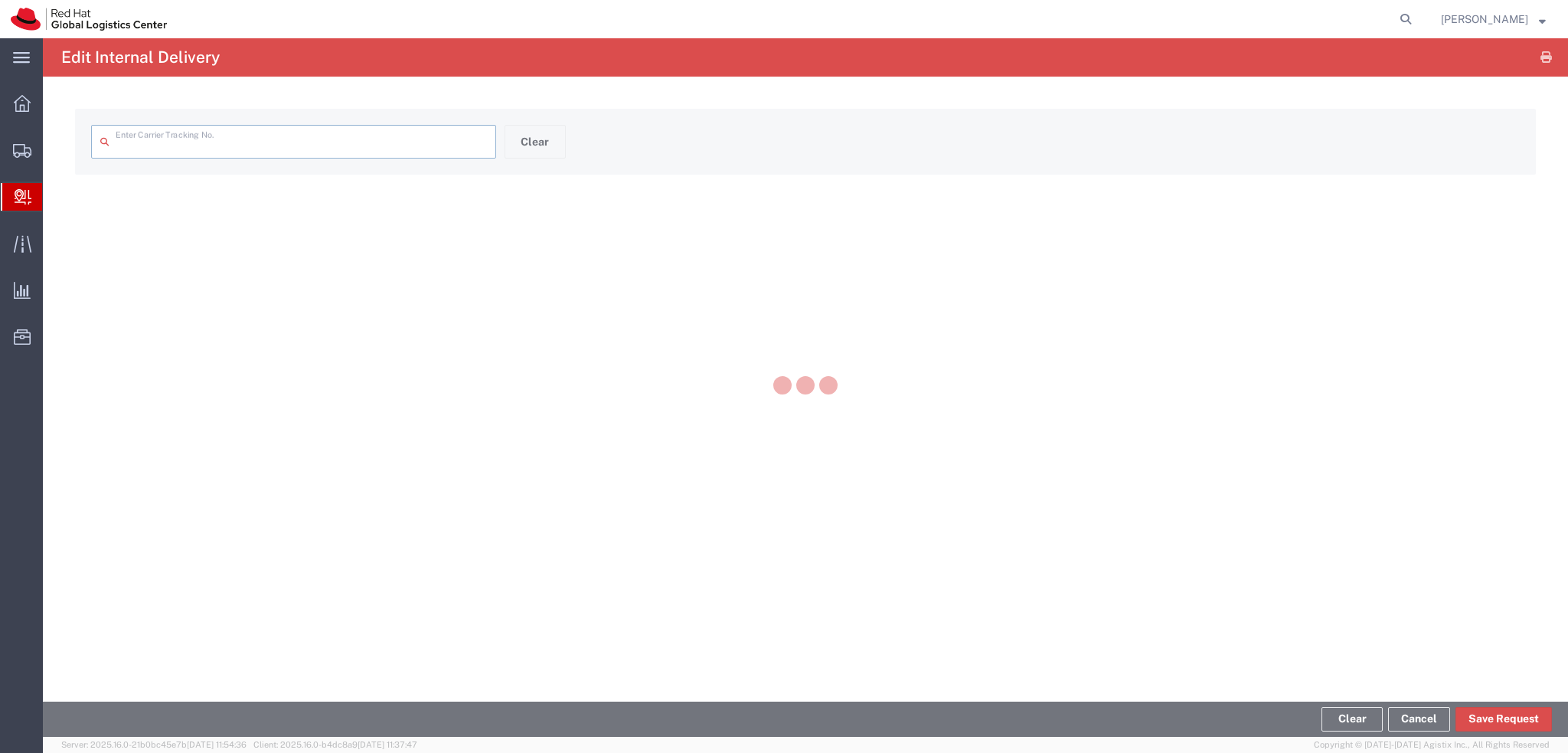
type input "14002042"
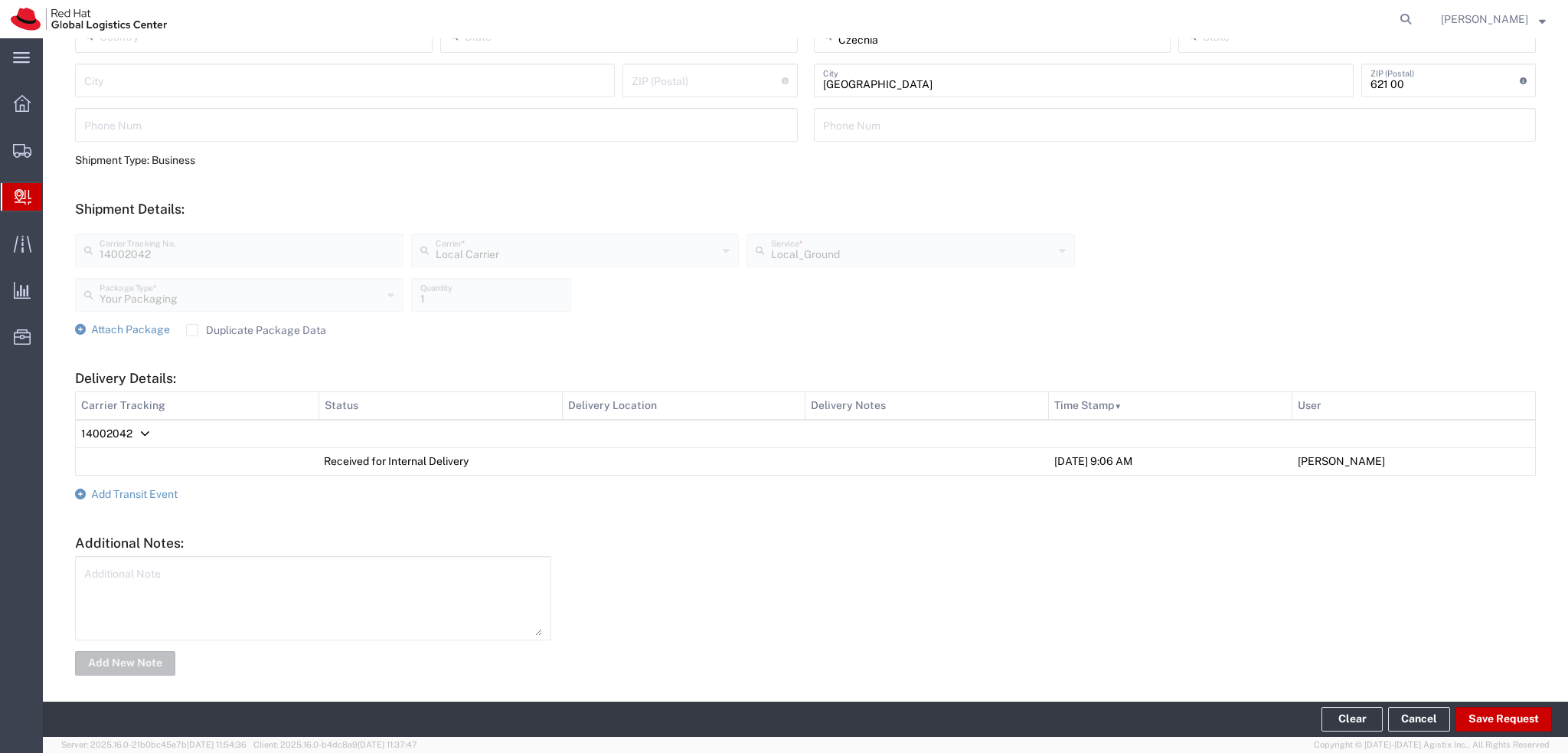
scroll to position [411, 0]
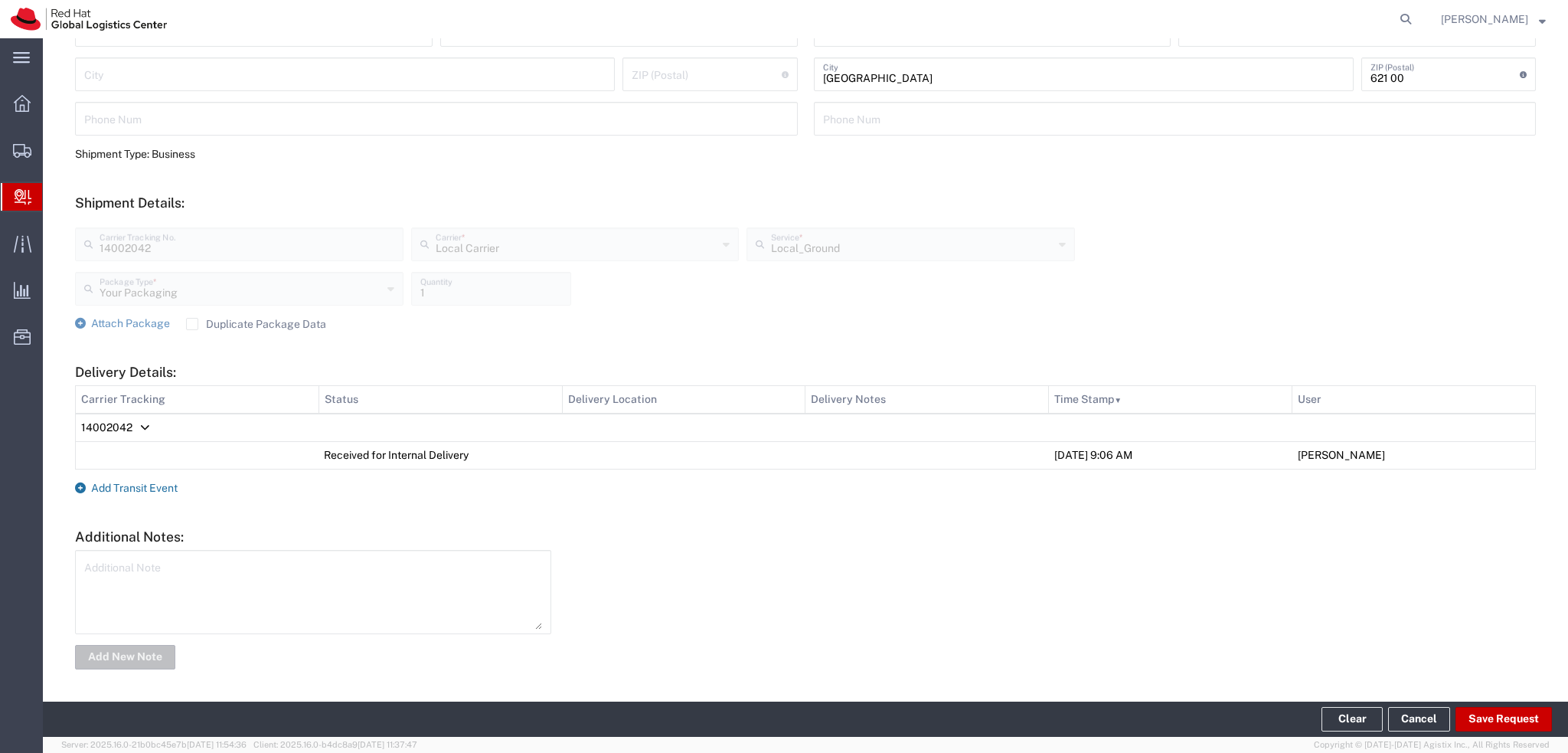
click at [124, 491] on span "Add Transit Event" at bounding box center [134, 488] width 87 height 12
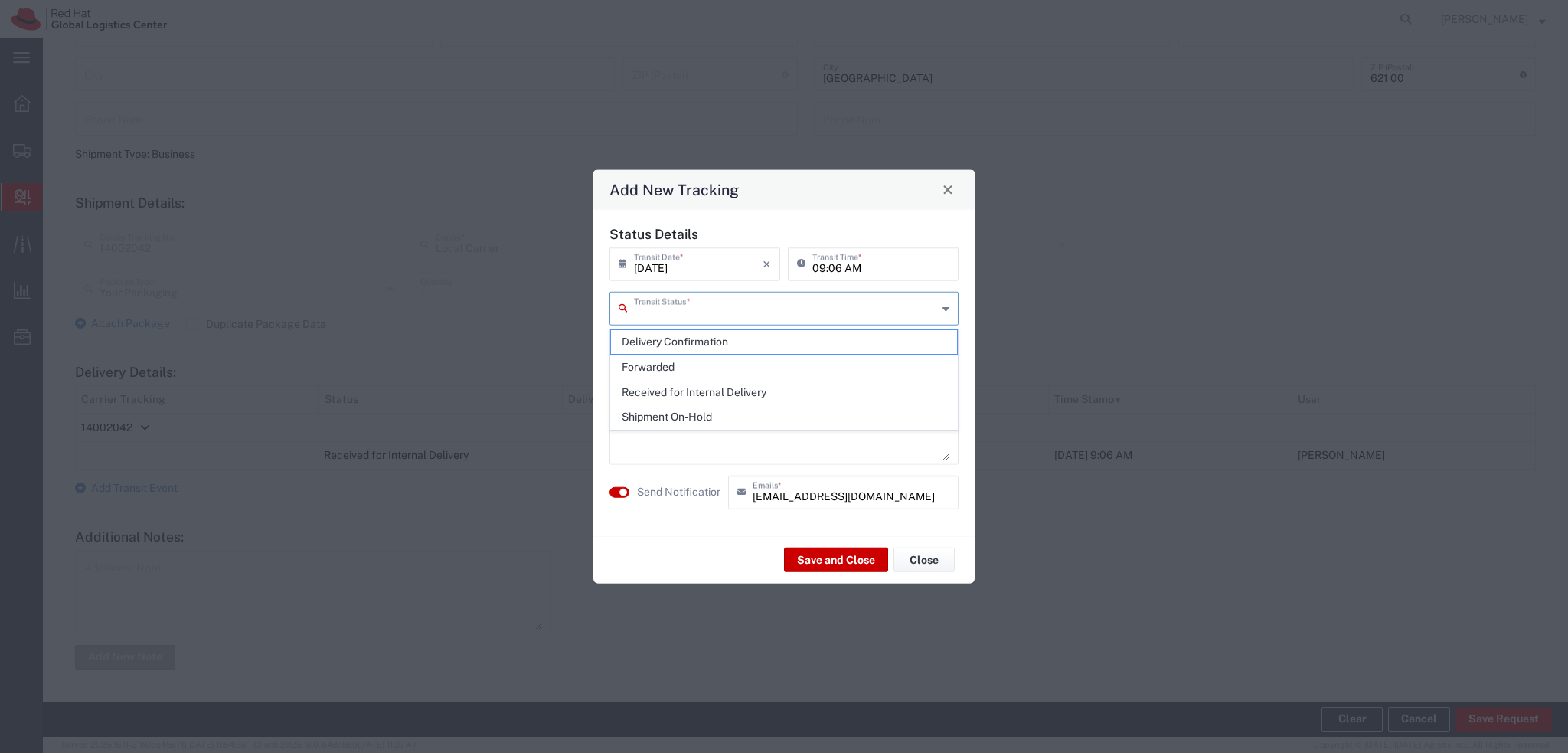
click at [674, 303] on input "text" at bounding box center [786, 306] width 304 height 27
click at [697, 337] on span "Delivery Confirmation" at bounding box center [784, 342] width 347 height 24
type input "Delivery Confirmation"
click at [648, 399] on textarea at bounding box center [784, 421] width 331 height 75
click at [705, 544] on div "Save and Close Close" at bounding box center [784, 559] width 382 height 48
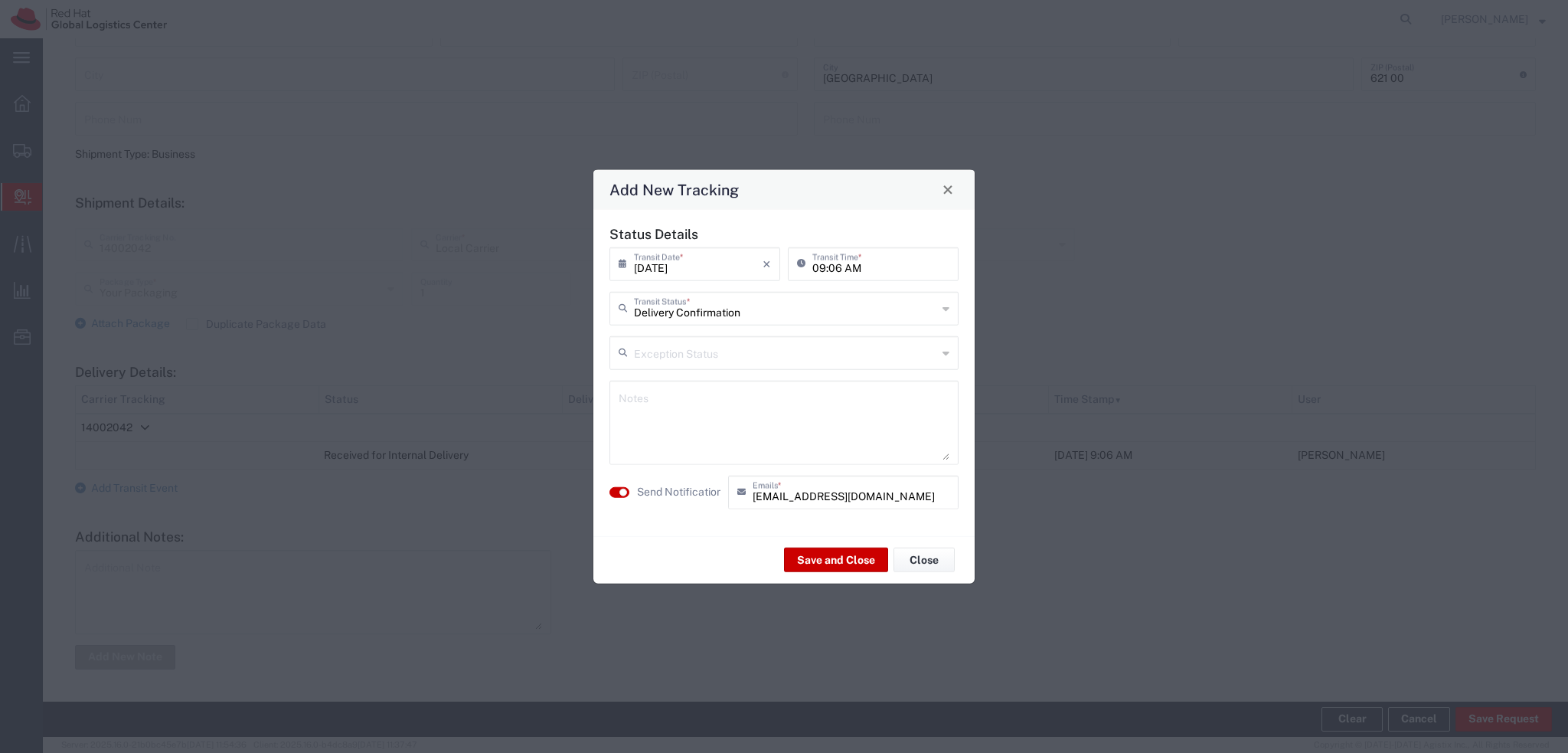
click at [689, 403] on textarea at bounding box center [784, 421] width 331 height 75
click at [730, 403] on textarea "Pallets are at the B recpetion" at bounding box center [784, 421] width 331 height 75
click at [748, 403] on textarea "Pallets are at the B recepetion" at bounding box center [784, 421] width 331 height 75
click at [809, 418] on textarea "Pallets are at the B reception" at bounding box center [784, 421] width 331 height 75
click at [640, 557] on div "Save and Close Close" at bounding box center [784, 559] width 382 height 48
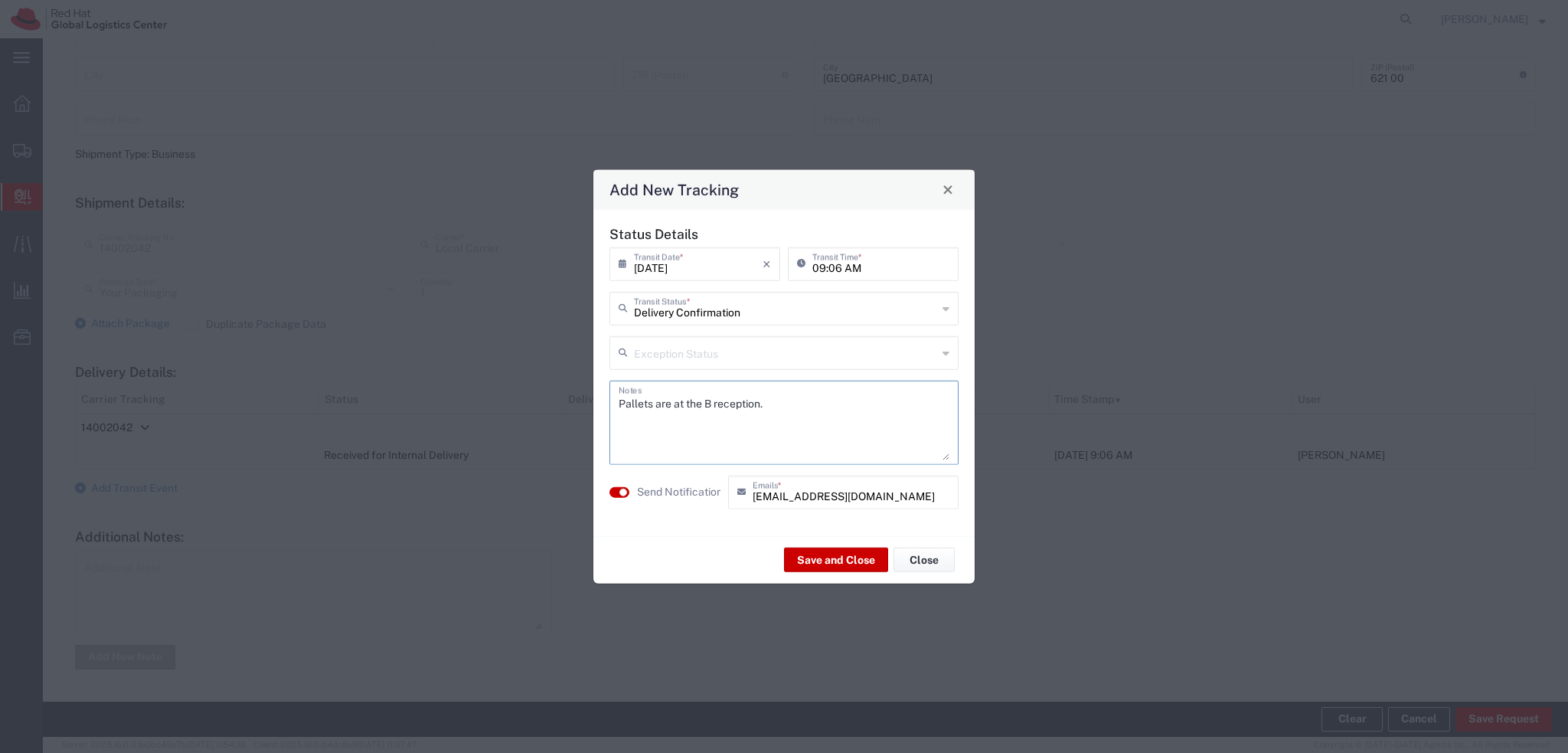
click at [707, 401] on textarea "Pallets are at the B reception." at bounding box center [784, 421] width 331 height 75
click at [750, 404] on textarea "Pallets are at the reception." at bounding box center [784, 421] width 331 height 75
paste textarea "B"
click at [807, 407] on textarea "Pallets are at the reception B." at bounding box center [784, 421] width 331 height 75
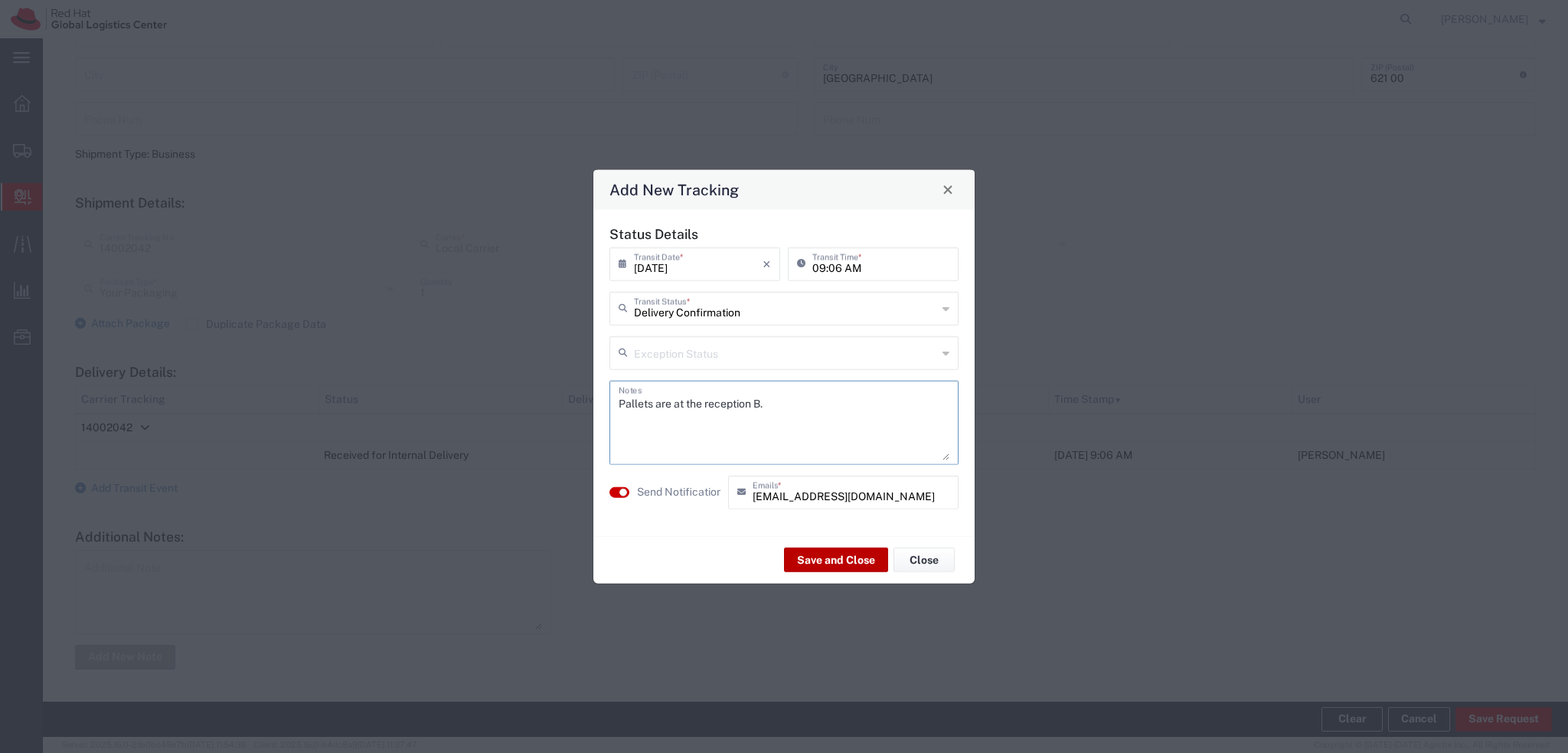
type textarea "Pallets are at the reception B."
click at [820, 557] on button "Save and Close" at bounding box center [835, 559] width 104 height 25
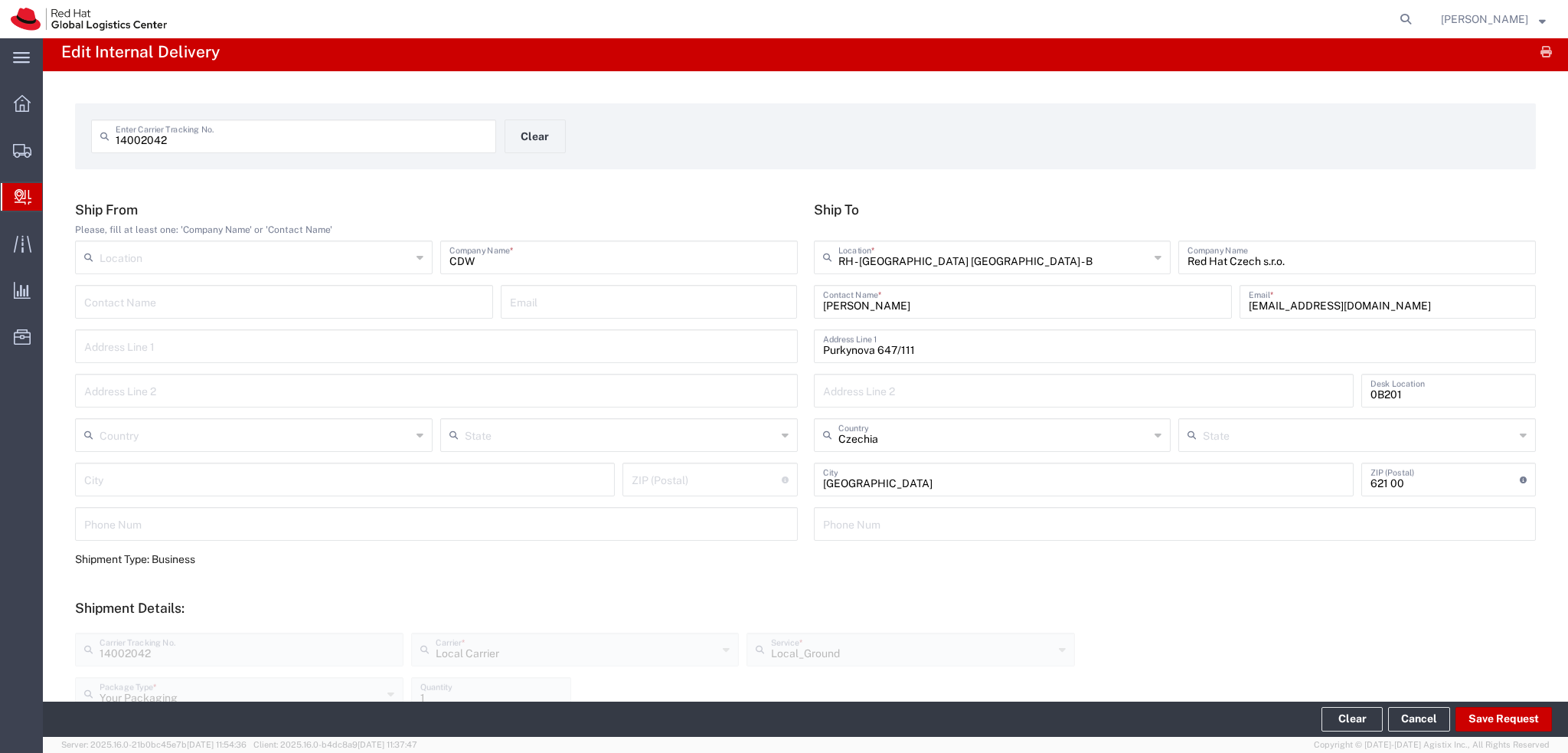
scroll to position [0, 0]
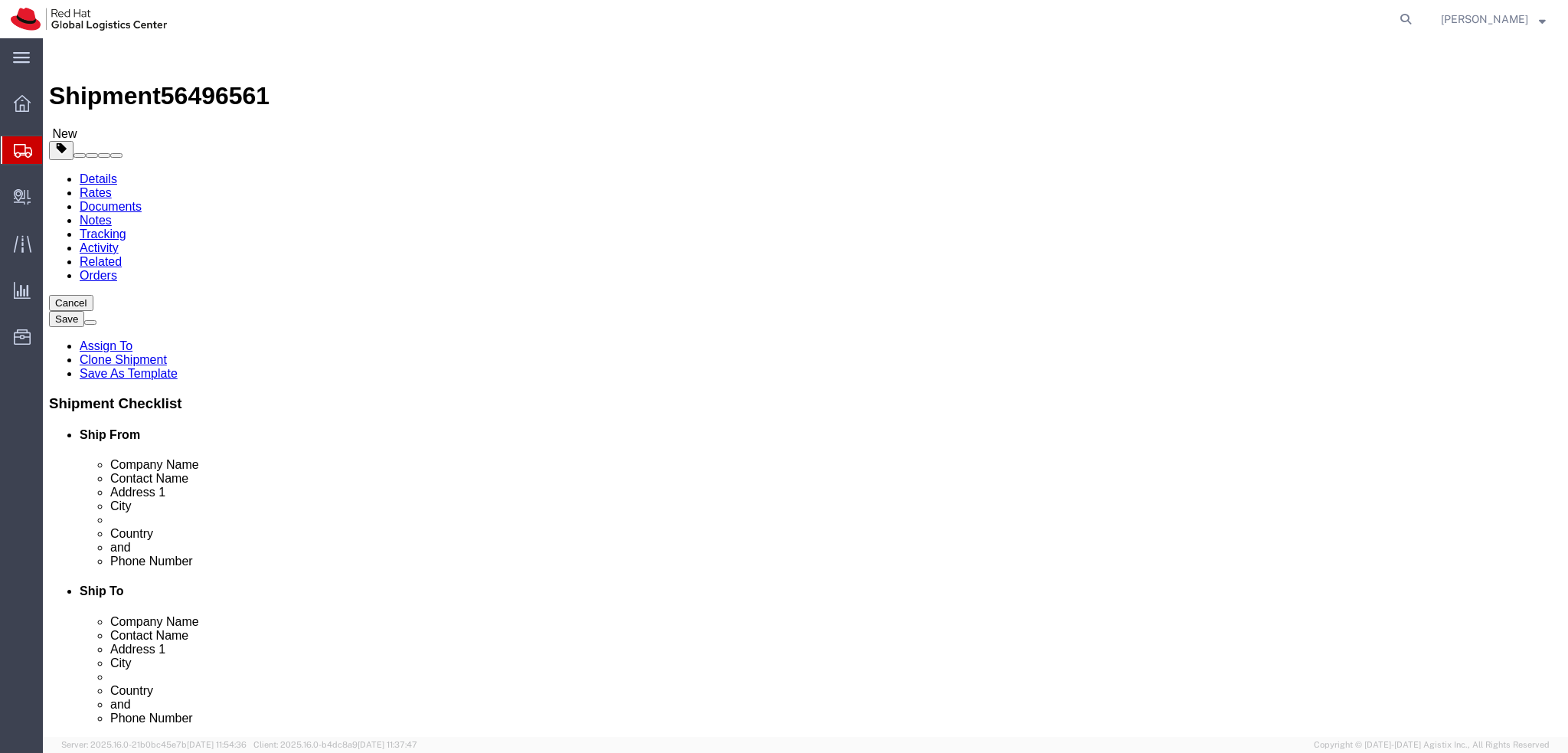
select select
select select "37974"
click icon
click dd "500.00 GBP"
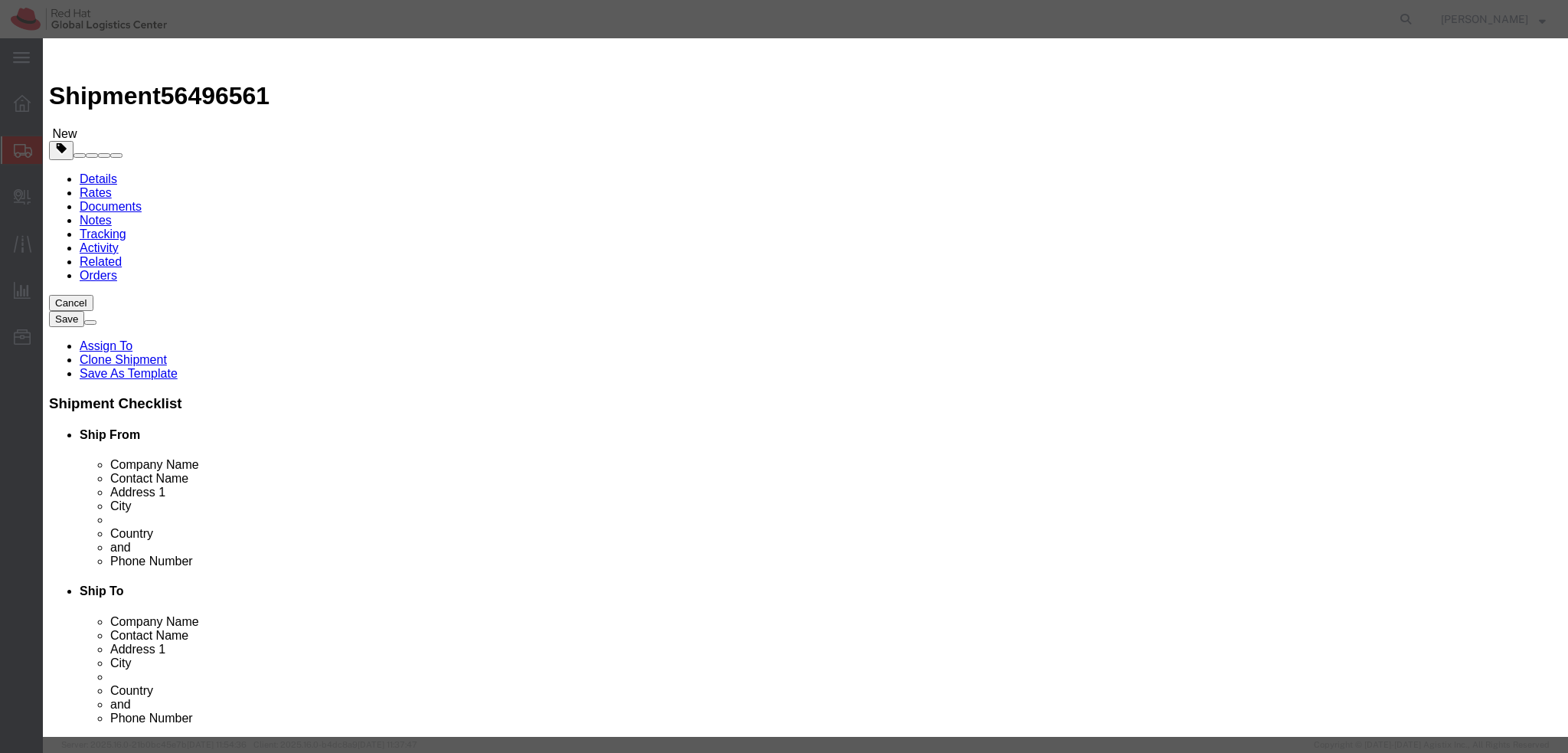
click button "Save & Close"
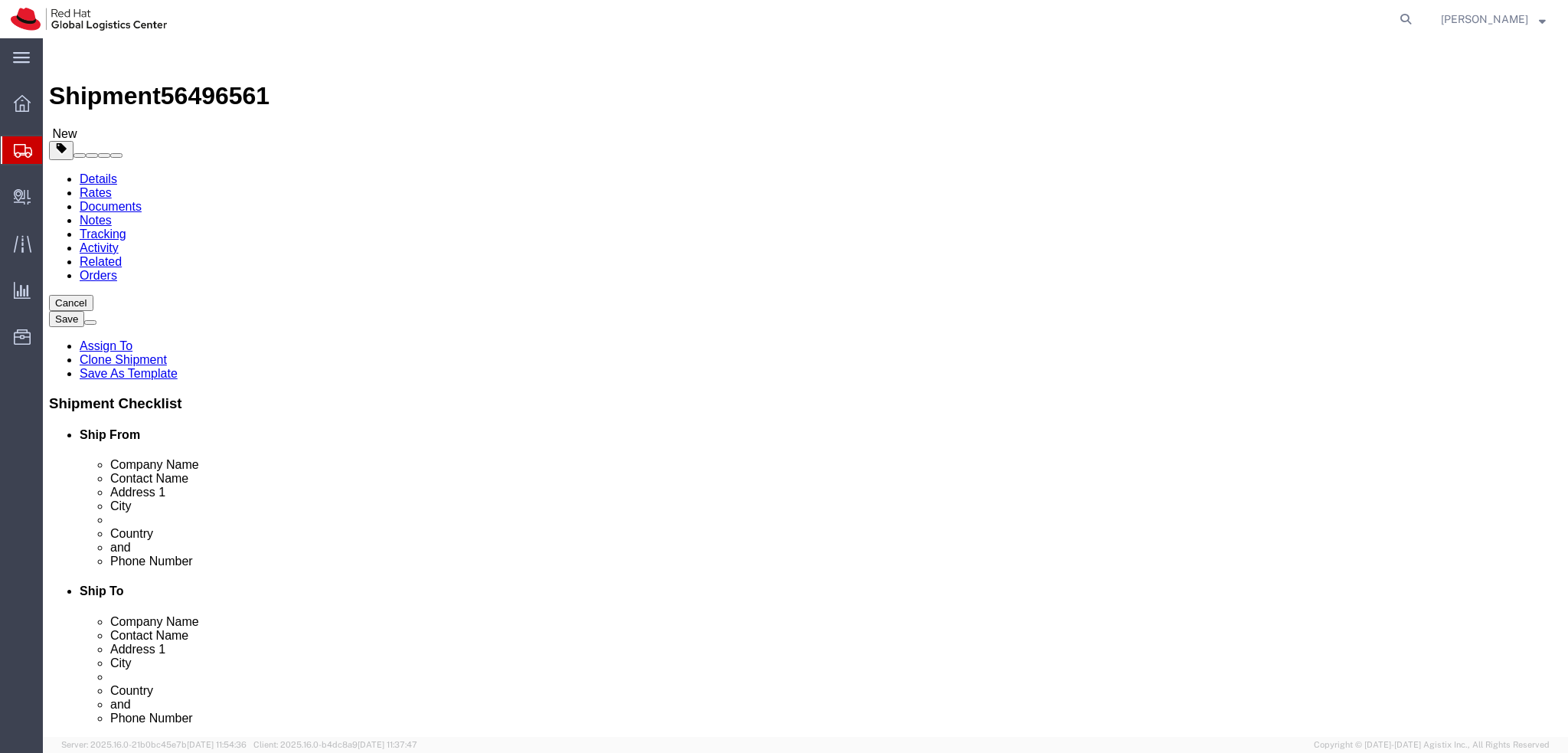
click icon
drag, startPoint x: 374, startPoint y: 549, endPoint x: 209, endPoint y: 569, distance: 166.2
click div "Location My Profile Location RH - Amsterdam - MSO RH - Amsterdam Data Center RH…"
drag, startPoint x: 43, startPoint y: 27, endPoint x: 208, endPoint y: 23, distance: 165.0
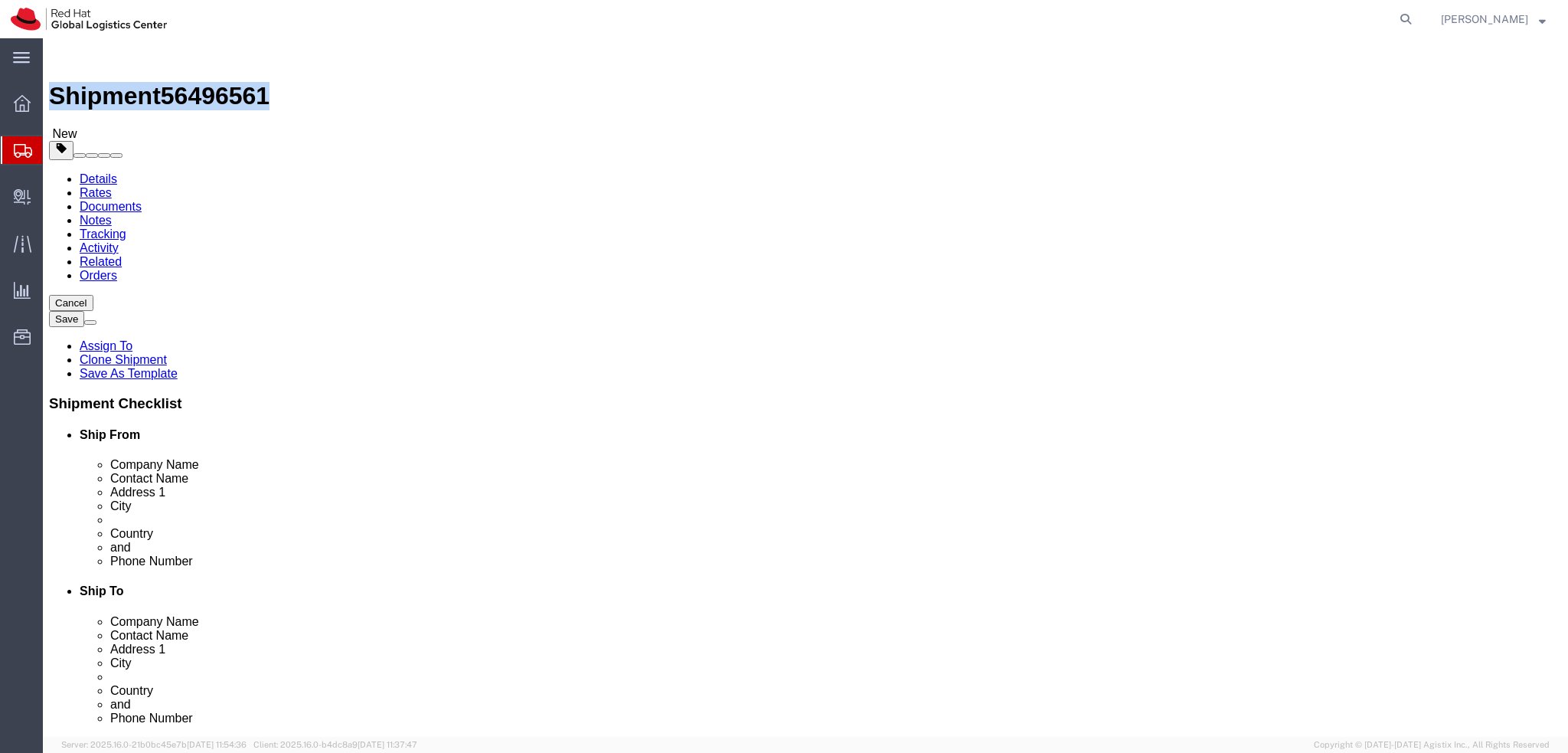
click h1 "Shipment 56496561"
copy h1 "Shipment 56496561"
click icon "button"
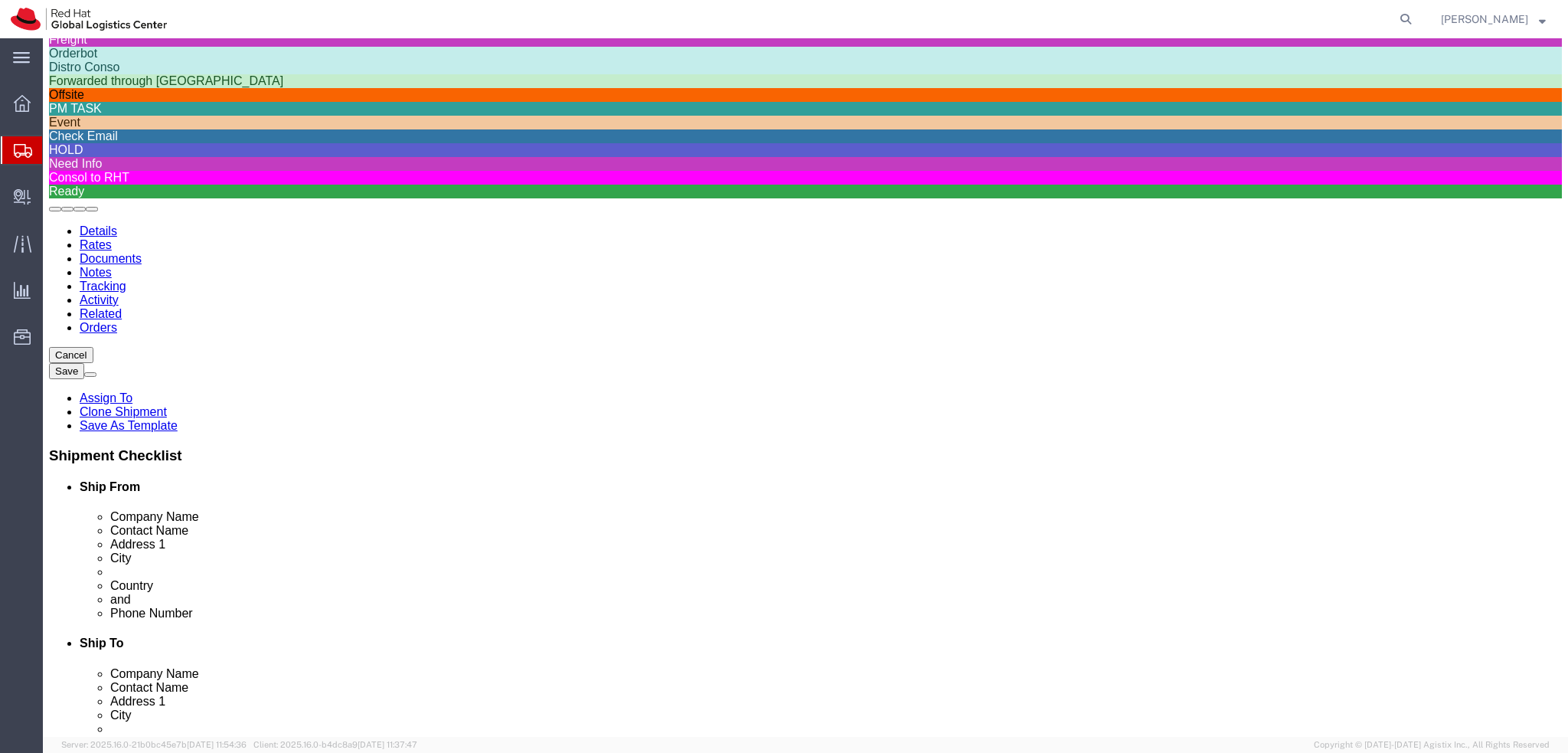
scroll to position [383, 0]
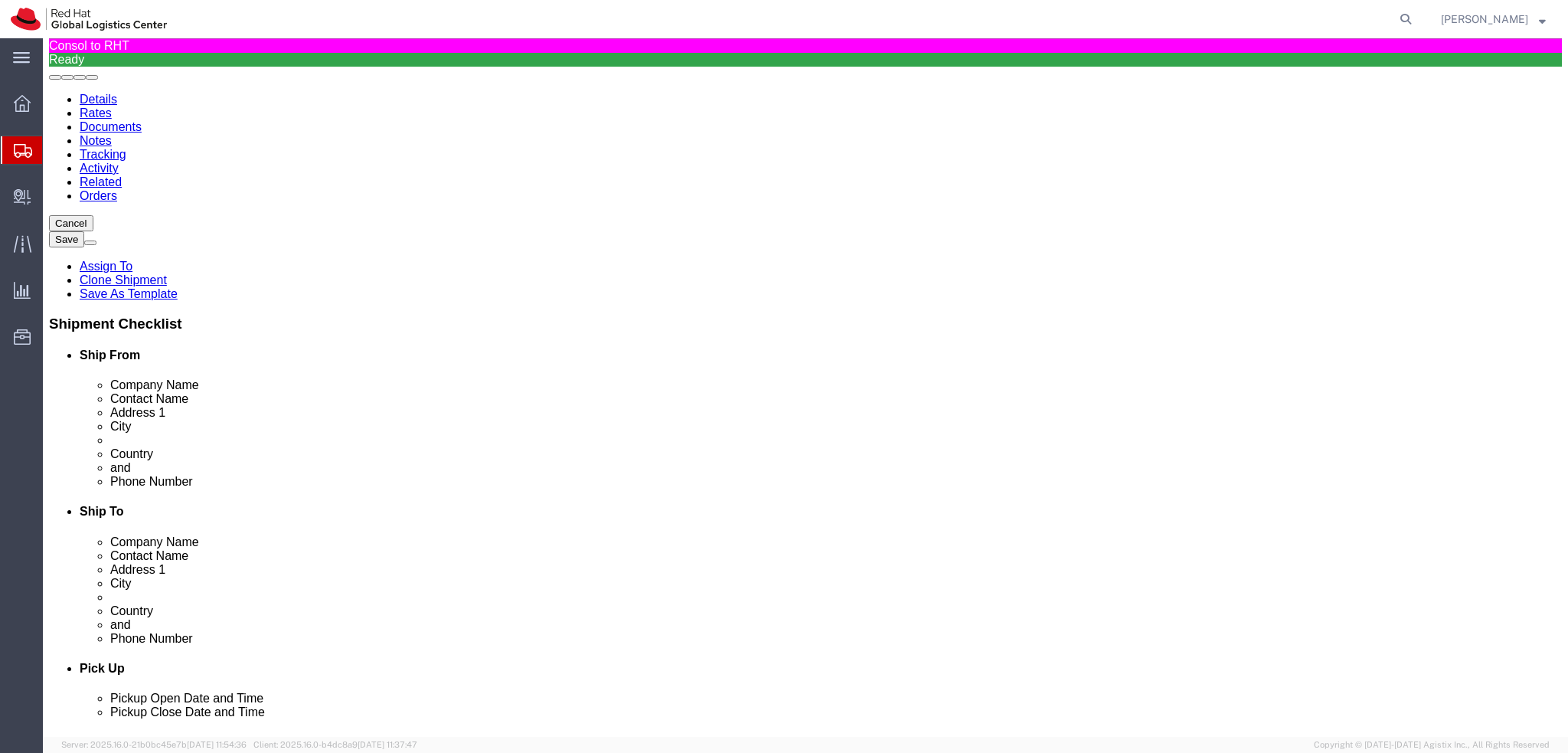
click div "HOLD"
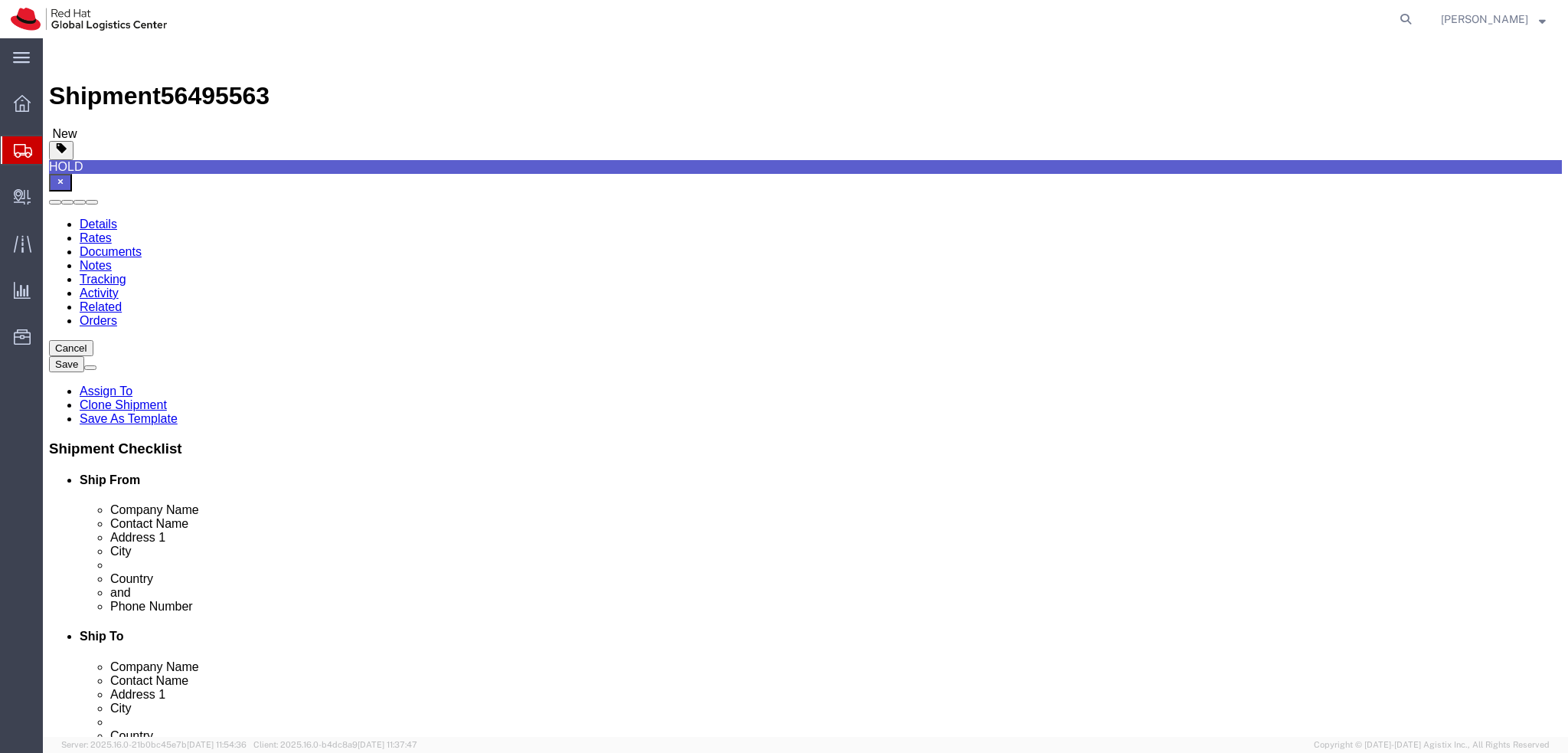
select select "37944"
select select
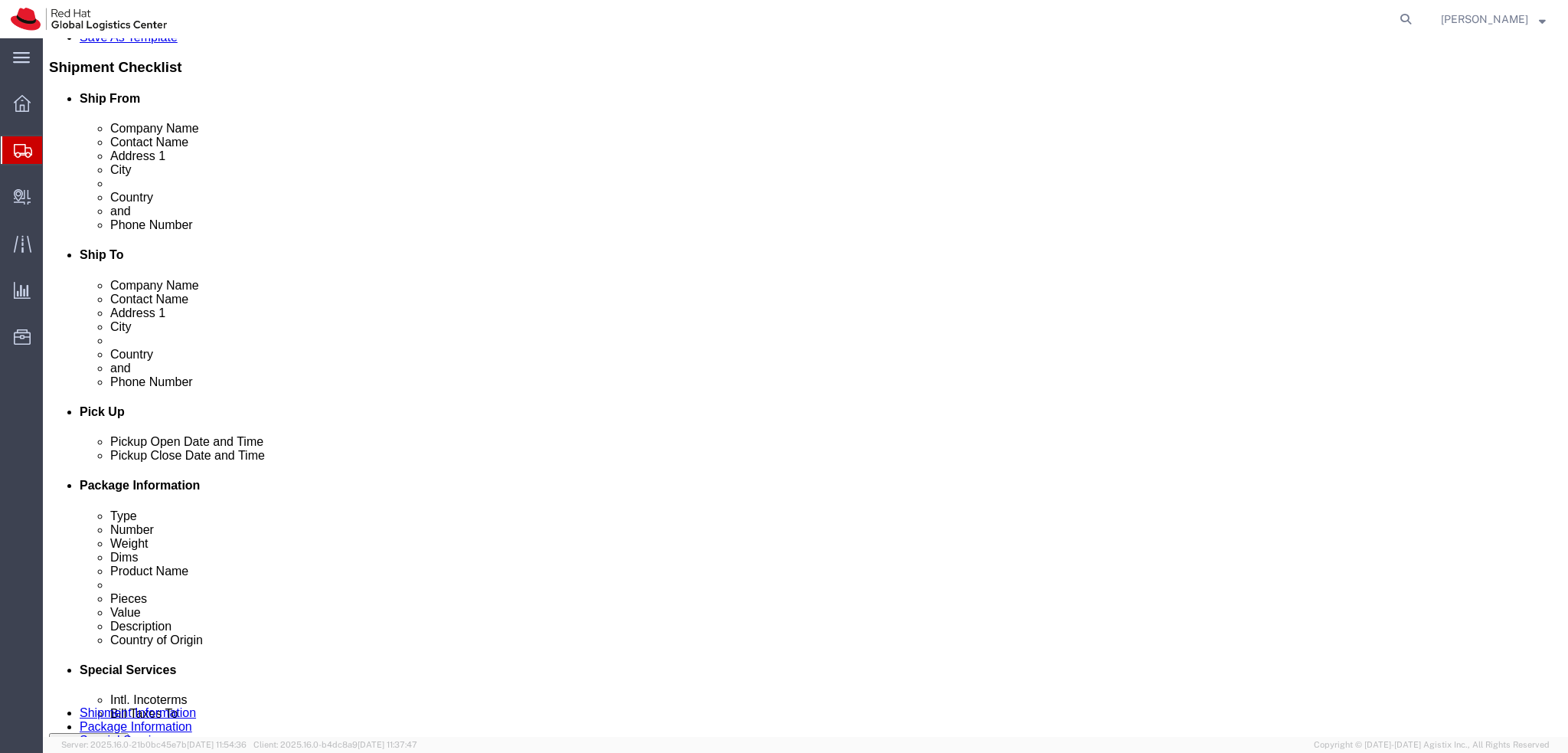
scroll to position [383, 0]
click div "[DATE] 12:00 PM"
click button "Apply"
click button "Save"
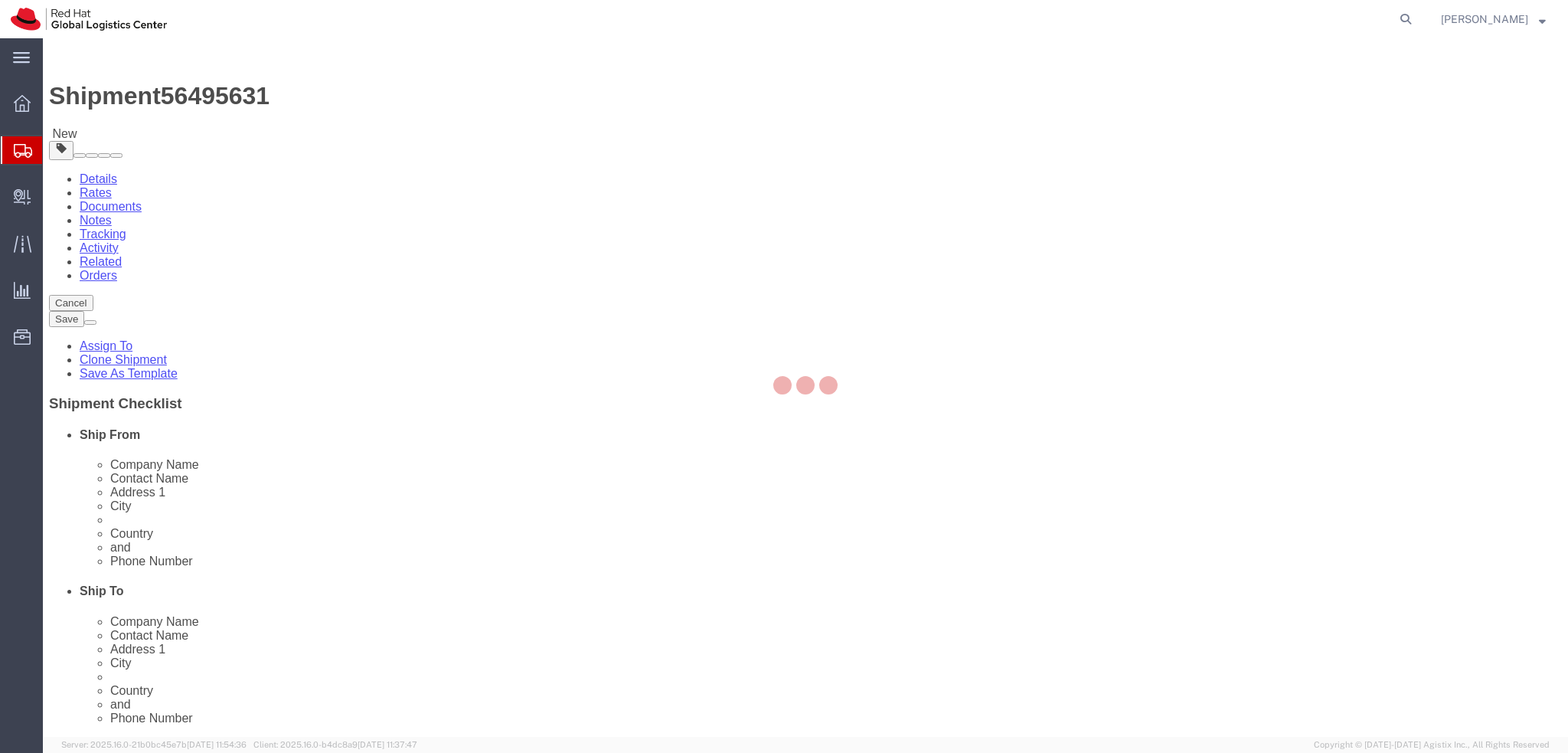
select select "38036"
select select
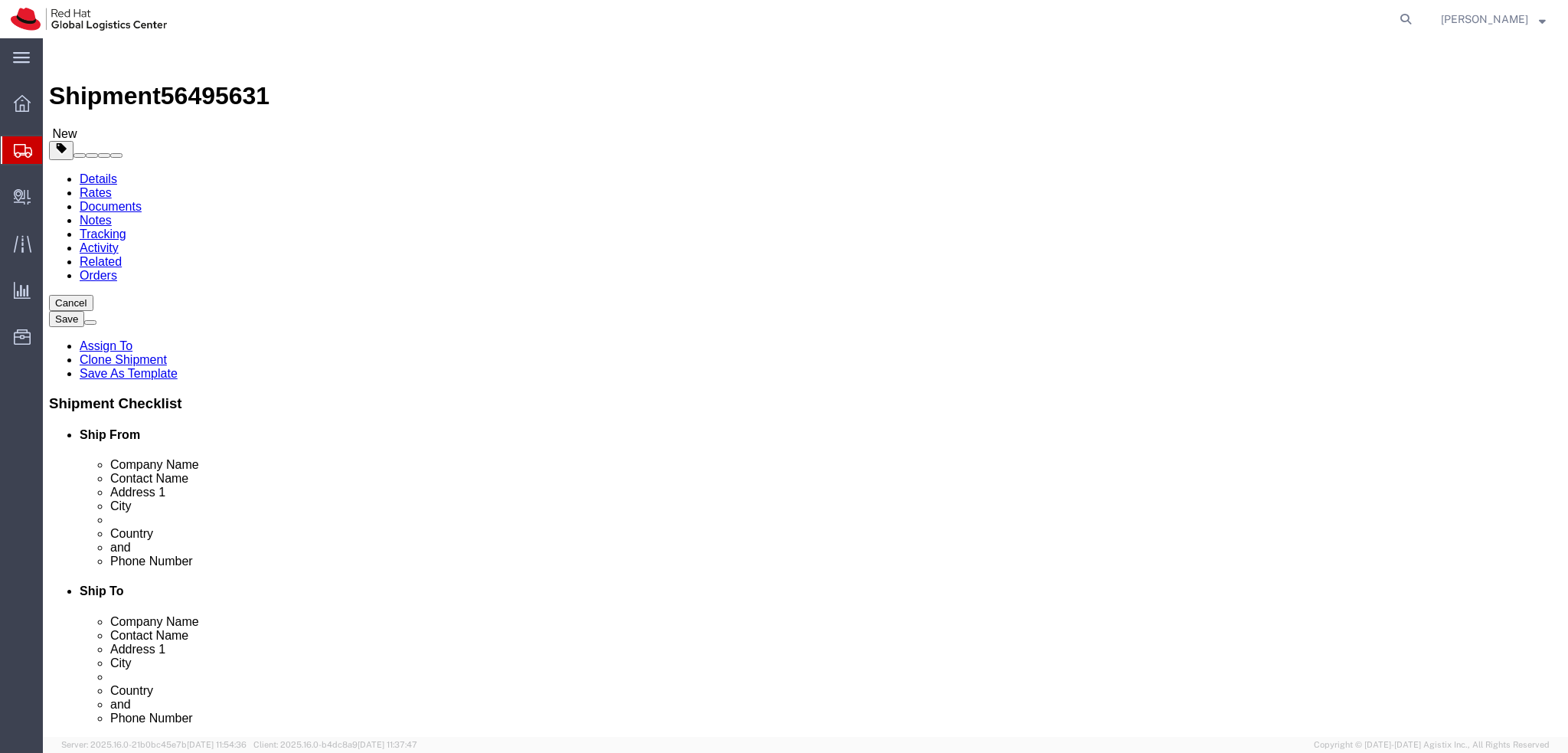
click icon
click dd "1.00 Each"
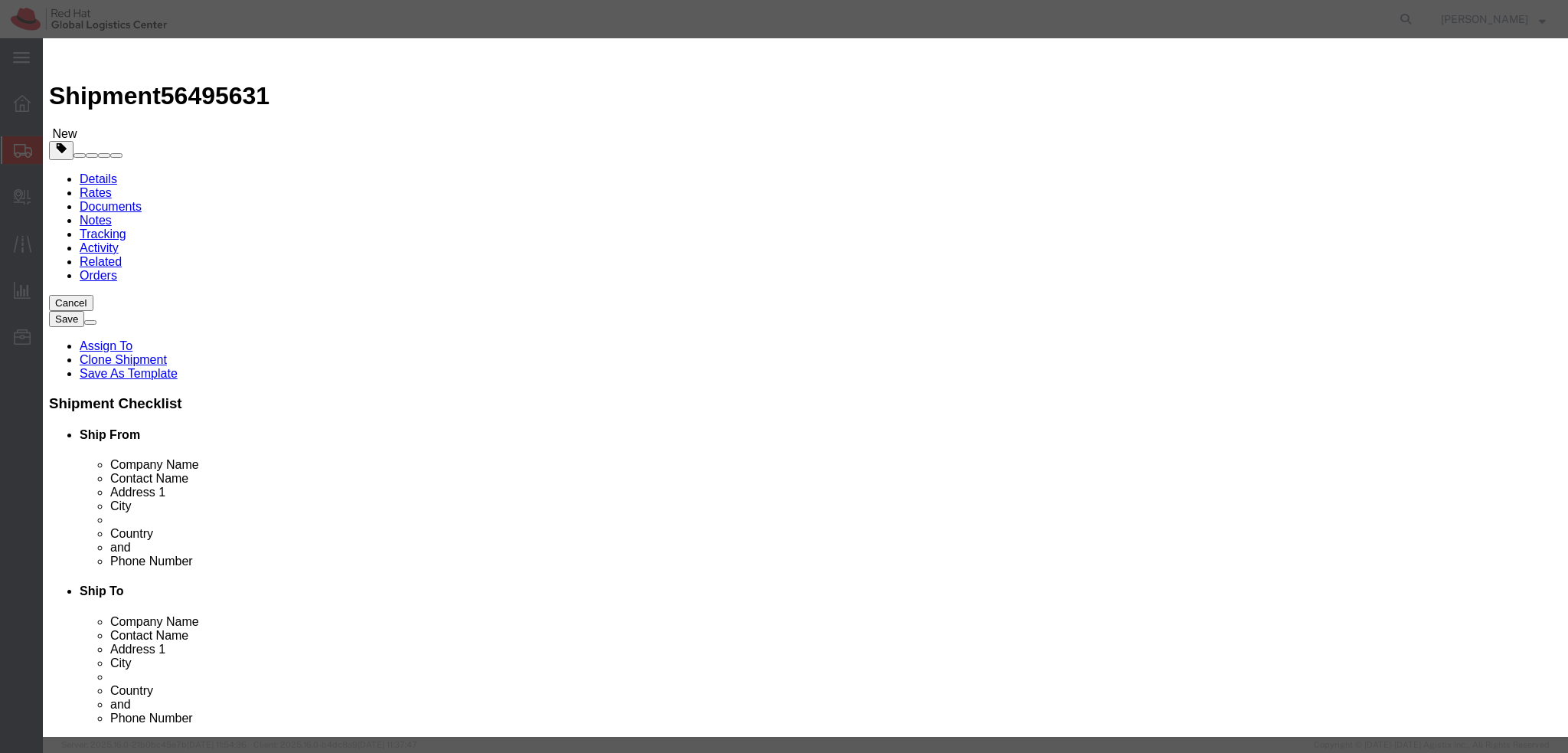
click input "Documents"
click textarea
paste textarea "Documents"
type textarea "Documents"
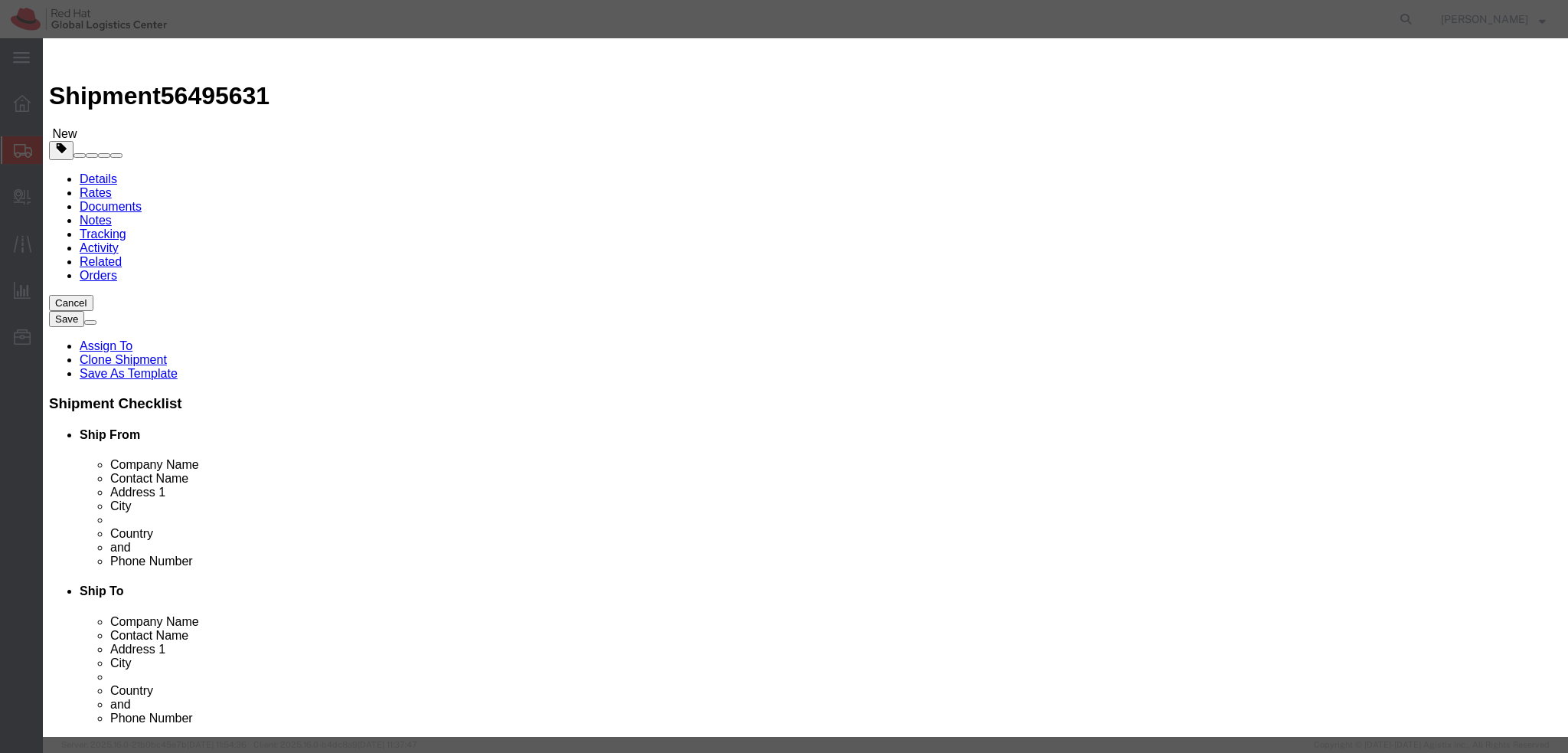
click button "Save & Close"
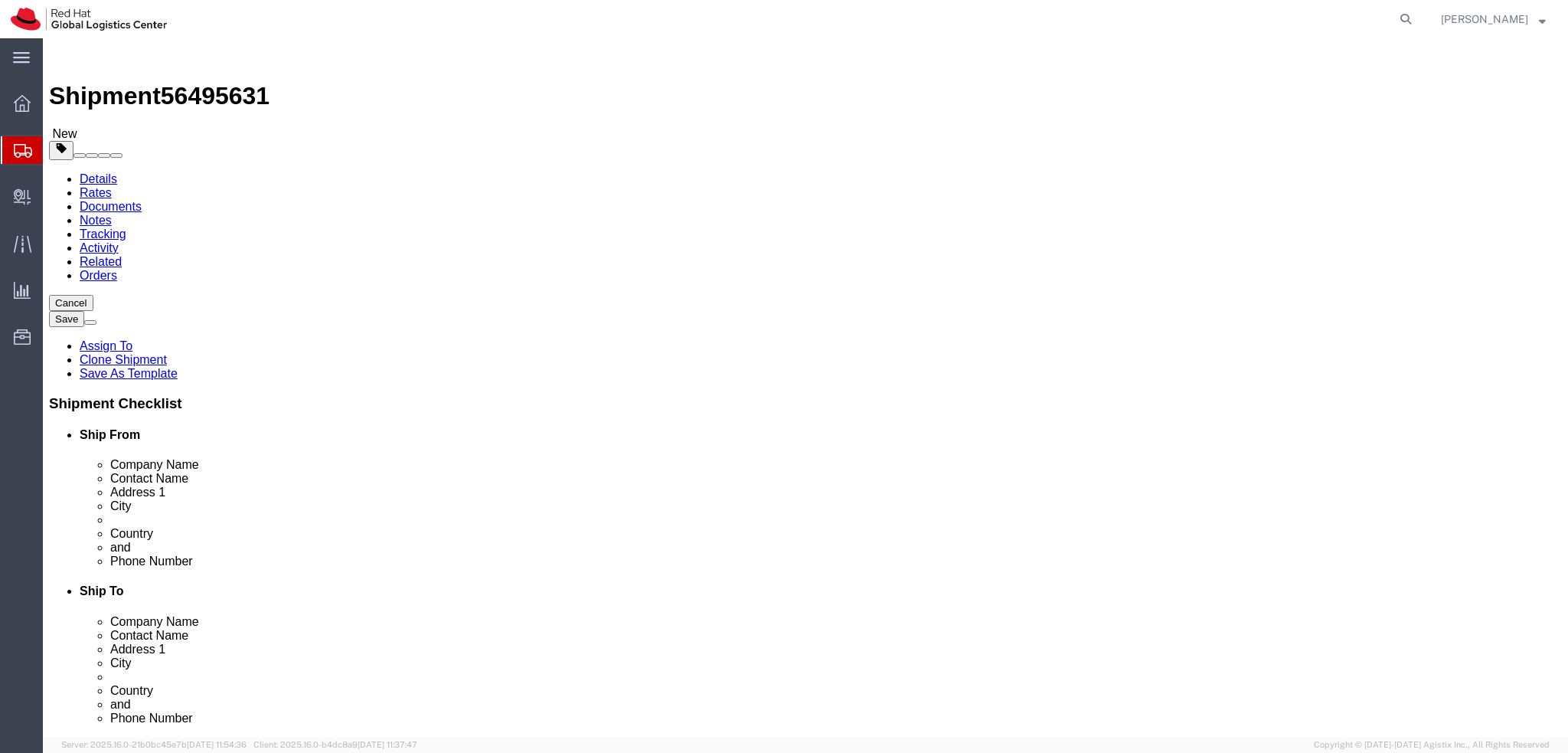
click link "Special Services"
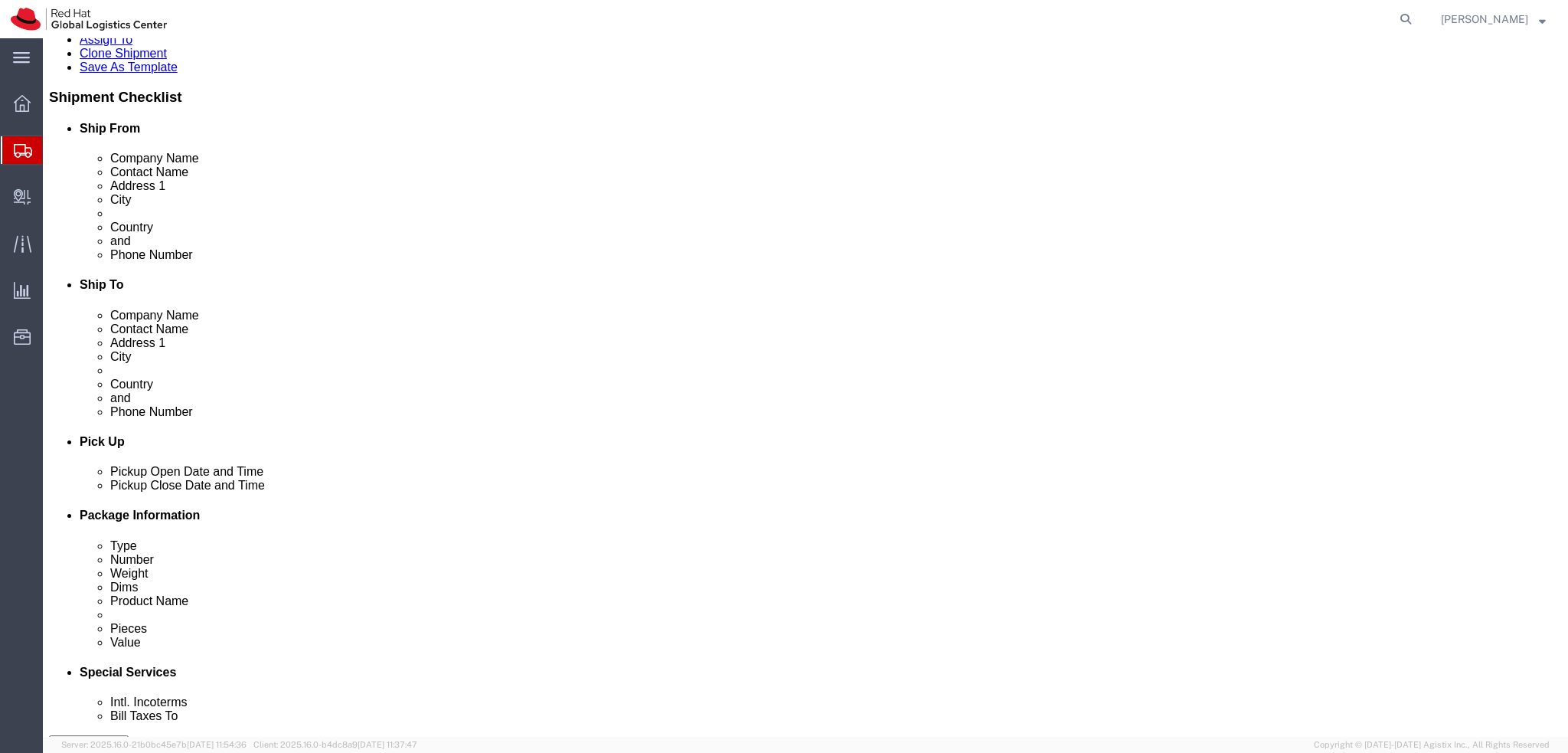
click button "Rate Shipment"
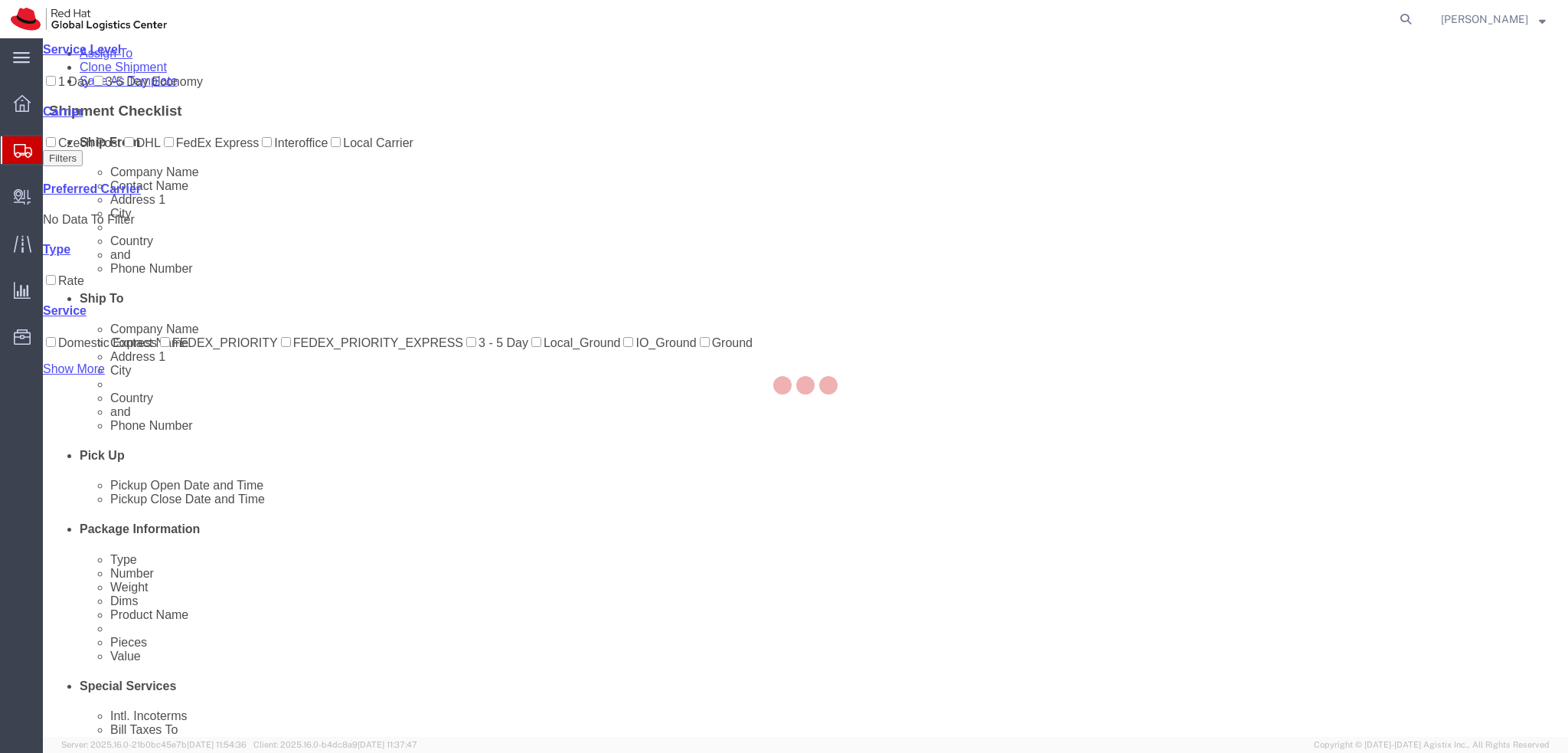
scroll to position [0, 0]
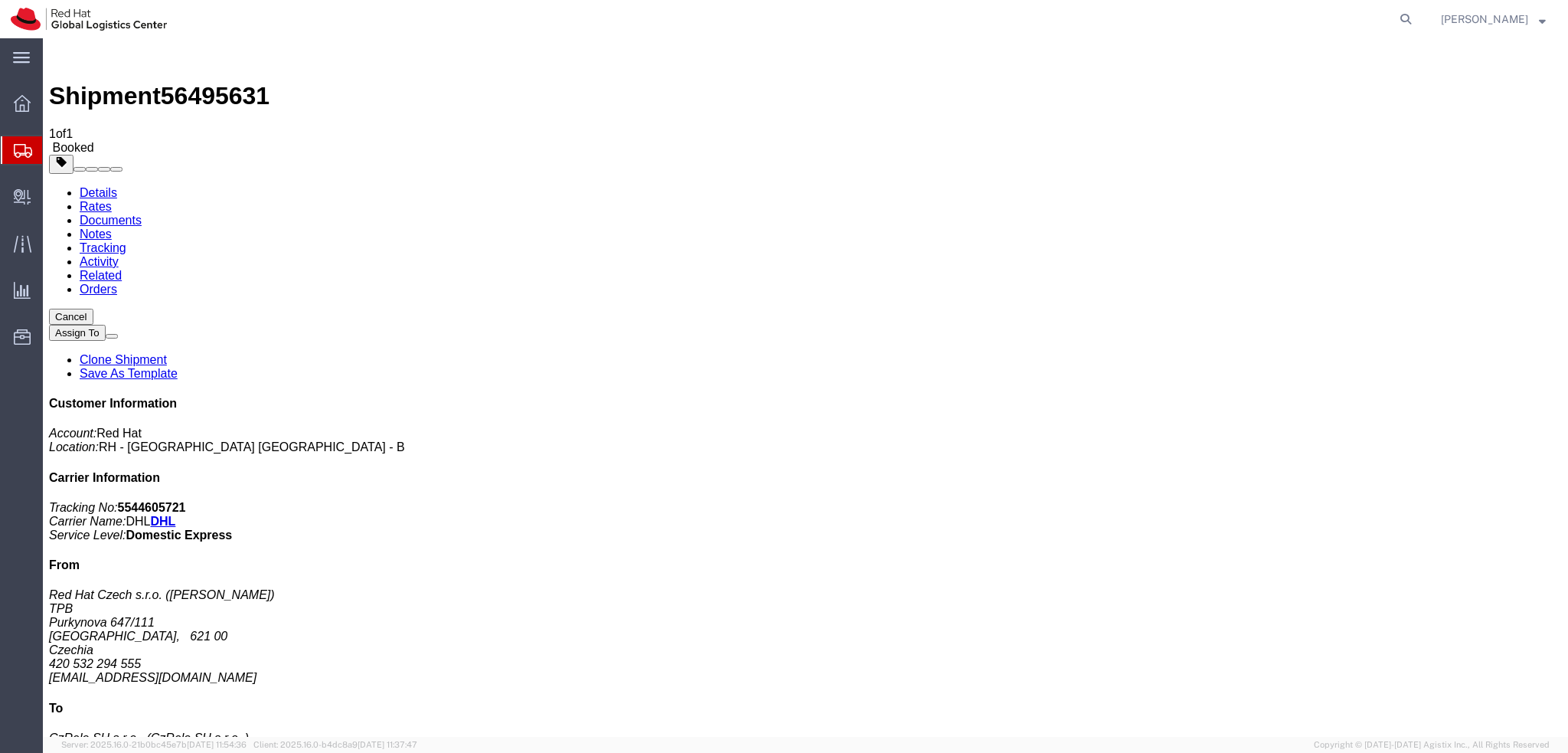
click at [93, 186] on link "Details" at bounding box center [99, 192] width 38 height 13
click span "button"
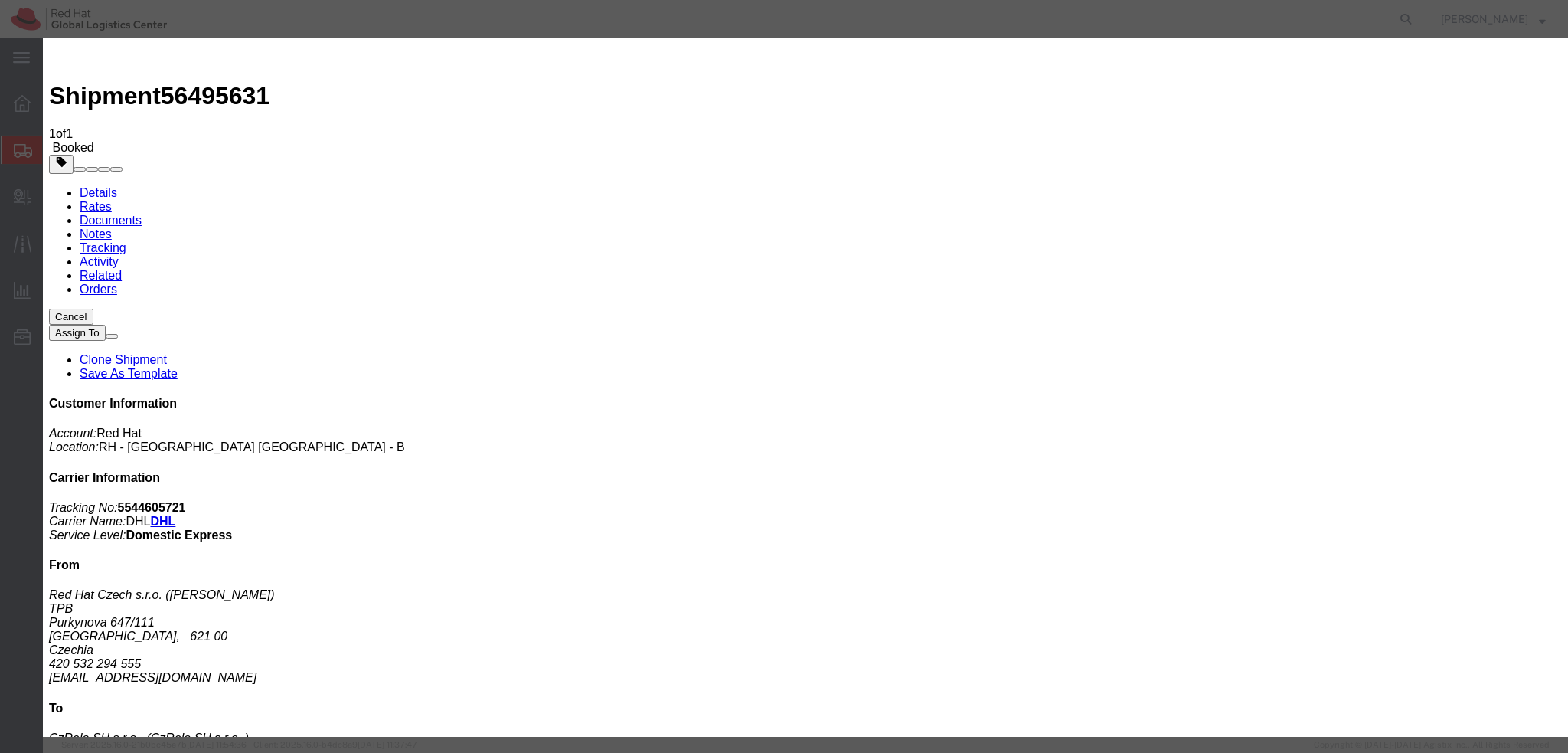
click div "Aug 15 2025 10:44 AM"
type input "12:00 PM"
click button "Apply"
click div "Aug 15 2025 1:00 PM"
type input "4:00 PM"
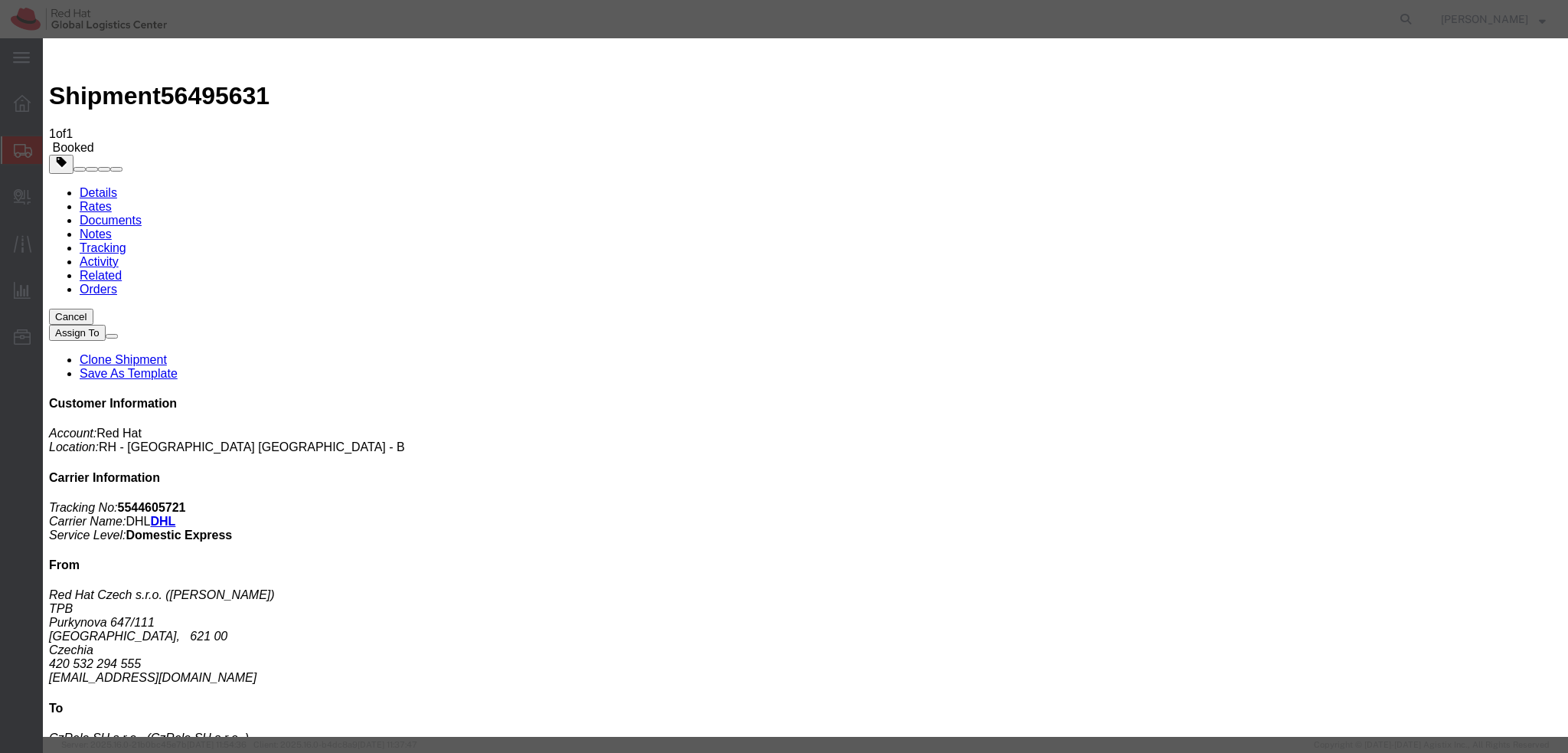
click button "Apply"
click button "Save"
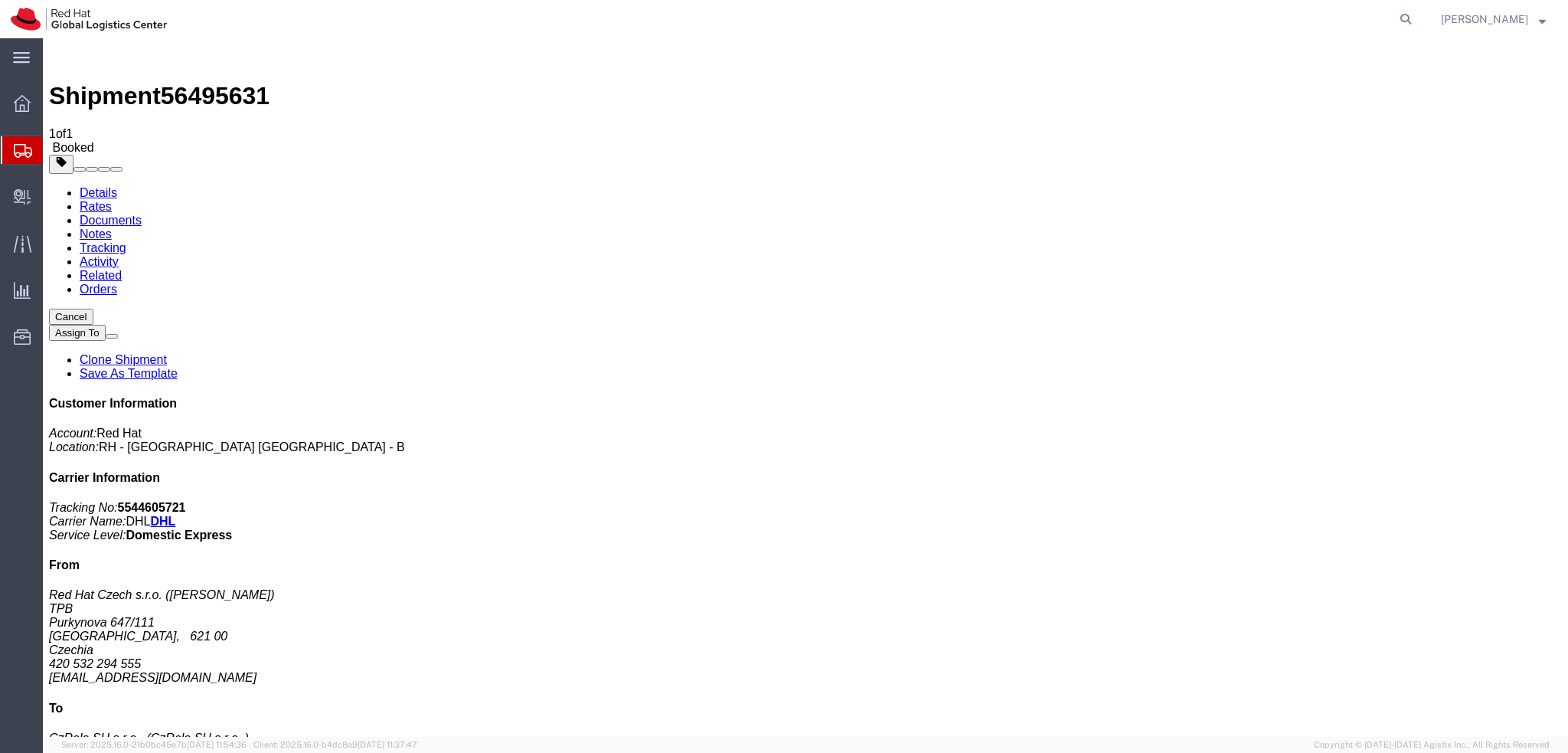
click button "Close"
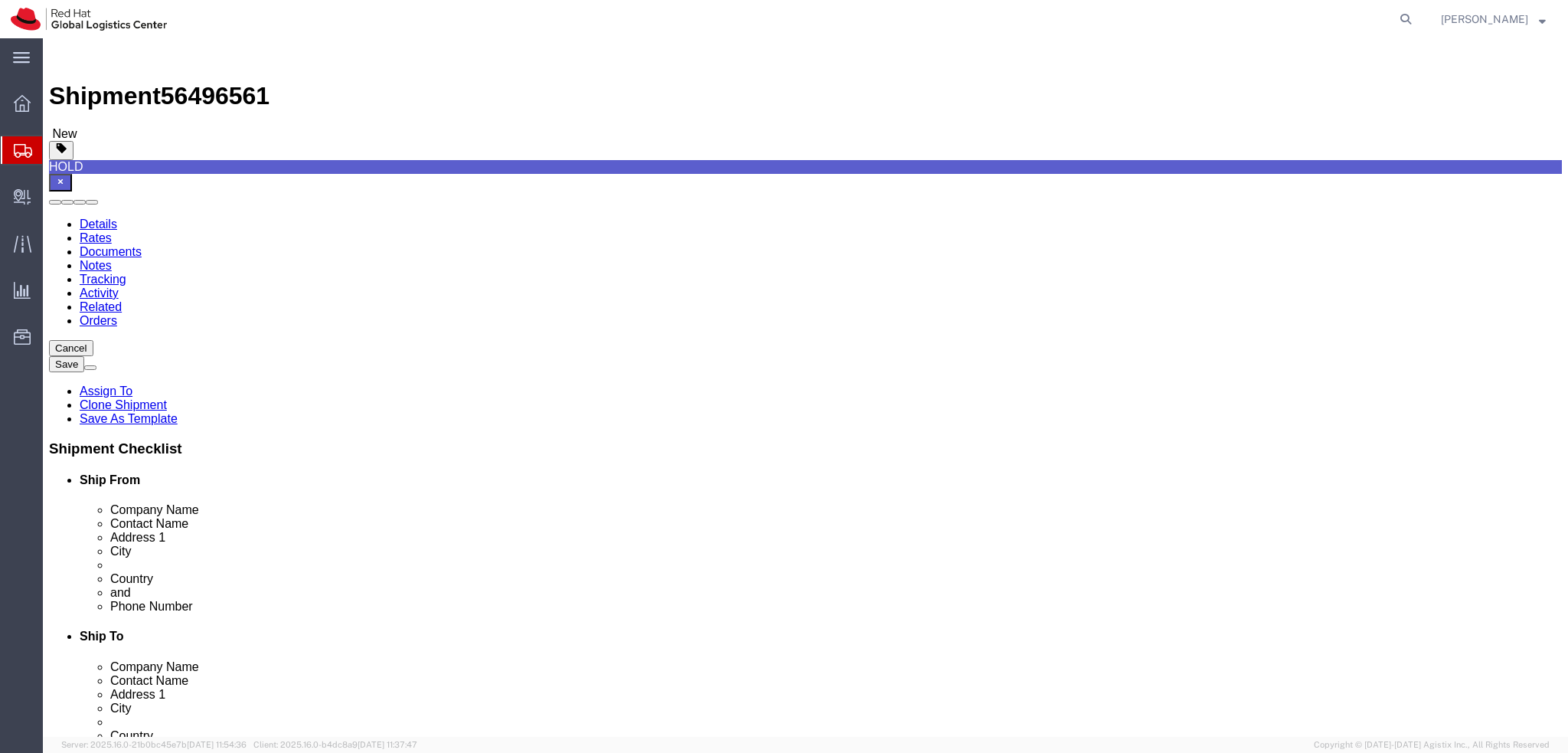
select select
select select "37974"
drag, startPoint x: 968, startPoint y: 321, endPoint x: 824, endPoint y: 318, distance: 144.0
click div "Zeloy Molina Perez"
paste input "Attn: Red Hat IT - Endpoint Systems"
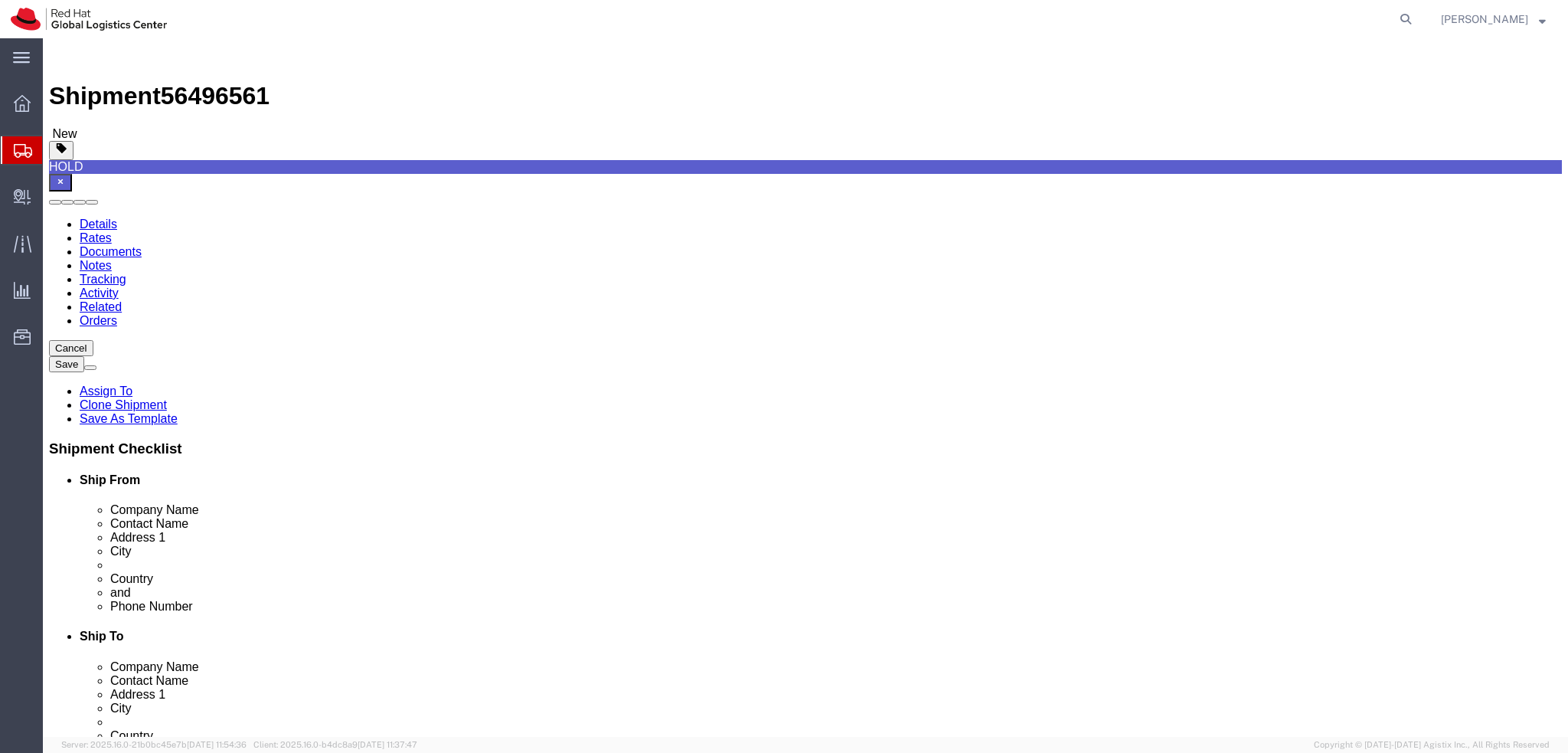
type input "Attn: Red Hat IT - Endpoint Systems"
drag, startPoint x: 991, startPoint y: 552, endPoint x: 820, endPoint y: 563, distance: 171.4
click div "Location [GEOGRAPHIC_DATA] - [GEOGRAPHIC_DATA] My Profile Location [GEOGRAPHIC_…"
paste input "laptop-return"
type input "[EMAIL_ADDRESS][DOMAIN_NAME]"
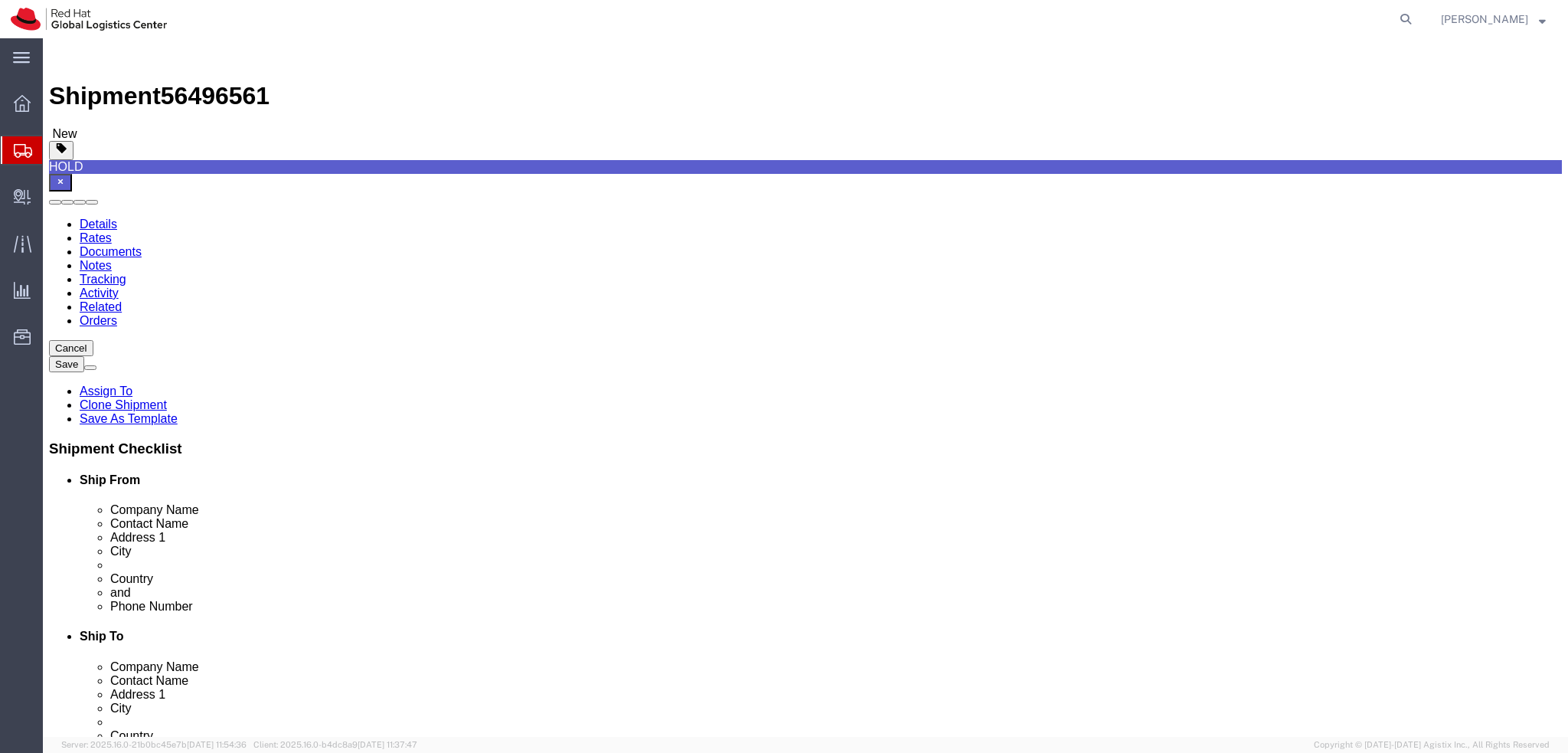
click div "Address 2 30-36 Monument Street, 4th Floor"
click icon
click dd "1.00 Each"
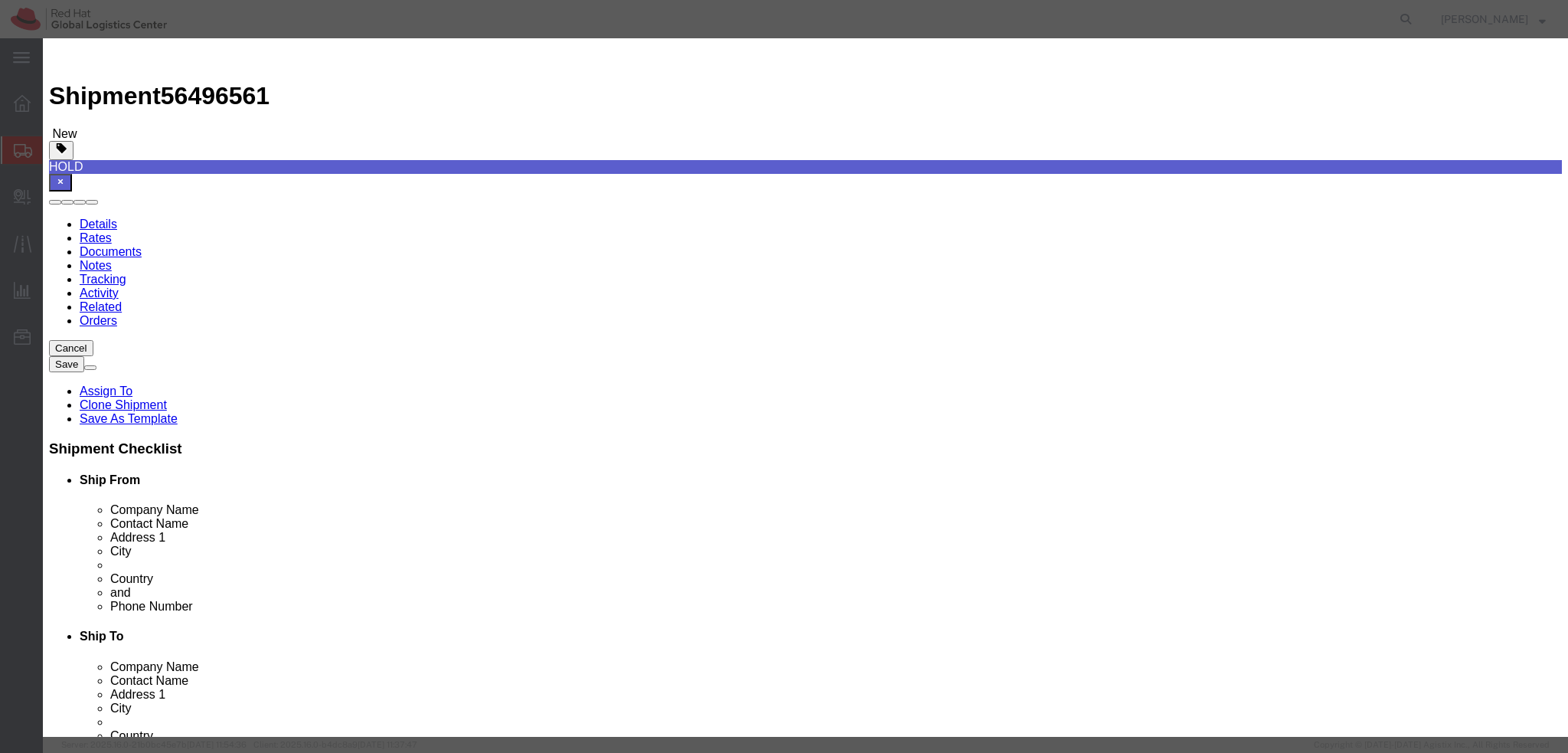
click button "Save & Close"
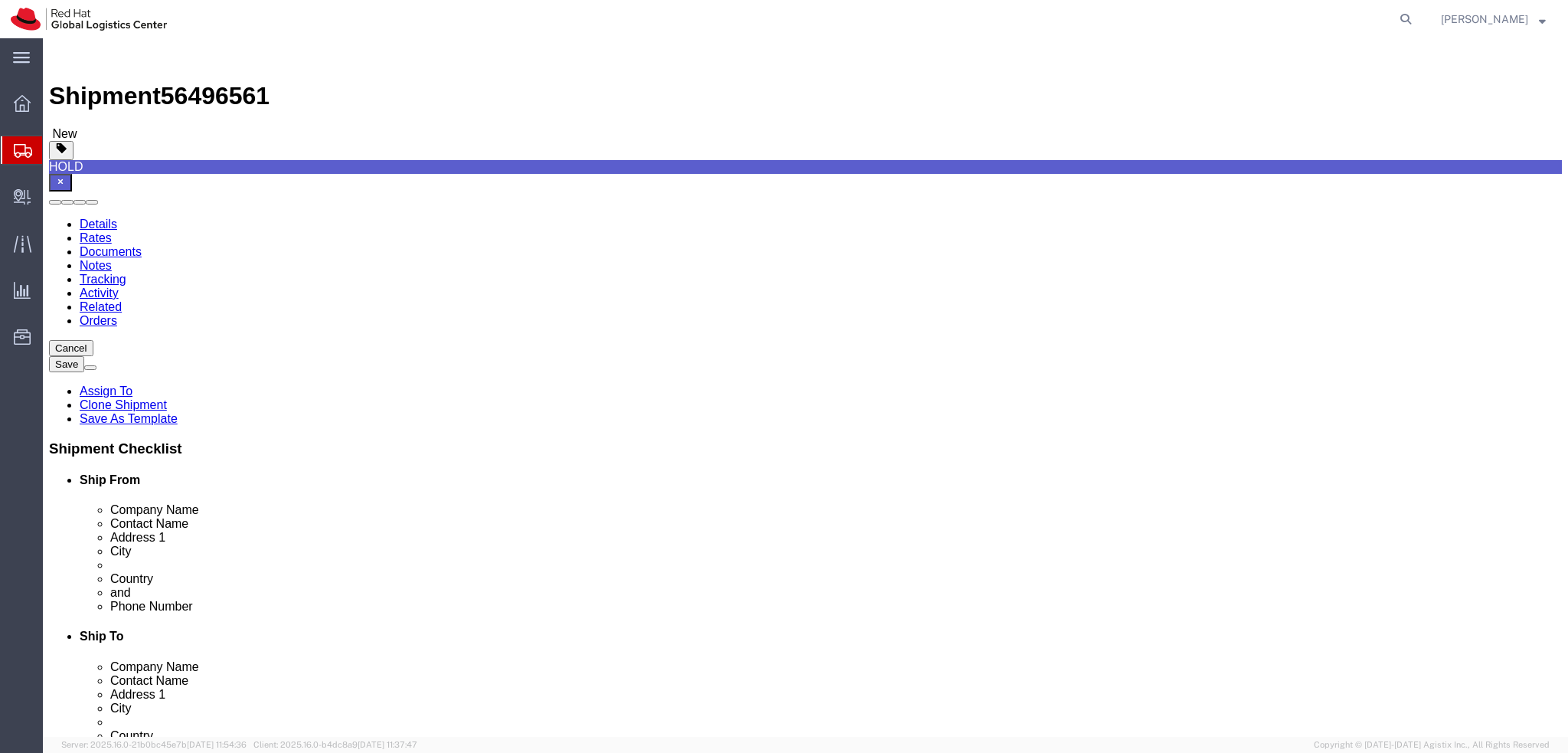
click icon
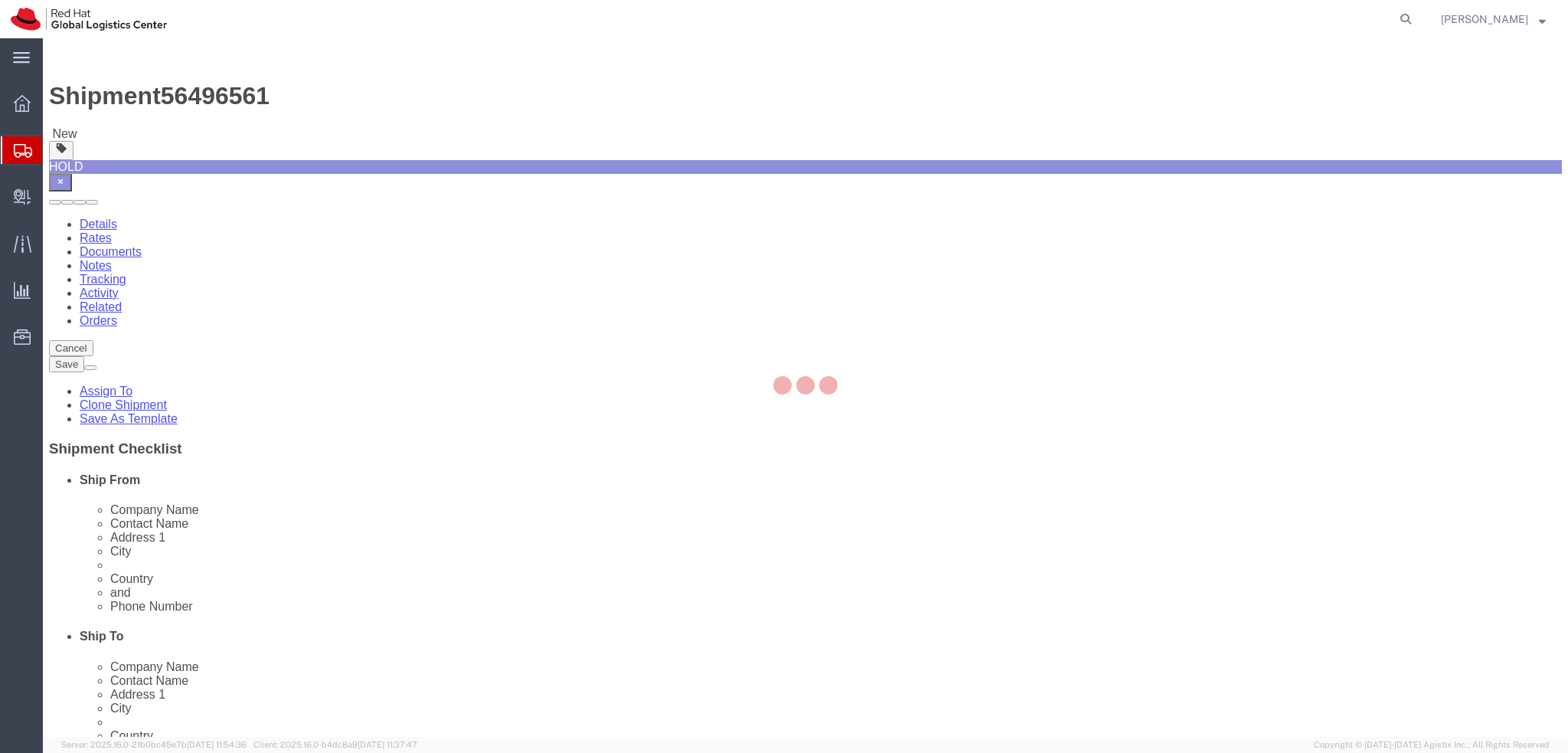
select select "COSTCENTER"
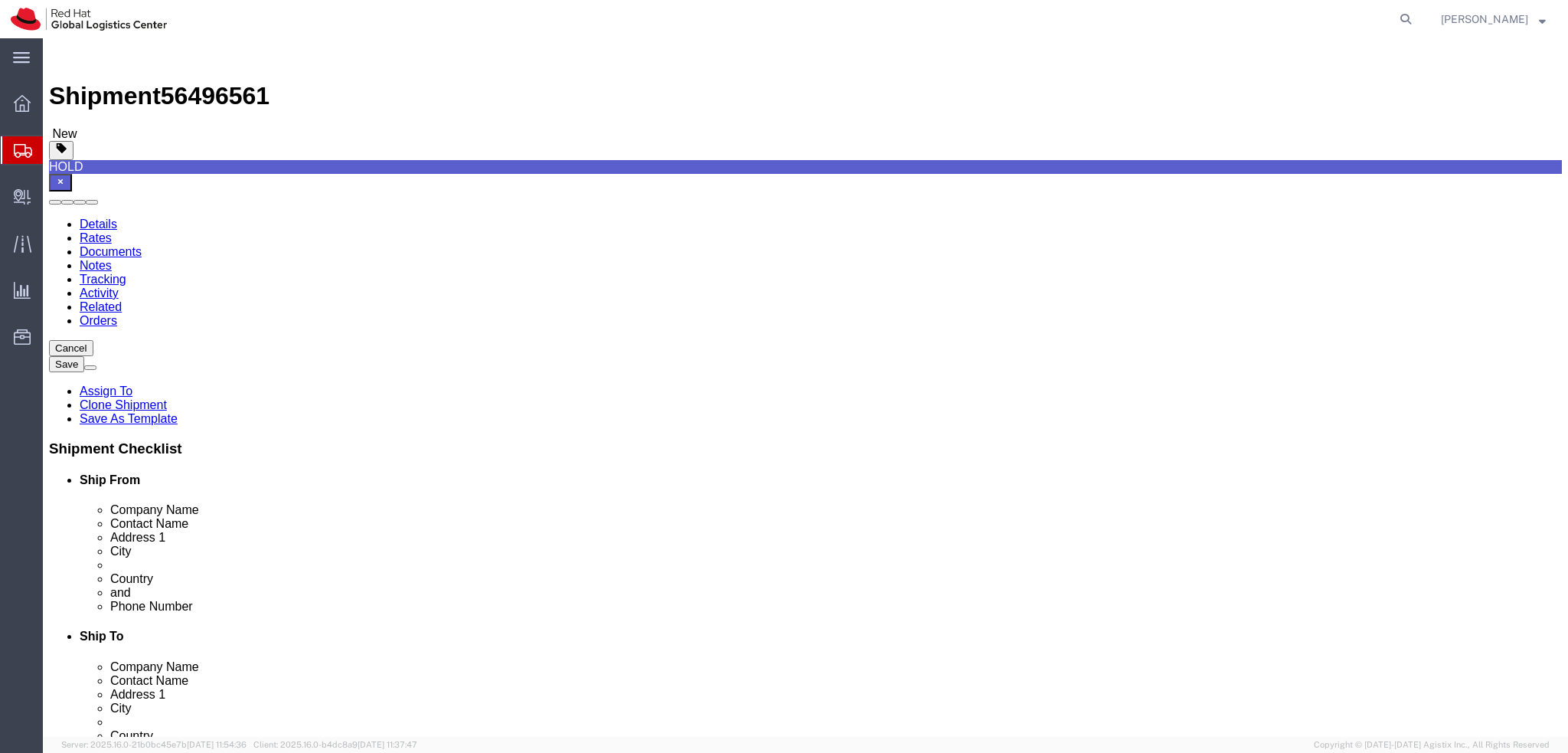
type input "850"
click link "Shipment Information"
click link "Package Information"
click icon
click button "Rate Shipment"
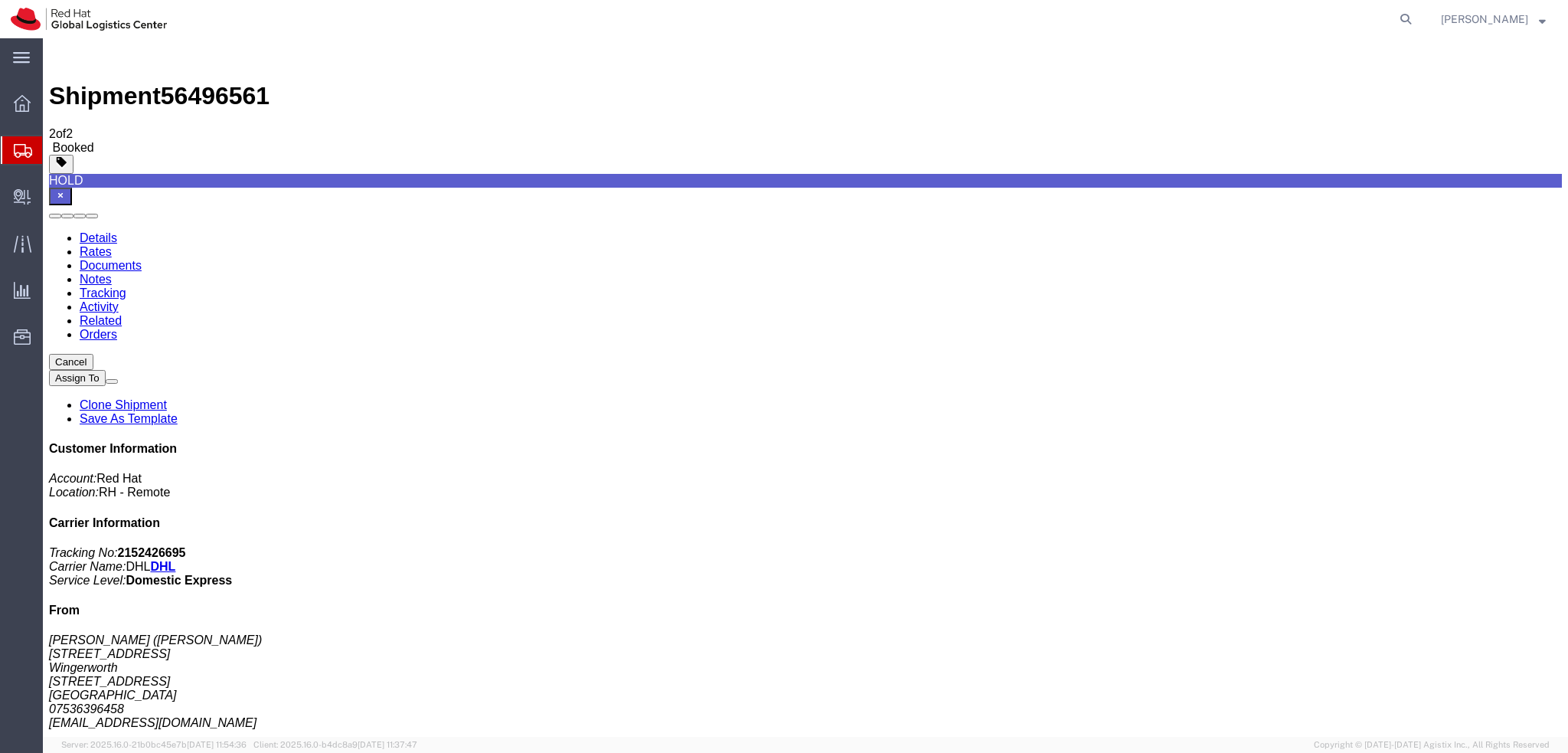
click at [111, 232] on link "Details" at bounding box center [99, 238] width 38 height 13
click span "button"
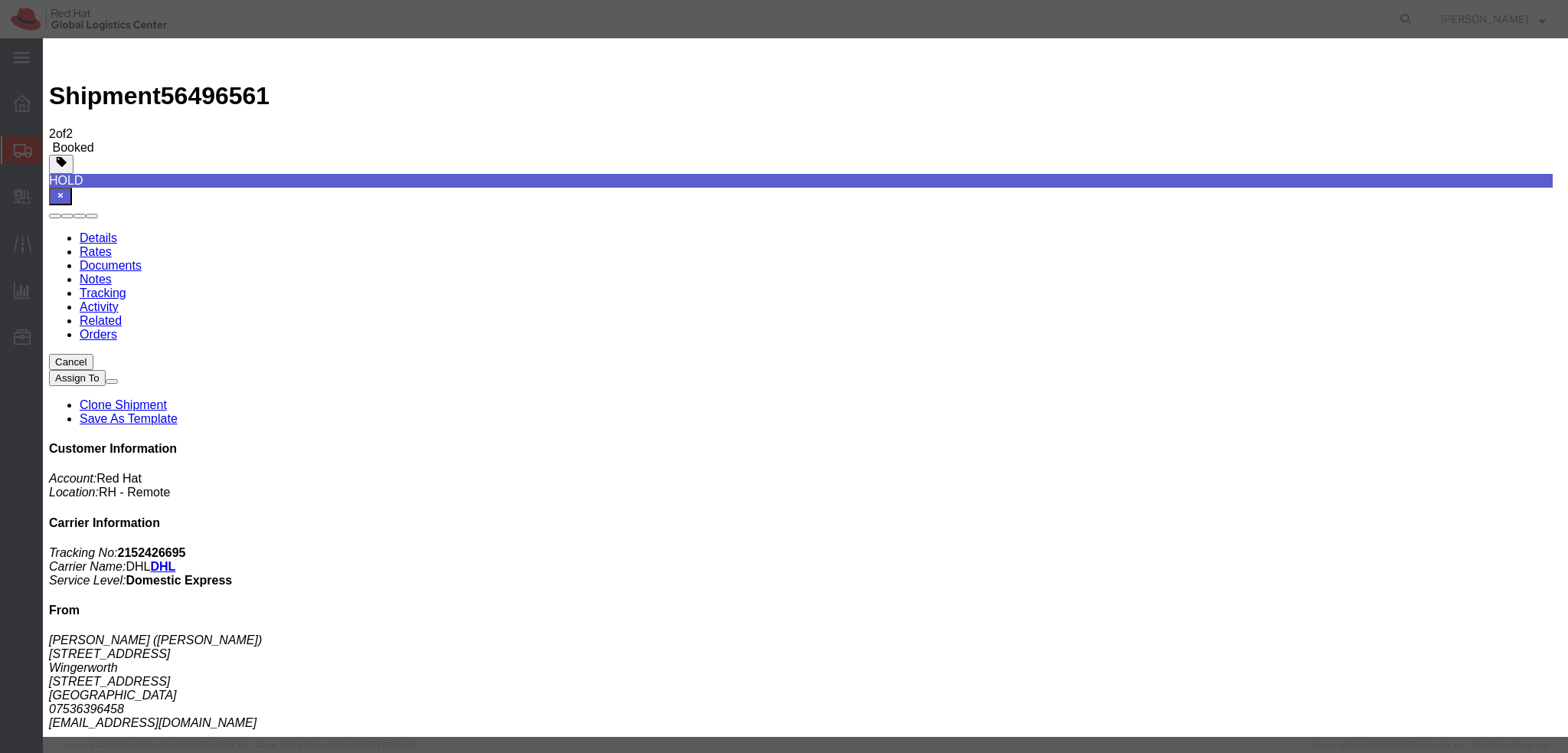
click button "Save"
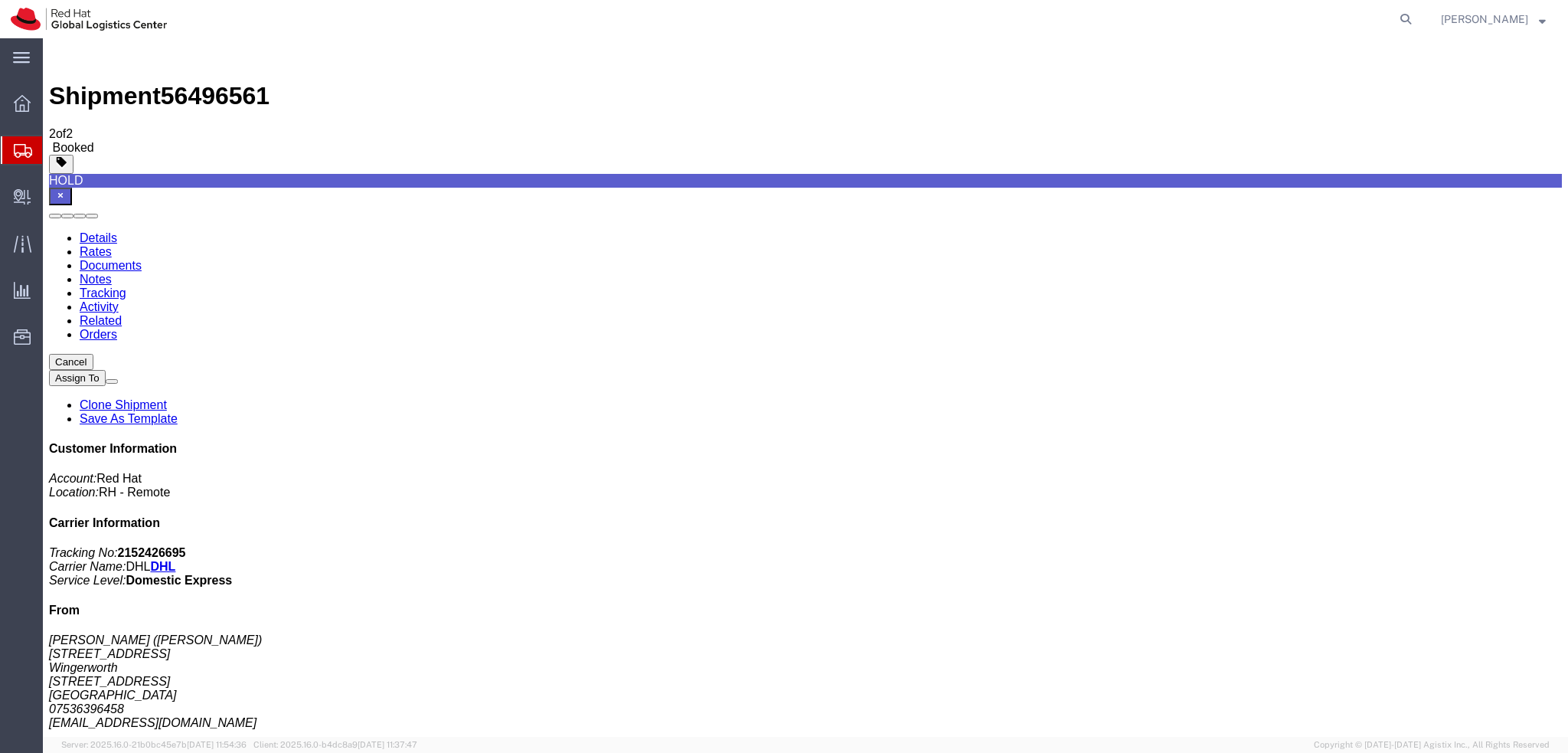
click button "Close"
click link "Schedule pickup request"
click address "Mark Pearson (Mark Pearson) 2 Spindle Drive Wingerworth Chesterfield, ENG S42 6…"
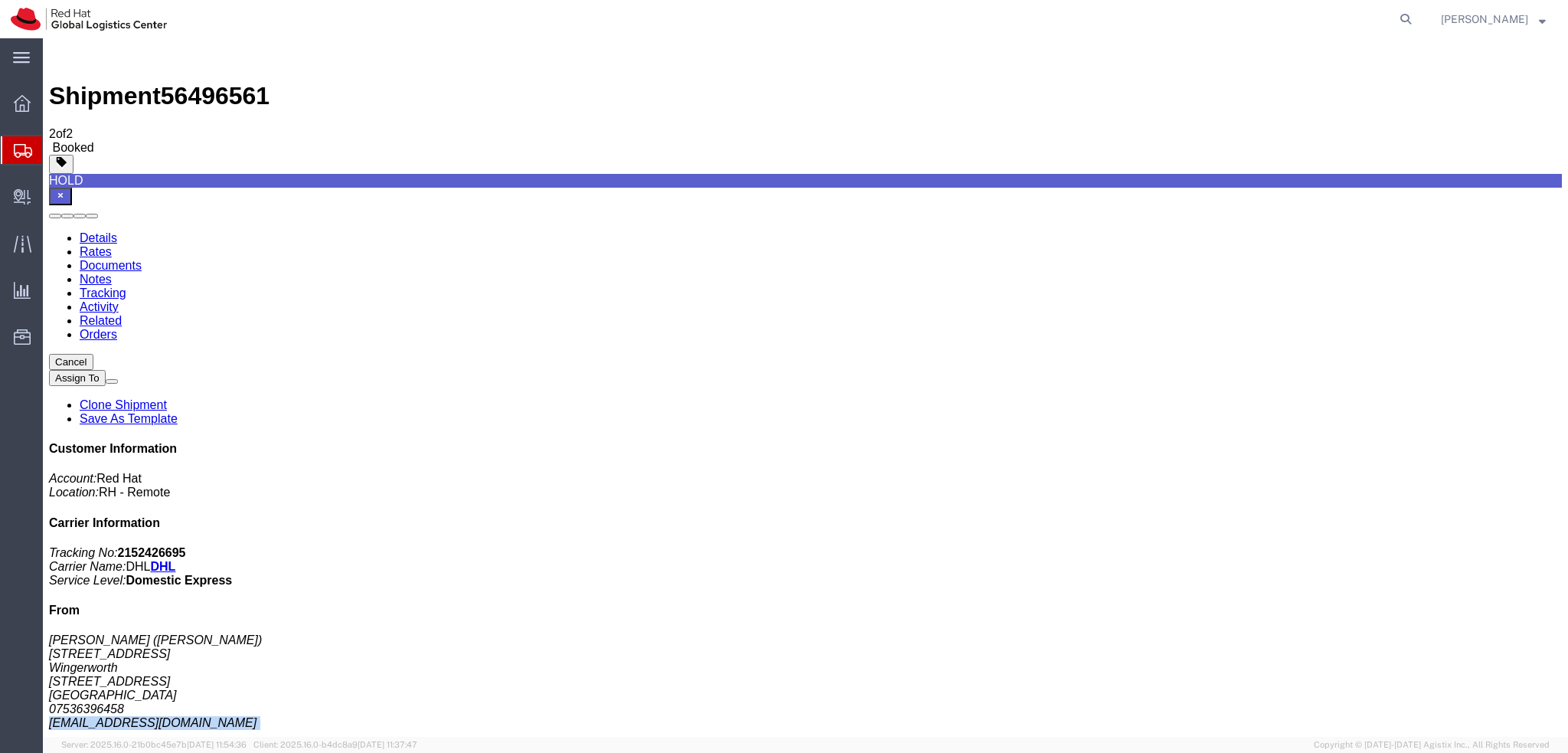
copy div "marpears@redhat.com"
click link "Documents"
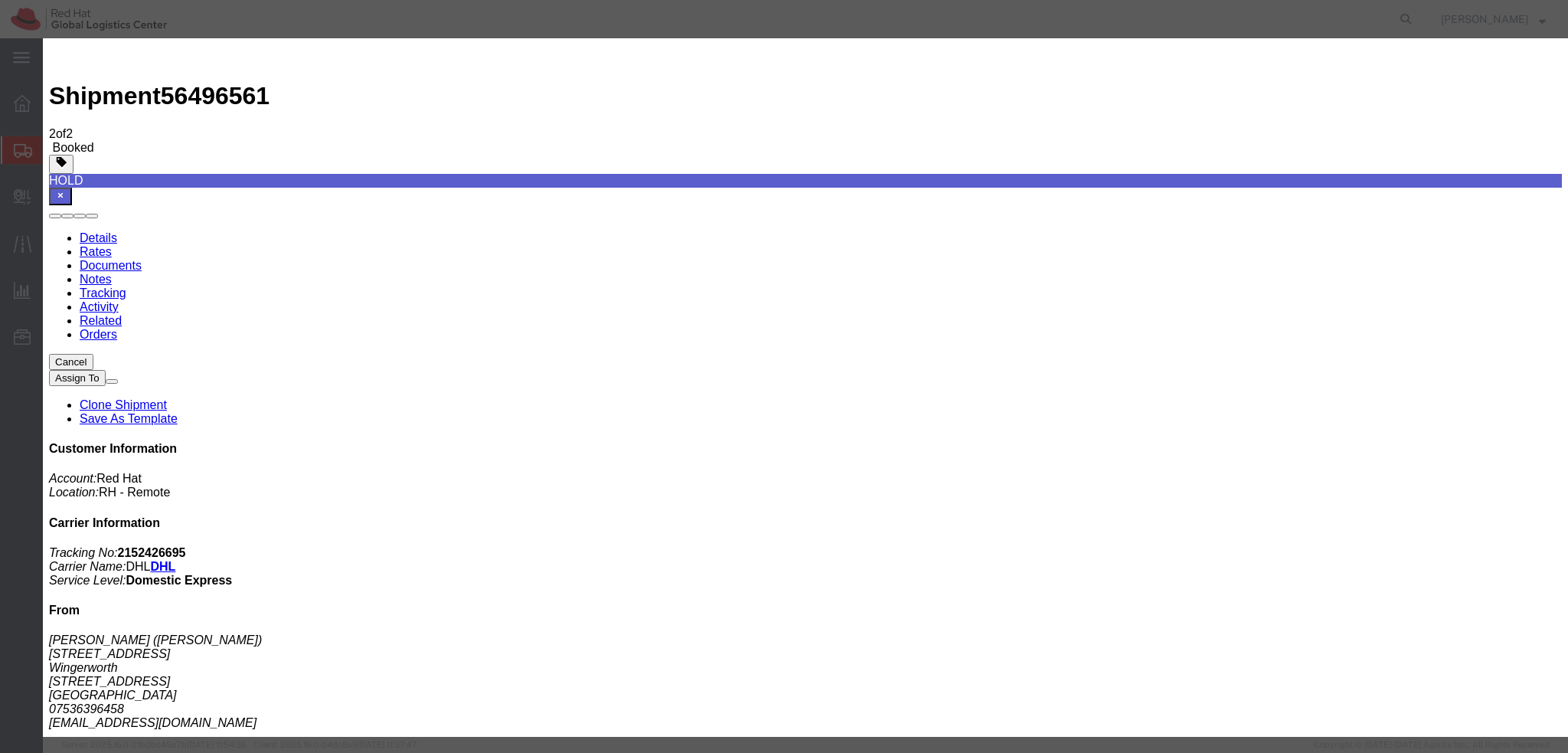
paste input "marpears@redhat.com"
type input "marpears@redhat.com"
paste textarea "Hi A, please find the label for your shipment to B attached to this email. Plea…"
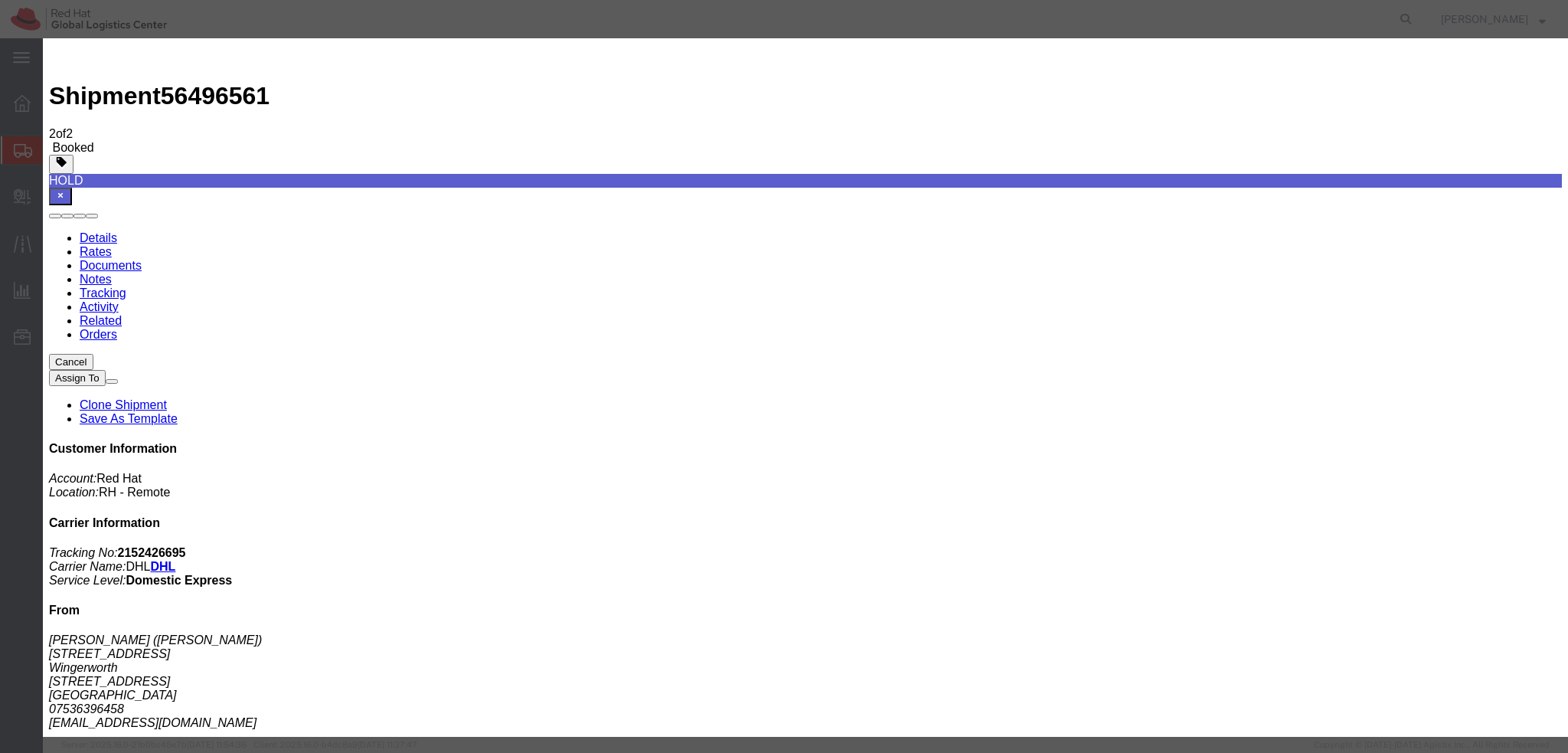
type textarea "Hi Mark, please find the label for your shipment to London attached to this ema…"
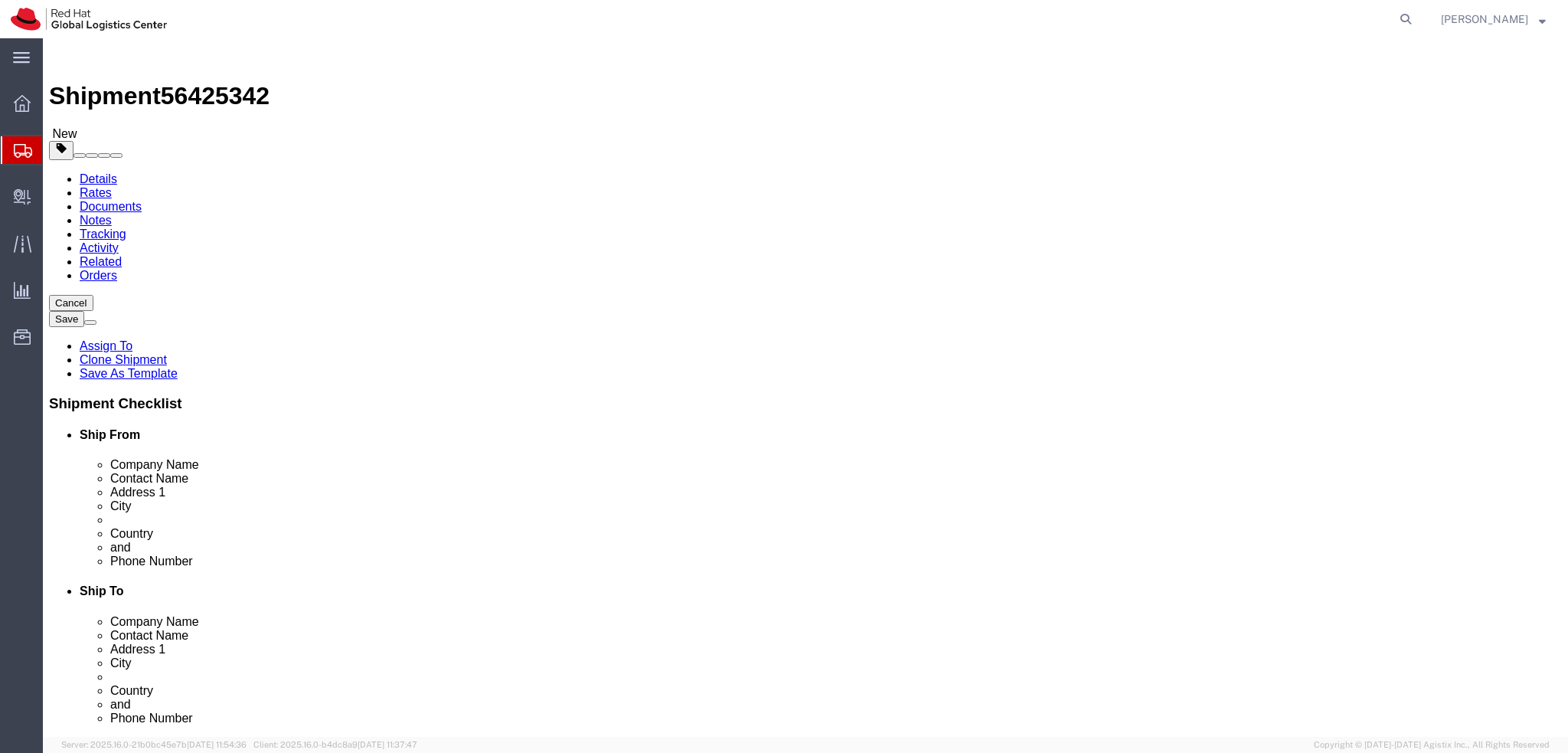
select select
select select "37974"
drag, startPoint x: 1029, startPoint y: 314, endPoint x: 821, endPoint y: 332, distance: 208.8
click div "Location [GEOGRAPHIC_DATA] - [GEOGRAPHIC_DATA] My Profile Location [GEOGRAPHIC_…"
drag, startPoint x: 1004, startPoint y: 549, endPoint x: 764, endPoint y: 545, distance: 240.0
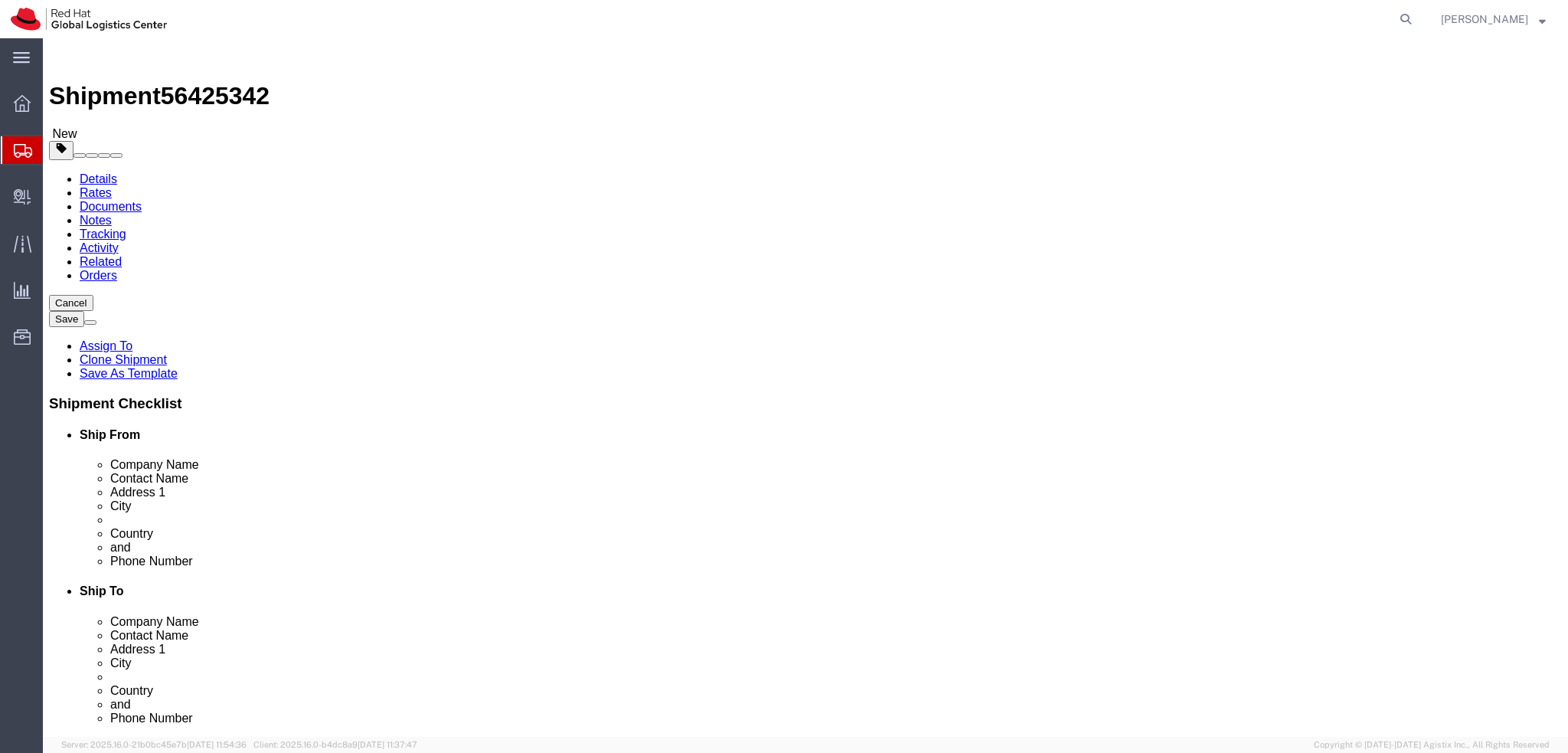
click div "Email [EMAIL_ADDRESS][DOMAIN_NAME]"
click label "Contact Name"
click icon
